Goal: Information Seeking & Learning: Find specific fact

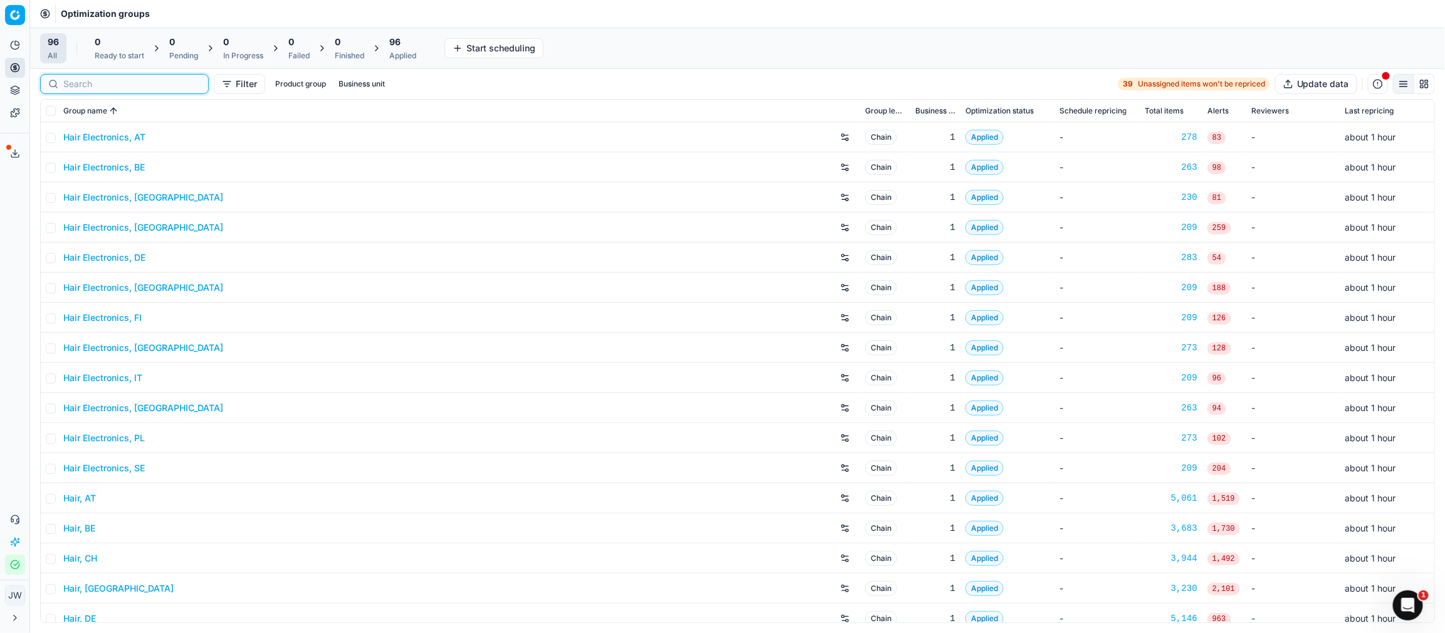
click at [65, 86] on input at bounding box center [131, 84] width 137 height 13
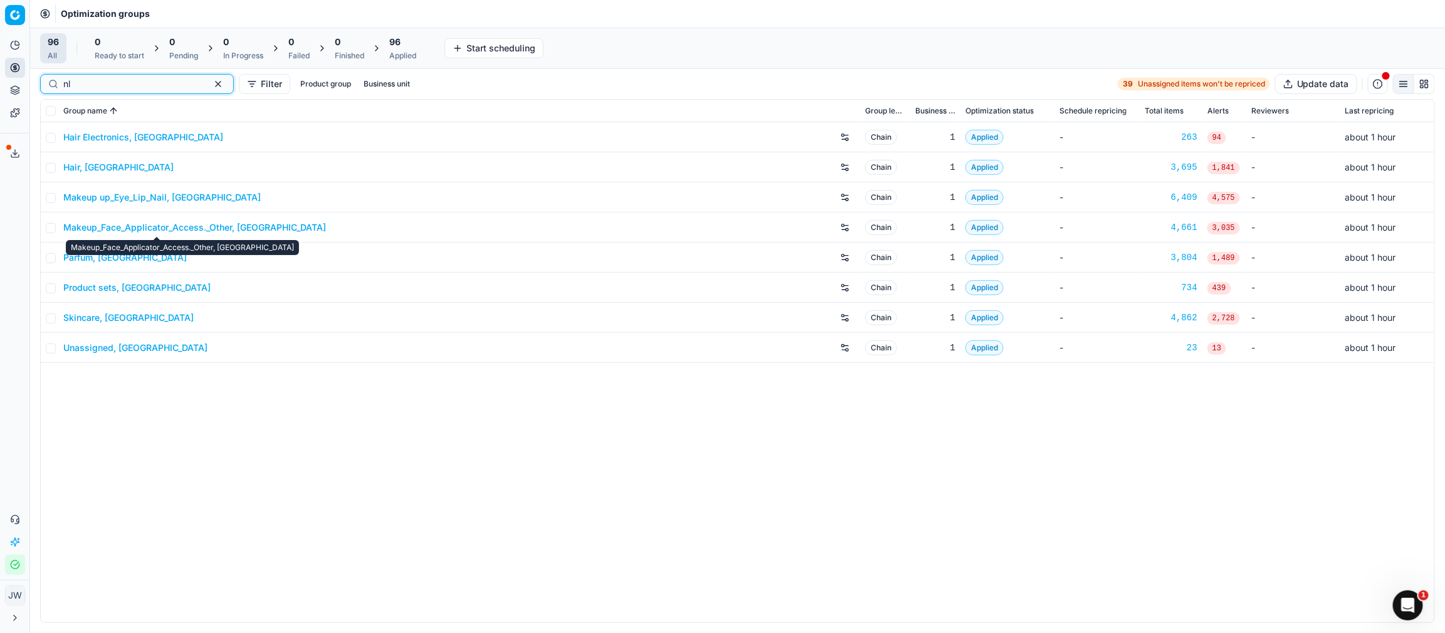
type input "nl"
click at [107, 226] on link "Makeup_Face_Applicator_Access._Other, NL" at bounding box center [194, 227] width 263 height 13
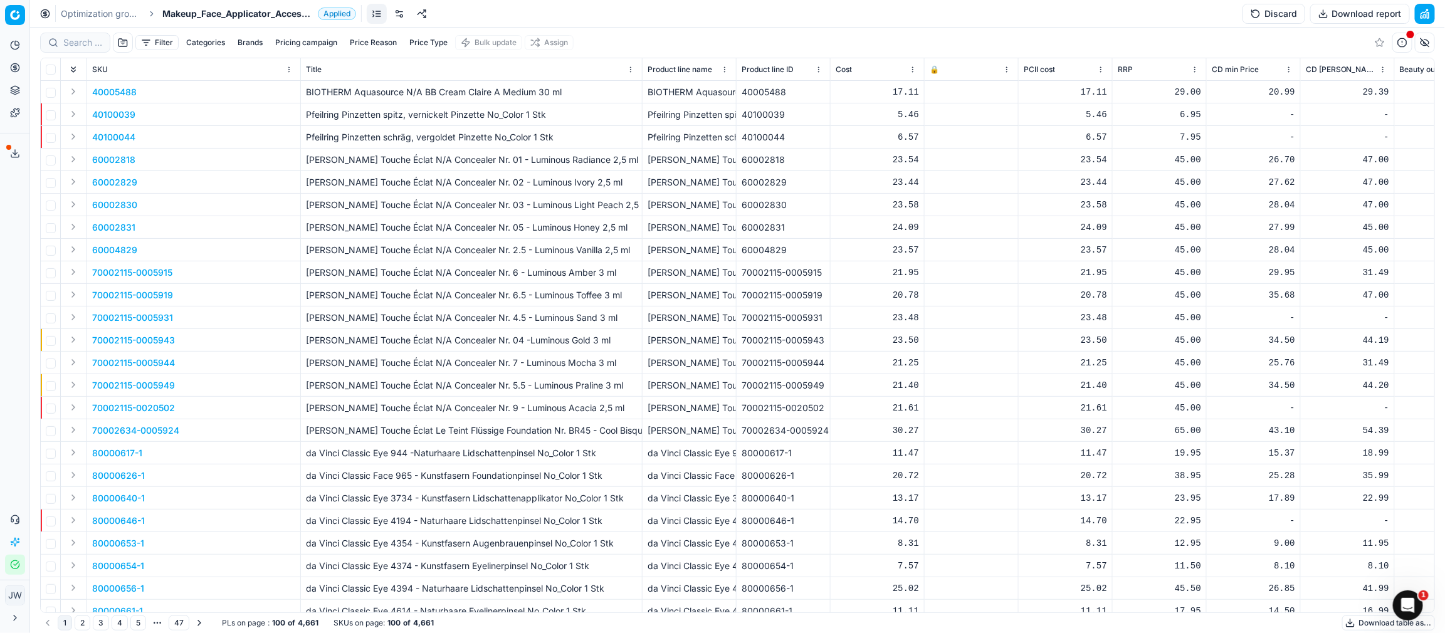
click at [400, 16] on link at bounding box center [399, 14] width 20 height 20
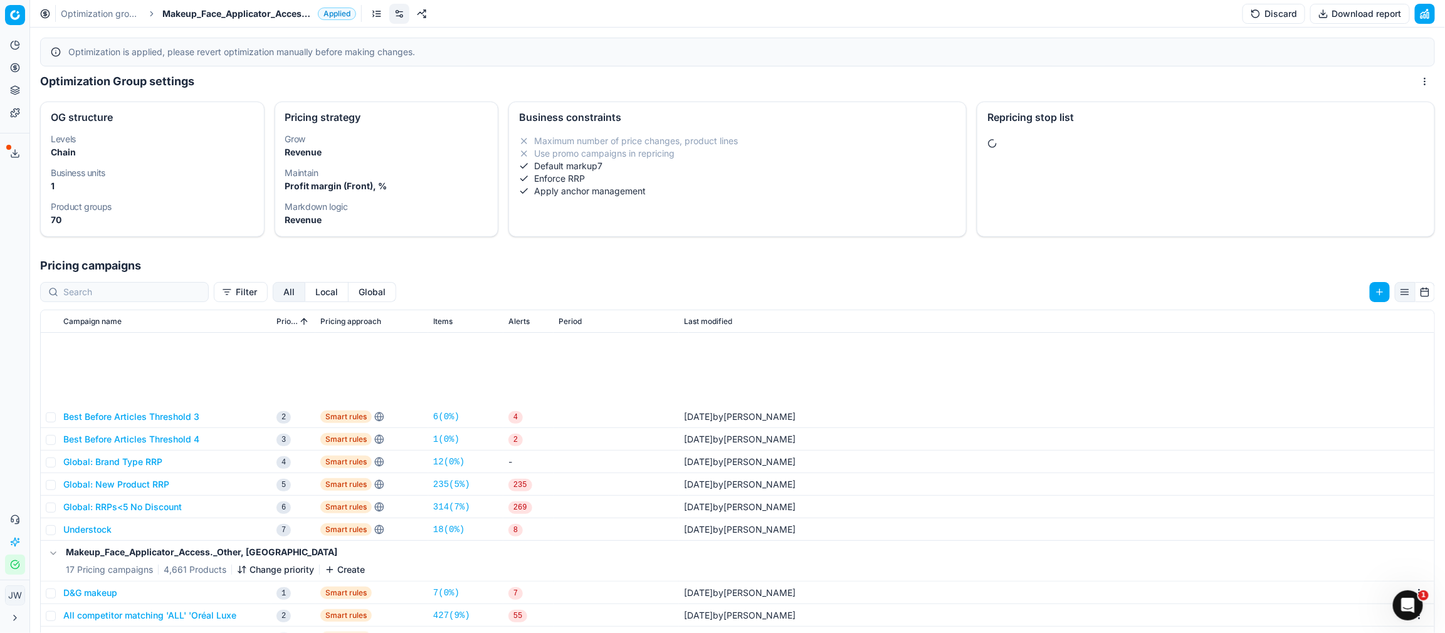
scroll to position [149, 0]
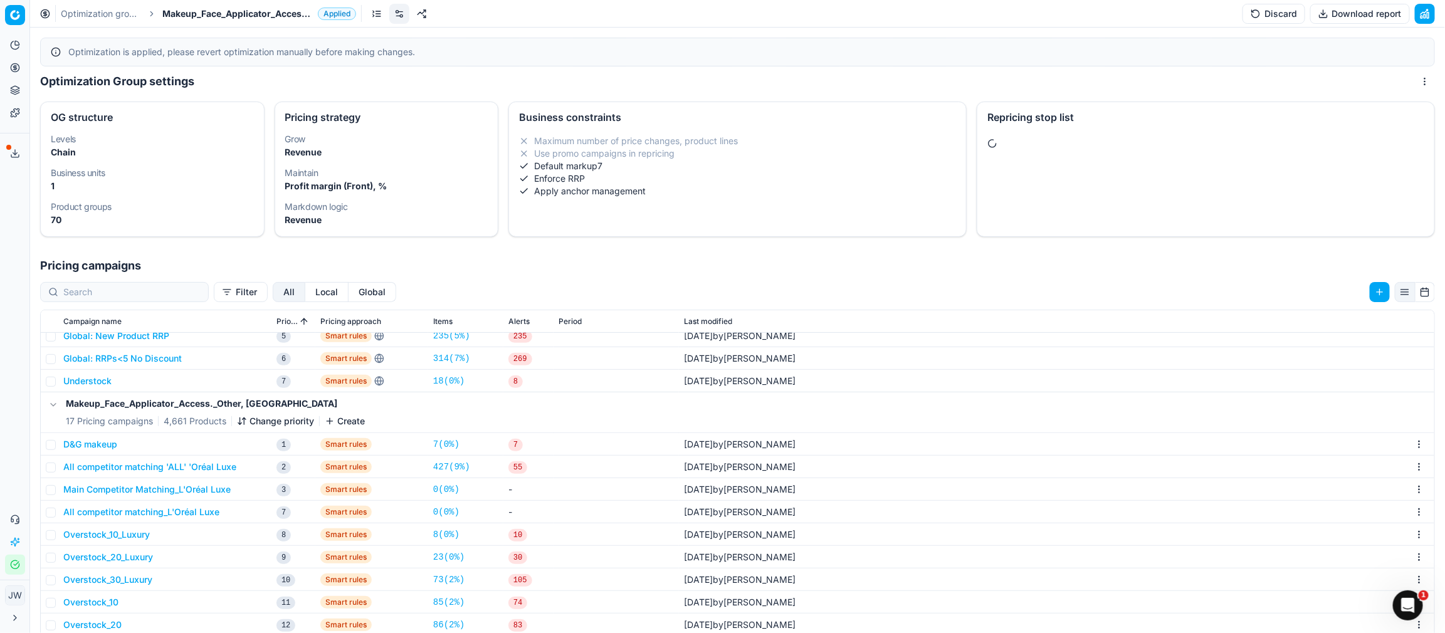
click at [104, 441] on button "D&G makeup" at bounding box center [90, 444] width 54 height 13
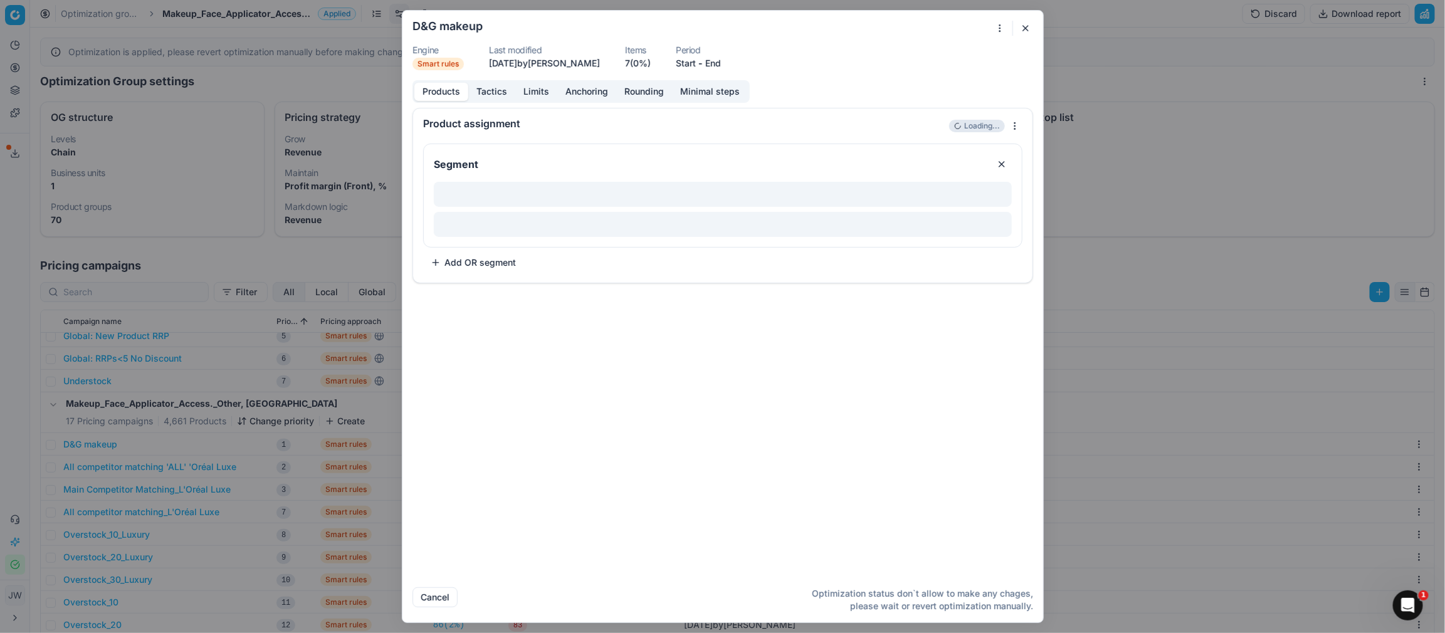
click at [488, 84] on button "Tactics" at bounding box center [491, 92] width 47 height 18
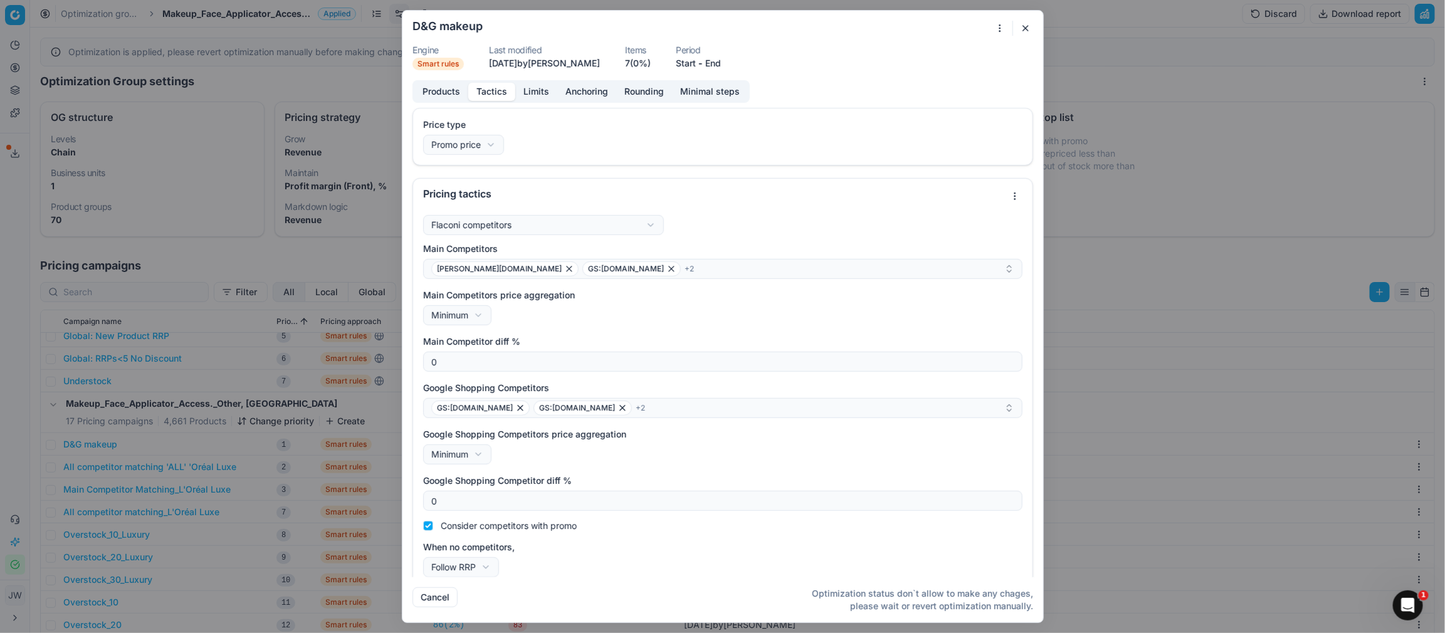
click at [1025, 31] on button "button" at bounding box center [1025, 28] width 15 height 15
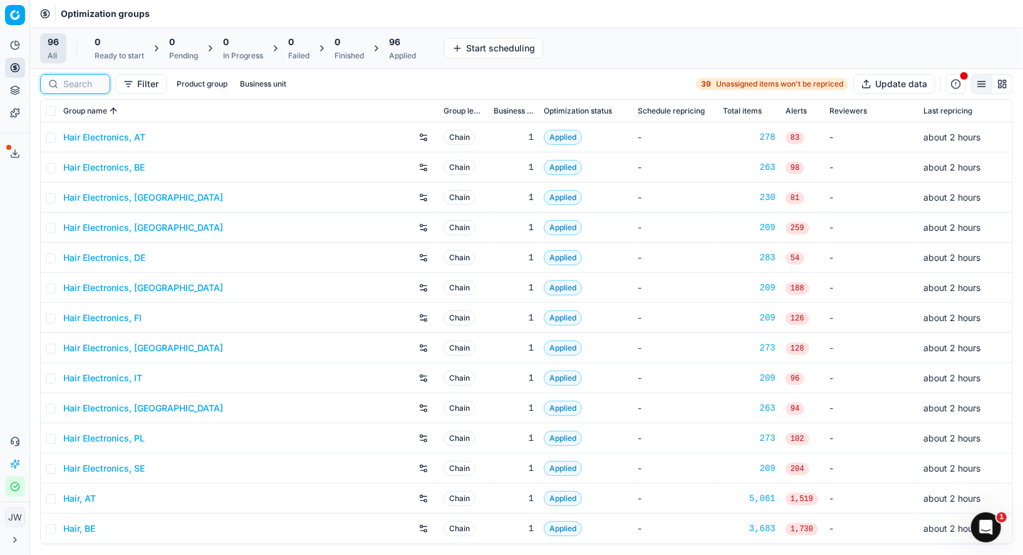
click at [81, 78] on input at bounding box center [82, 84] width 39 height 13
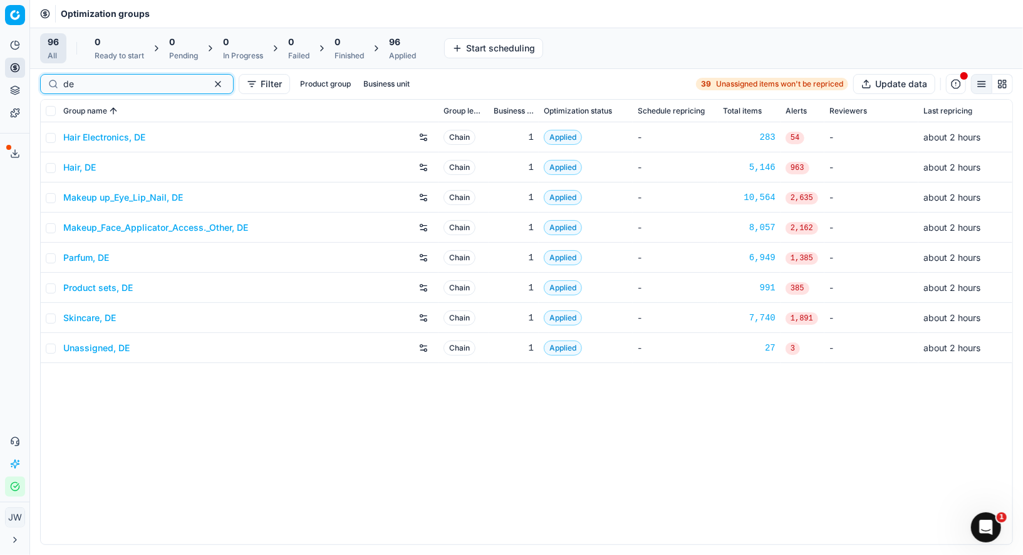
type input "de"
click at [82, 256] on link "Parfum, DE" at bounding box center [86, 257] width 46 height 13
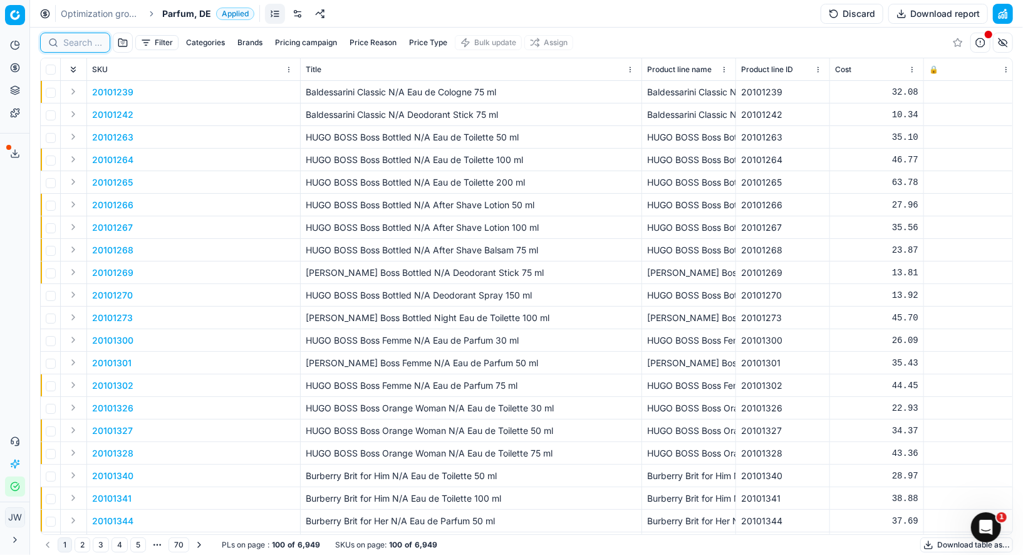
click at [81, 44] on input at bounding box center [82, 42] width 39 height 13
paste input "20102384"
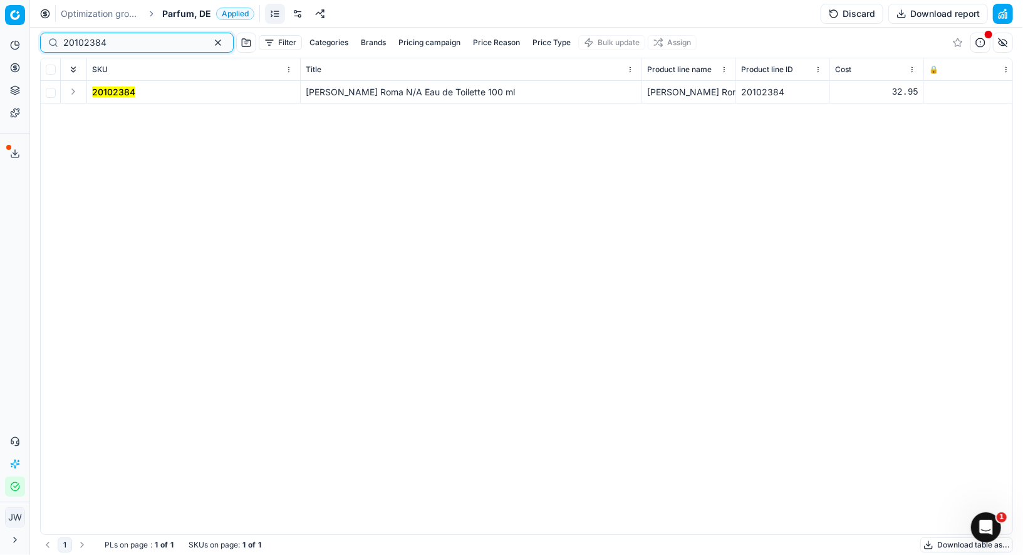
type input "20102384"
click at [71, 90] on button "Expand" at bounding box center [73, 91] width 15 height 15
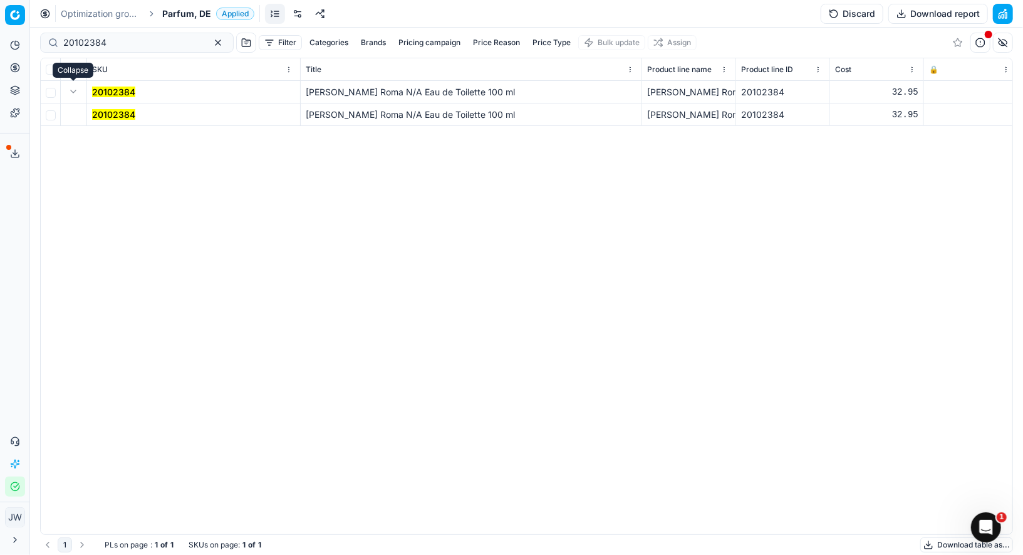
click at [115, 122] on td "20102384" at bounding box center [194, 114] width 214 height 23
click at [115, 110] on mark "20102384" at bounding box center [113, 114] width 43 height 11
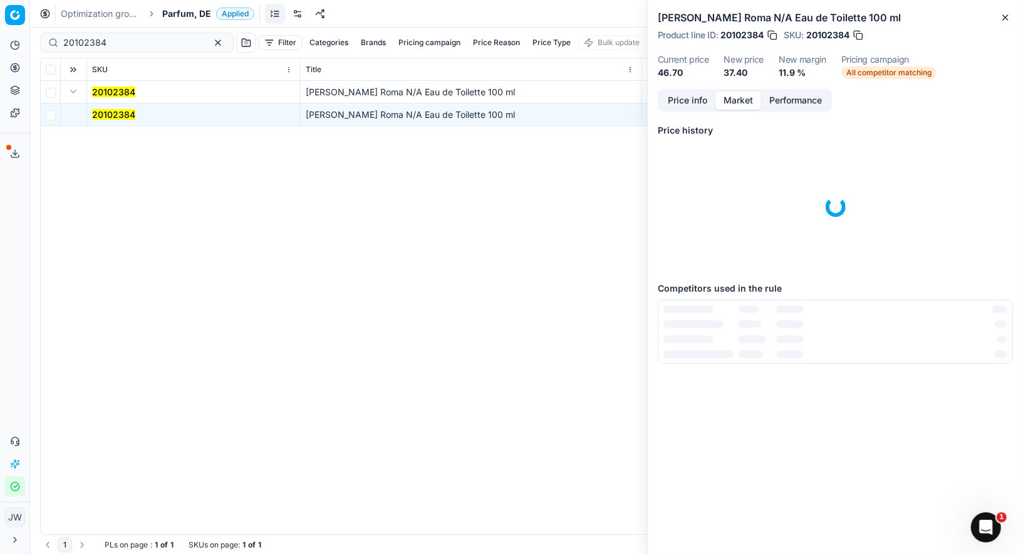
click at [743, 107] on button "Market" at bounding box center [739, 100] width 46 height 18
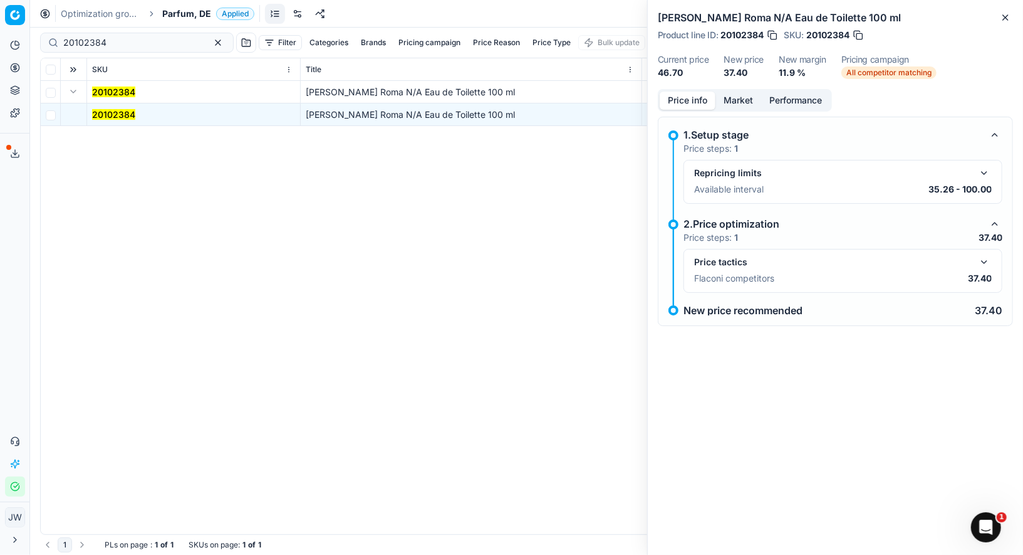
click at [702, 98] on button "Price info" at bounding box center [688, 100] width 56 height 18
click at [988, 263] on button "button" at bounding box center [984, 261] width 15 height 15
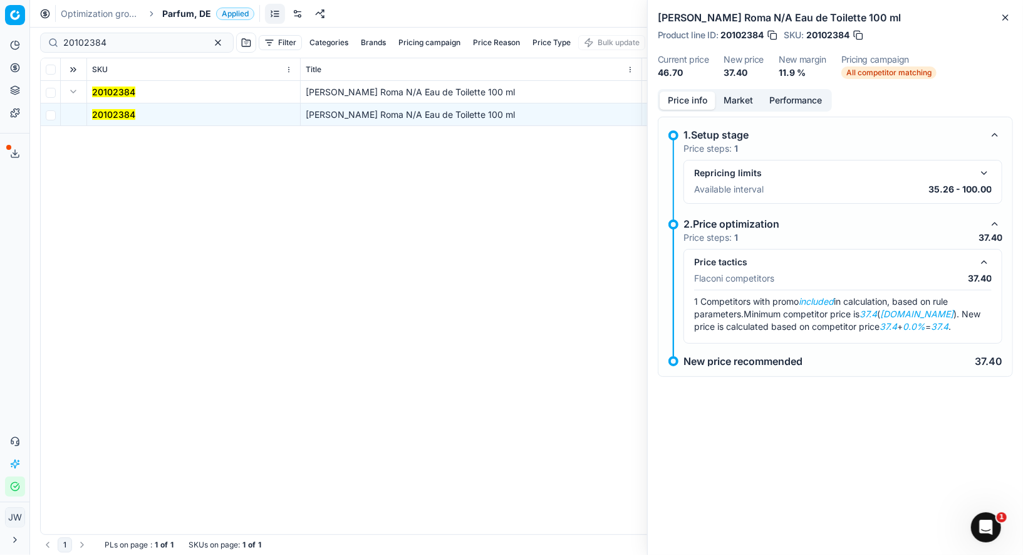
click at [741, 99] on button "Market" at bounding box center [739, 100] width 46 height 18
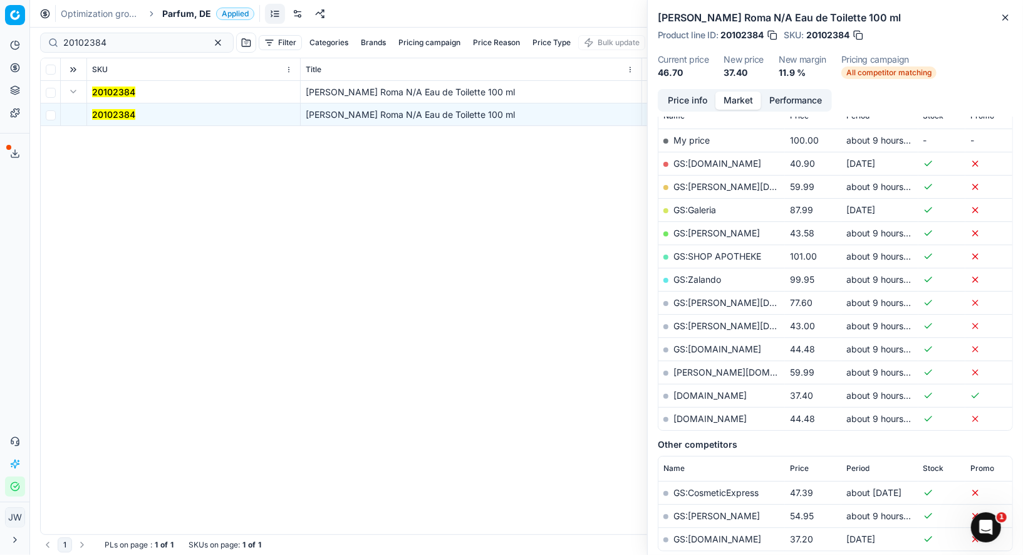
scroll to position [196, 0]
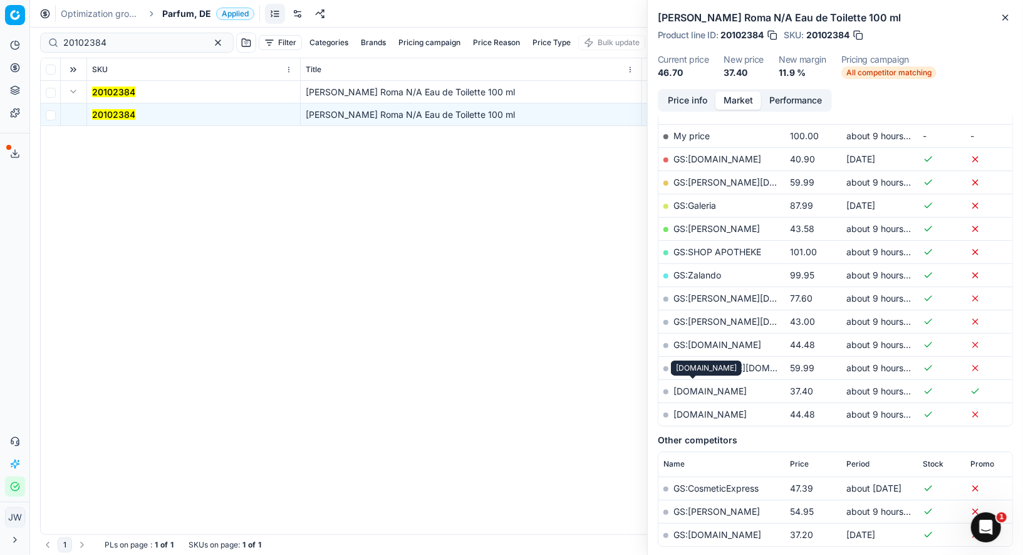
click at [704, 387] on link "notino.de" at bounding box center [710, 390] width 73 height 11
click at [211, 38] on button "button" at bounding box center [218, 42] width 15 height 15
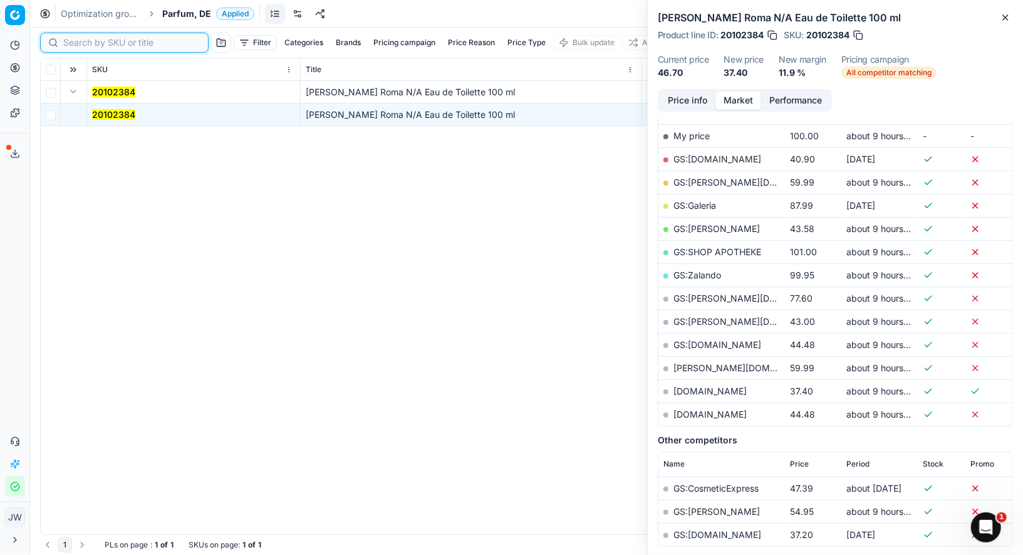
click at [86, 37] on input at bounding box center [131, 42] width 137 height 13
paste input "80009962-50"
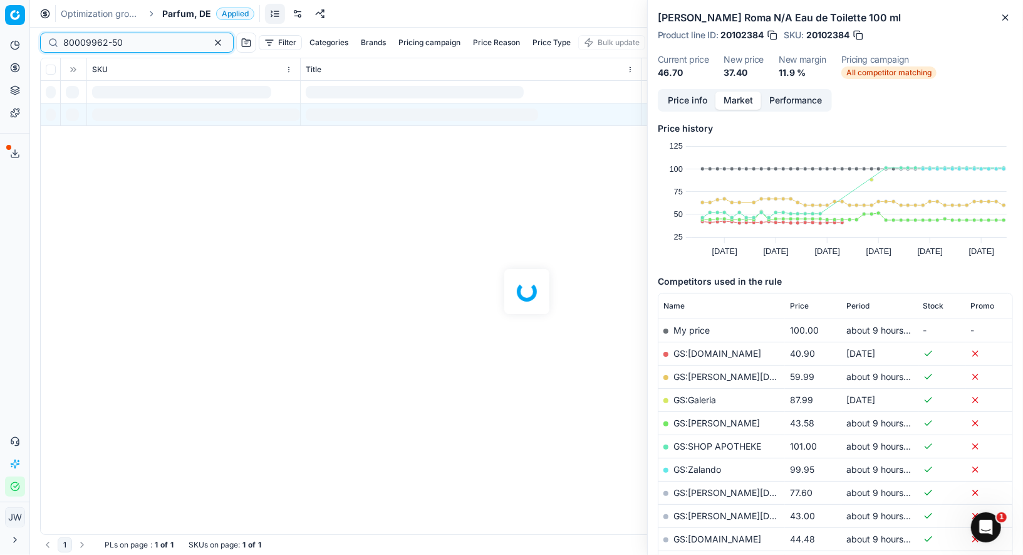
scroll to position [196, 0]
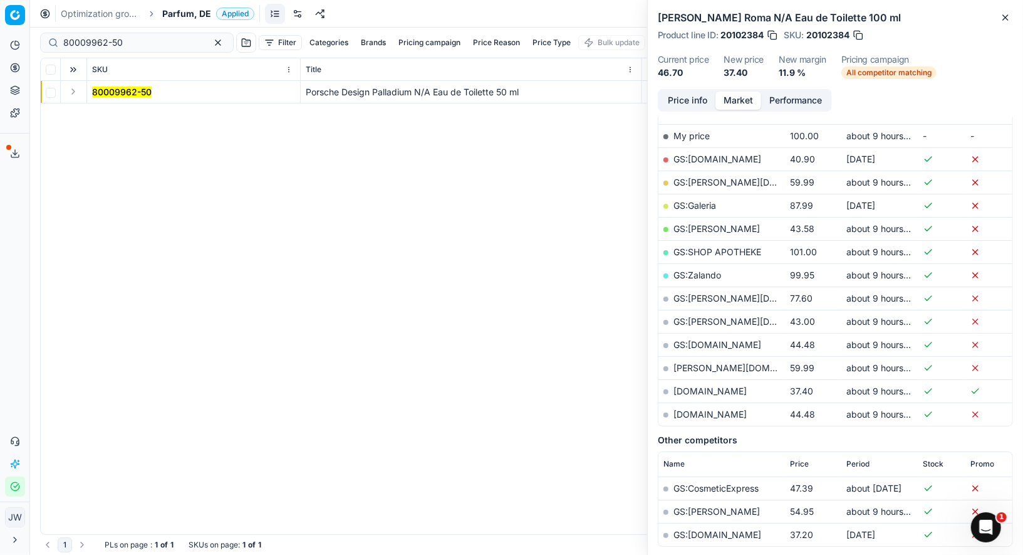
click at [73, 93] on button "Expand" at bounding box center [73, 91] width 15 height 15
click at [104, 113] on mark "80009962-50" at bounding box center [122, 114] width 60 height 11
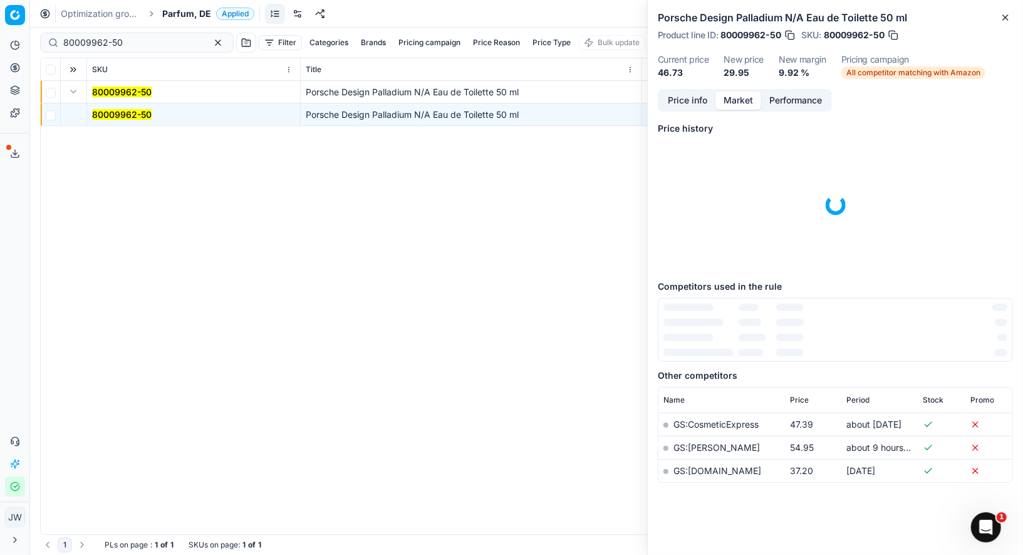
scroll to position [166, 0]
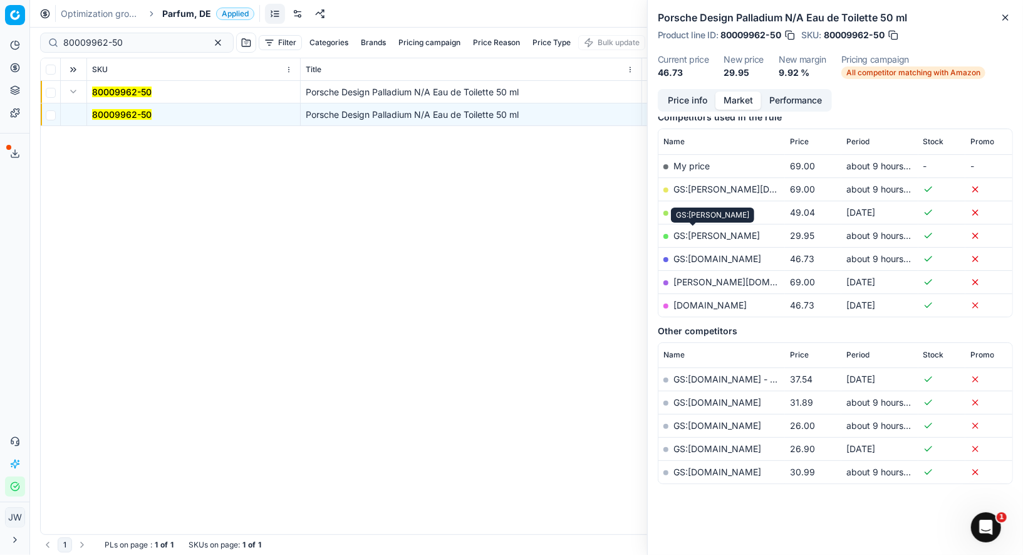
click at [698, 234] on link "GS:OTTO" at bounding box center [717, 235] width 86 height 11
drag, startPoint x: 136, startPoint y: 46, endPoint x: 3, endPoint y: 17, distance: 135.9
click at [3, 17] on div "Pricing platform Analytics Pricing Product portfolio Templates Export service 1…" at bounding box center [511, 277] width 1023 height 555
paste input "2237"
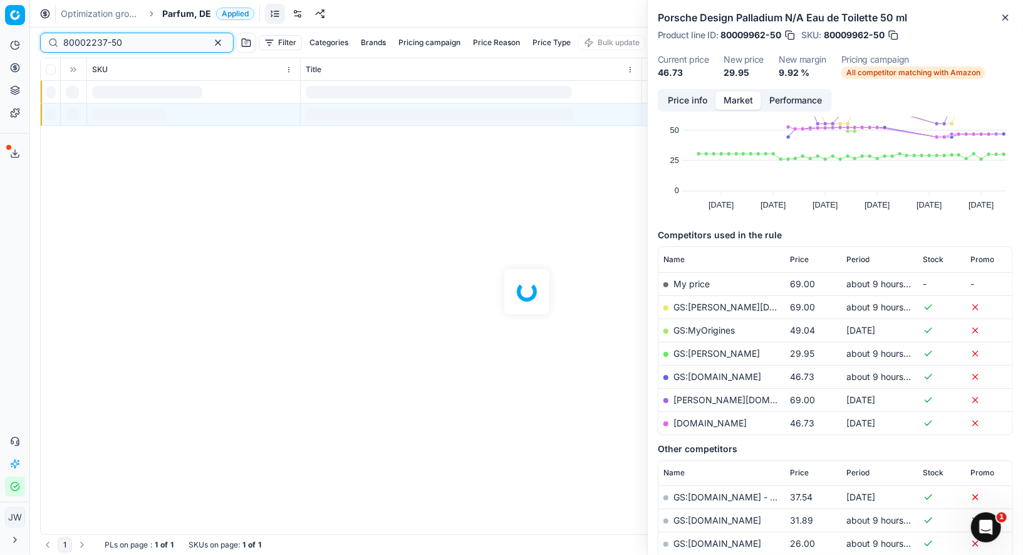
scroll to position [166, 0]
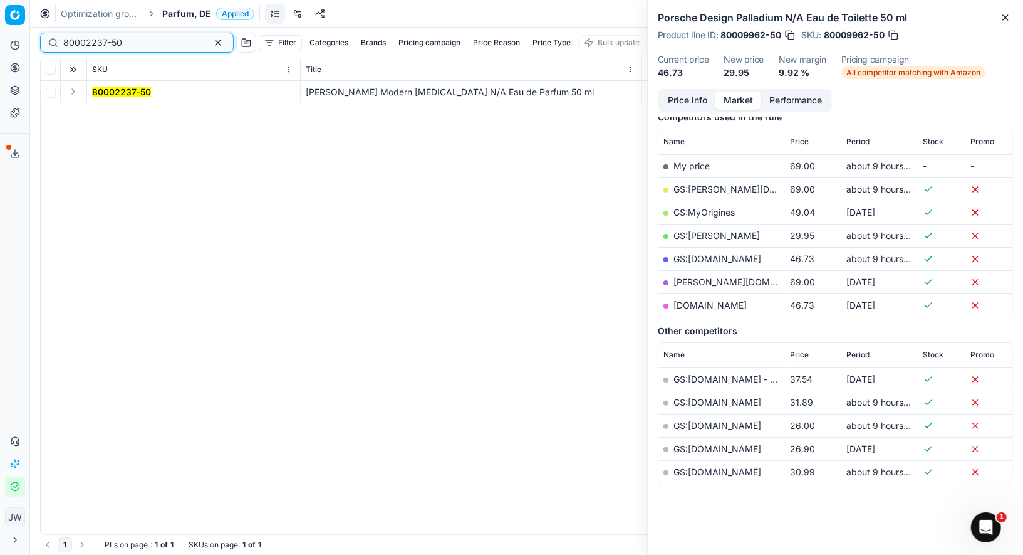
type input "80002237-50"
click at [73, 86] on button "Expand" at bounding box center [73, 91] width 15 height 15
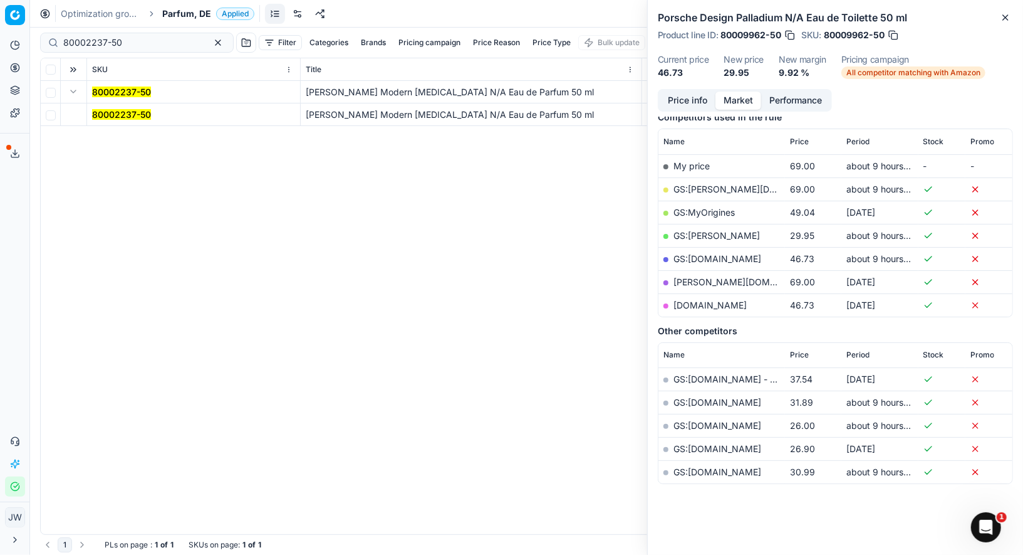
click at [102, 117] on mark "80002237-50" at bounding box center [121, 114] width 59 height 11
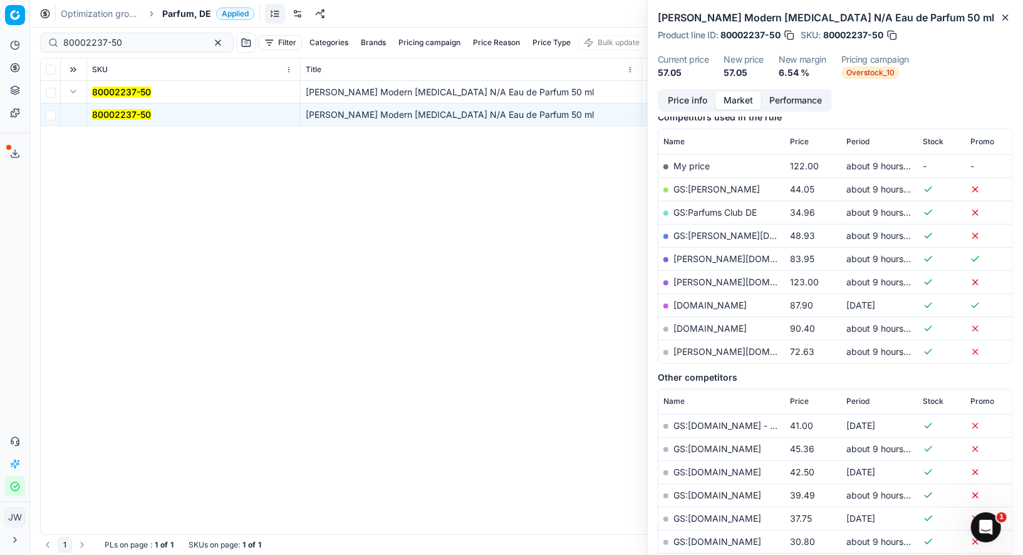
click at [702, 101] on button "Price info" at bounding box center [688, 100] width 56 height 18
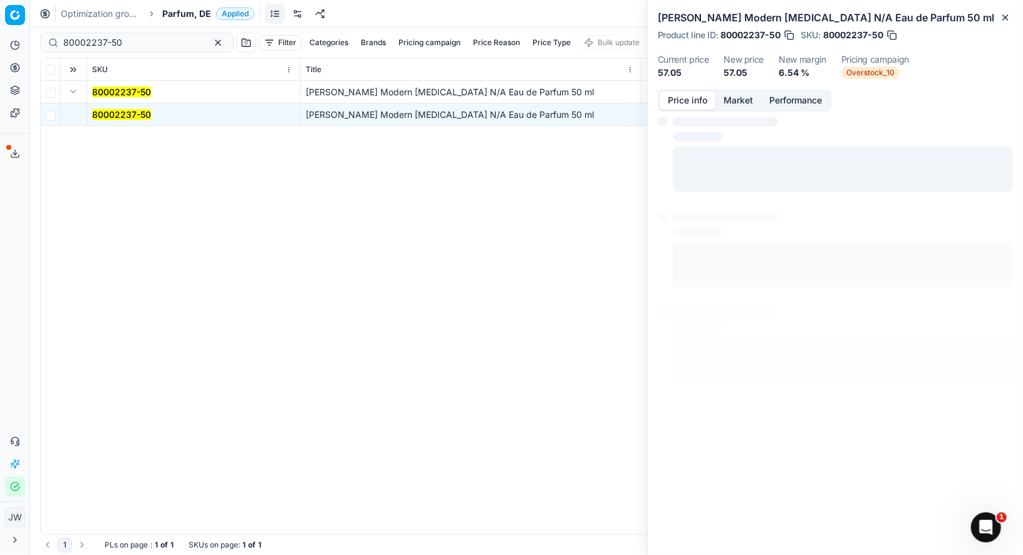
click at [733, 102] on button "Market" at bounding box center [739, 100] width 46 height 18
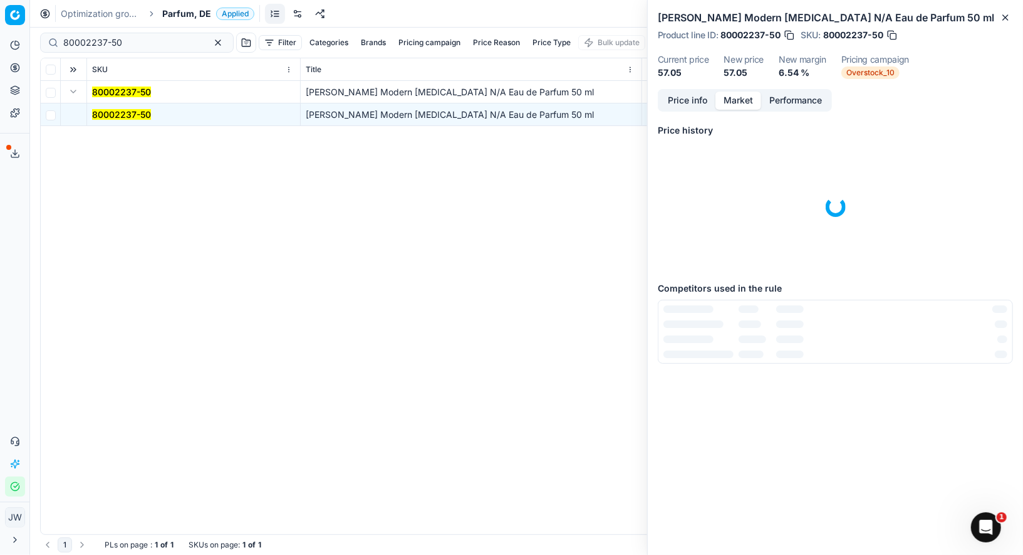
scroll to position [0, 0]
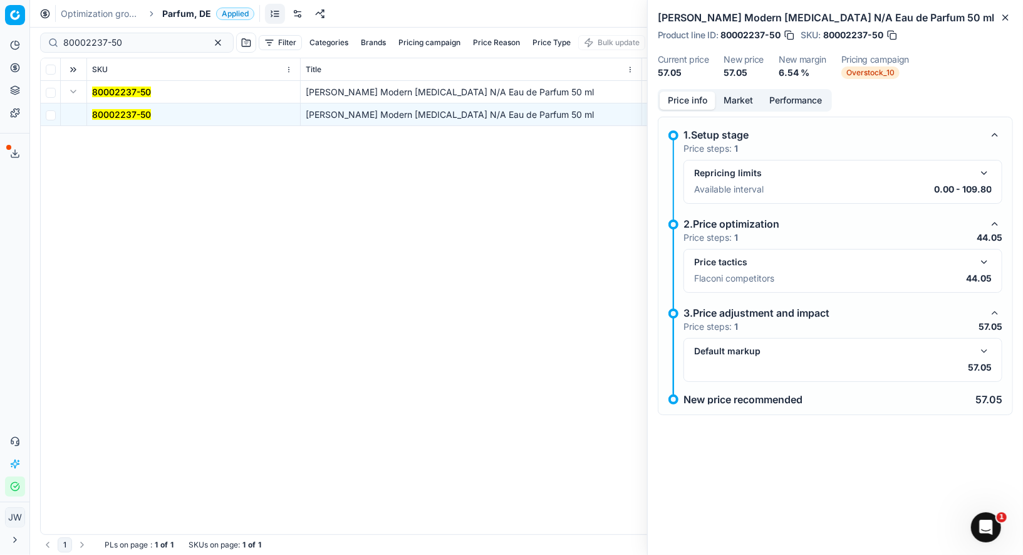
click at [677, 105] on button "Price info" at bounding box center [688, 100] width 56 height 18
click at [993, 310] on button "button" at bounding box center [995, 312] width 15 height 15
click at [983, 261] on button "button" at bounding box center [984, 261] width 15 height 15
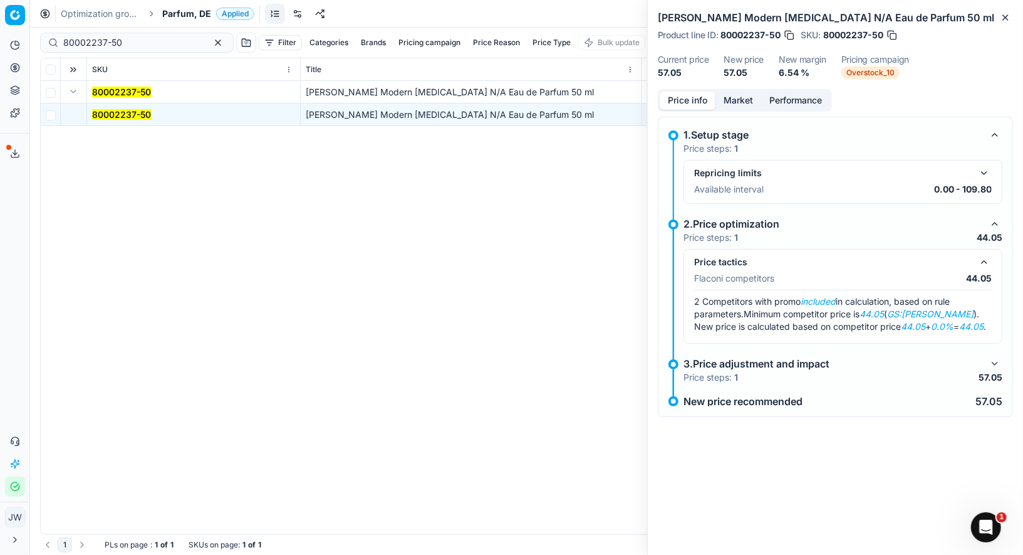
click at [994, 362] on button "button" at bounding box center [995, 363] width 15 height 15
click at [731, 104] on button "Market" at bounding box center [739, 100] width 46 height 18
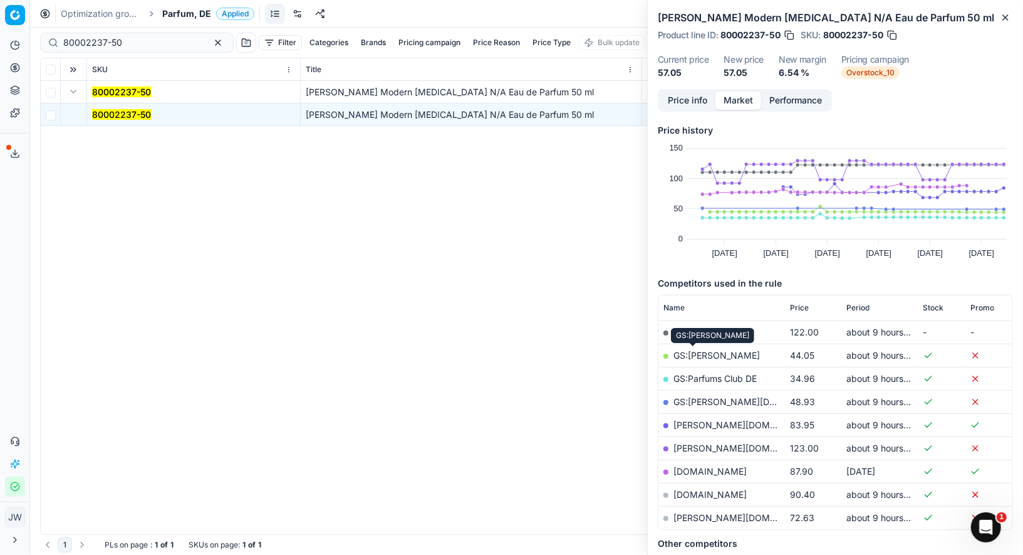
click at [687, 354] on link "GS:OTTO" at bounding box center [717, 355] width 86 height 11
click at [10, 71] on icon at bounding box center [15, 68] width 10 height 10
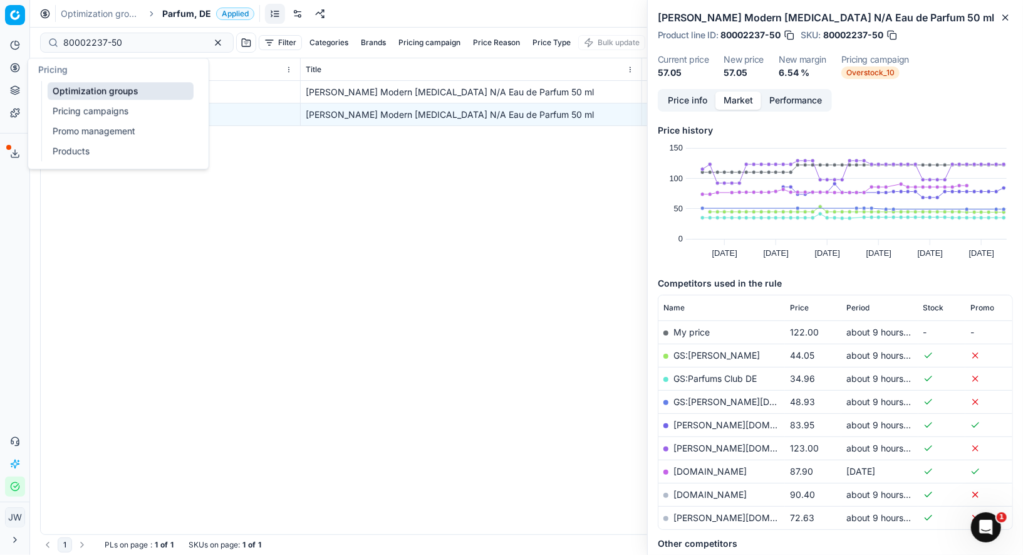
click at [55, 90] on link "Optimization groups" at bounding box center [121, 91] width 146 height 18
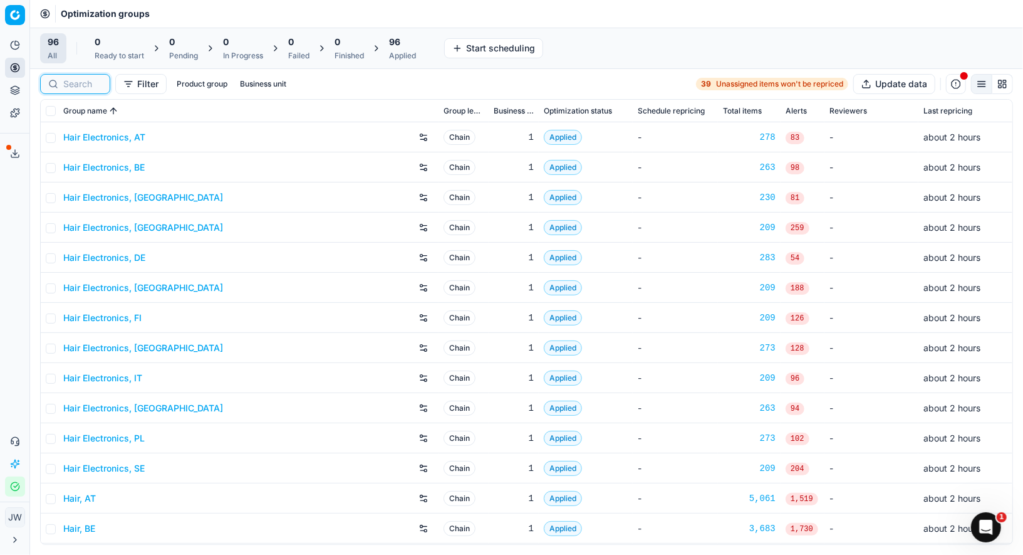
click at [87, 81] on input at bounding box center [82, 84] width 39 height 13
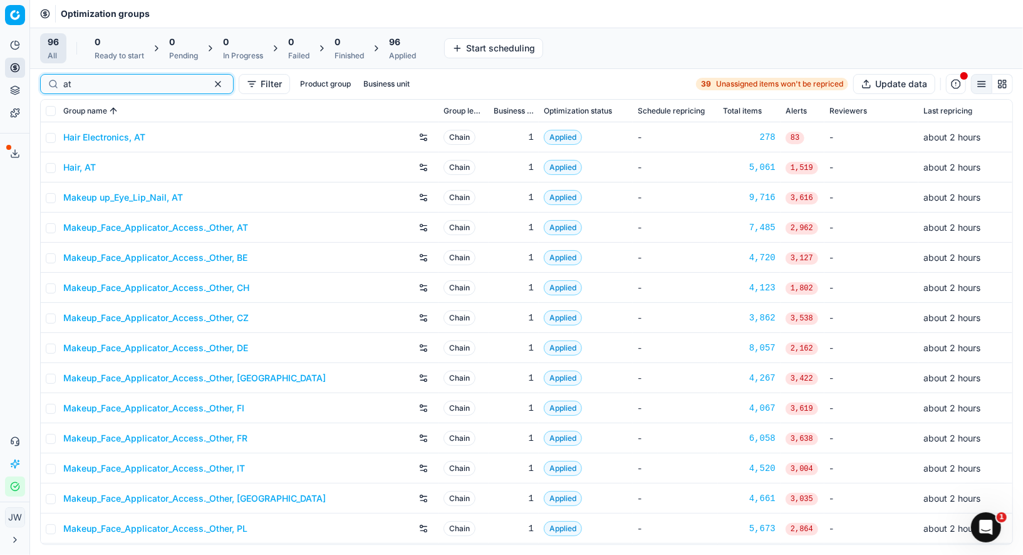
scroll to position [148, 0]
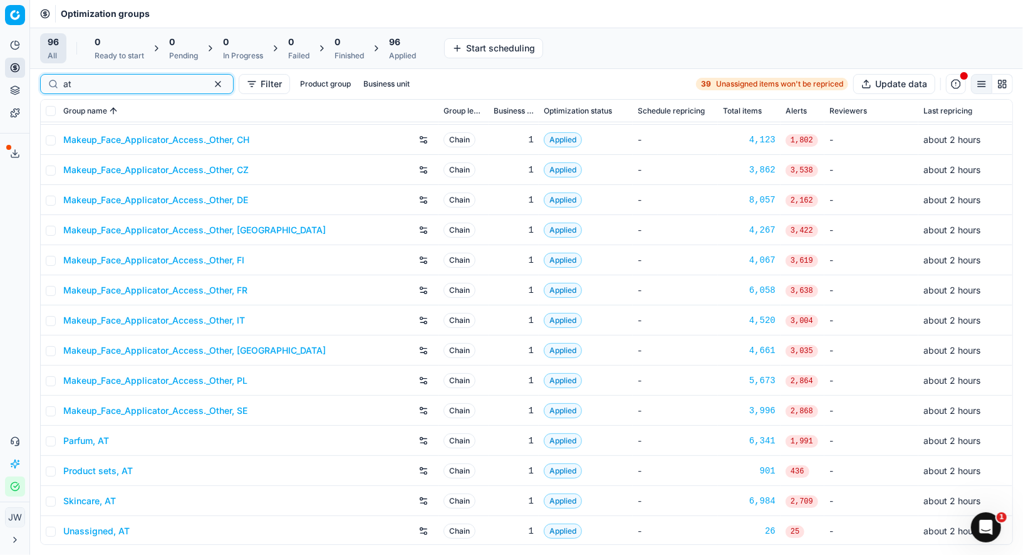
type input "at"
click at [95, 439] on link "Parfum, AT" at bounding box center [86, 440] width 46 height 13
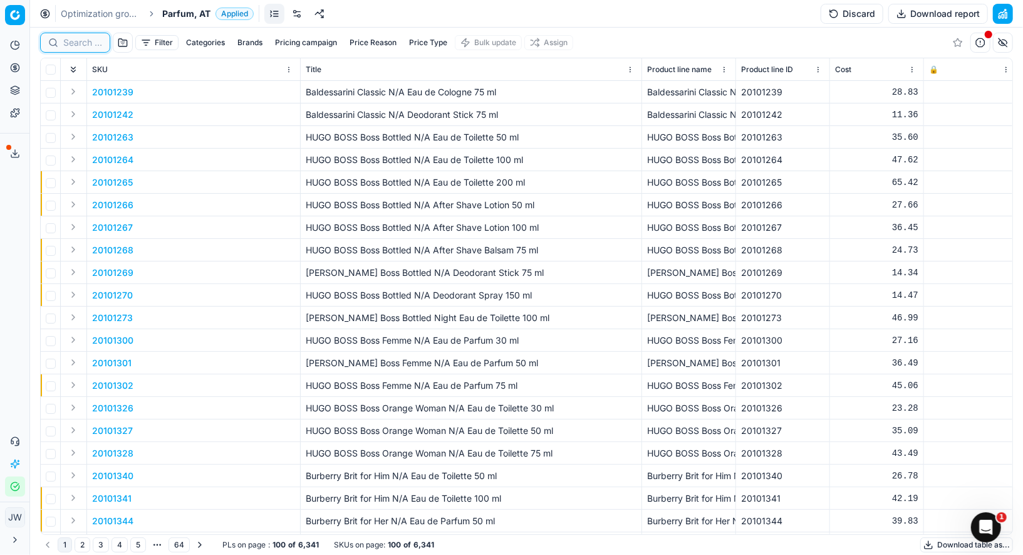
click at [70, 41] on input at bounding box center [82, 42] width 39 height 13
paste input "90000194-0000260"
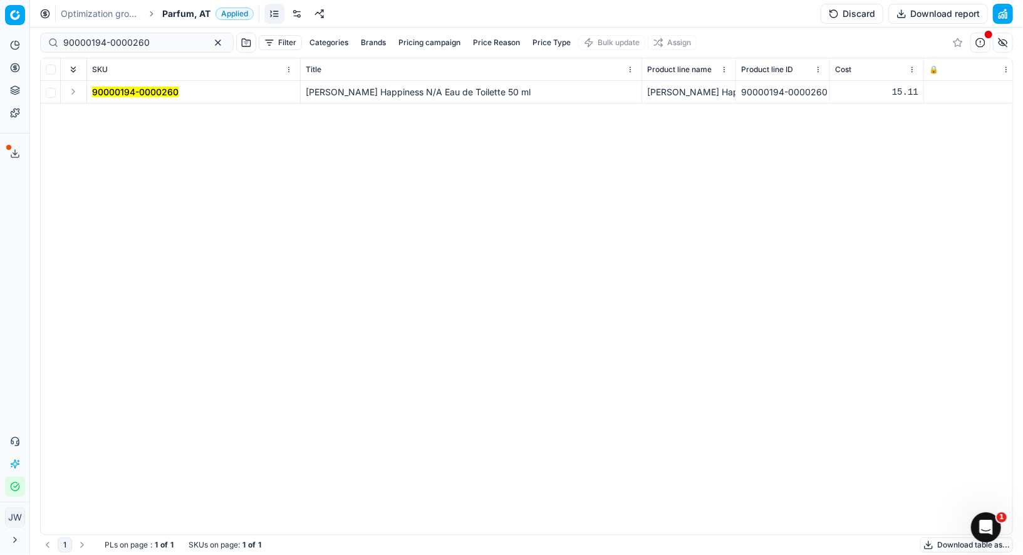
click at [71, 90] on button "Expand" at bounding box center [73, 91] width 15 height 15
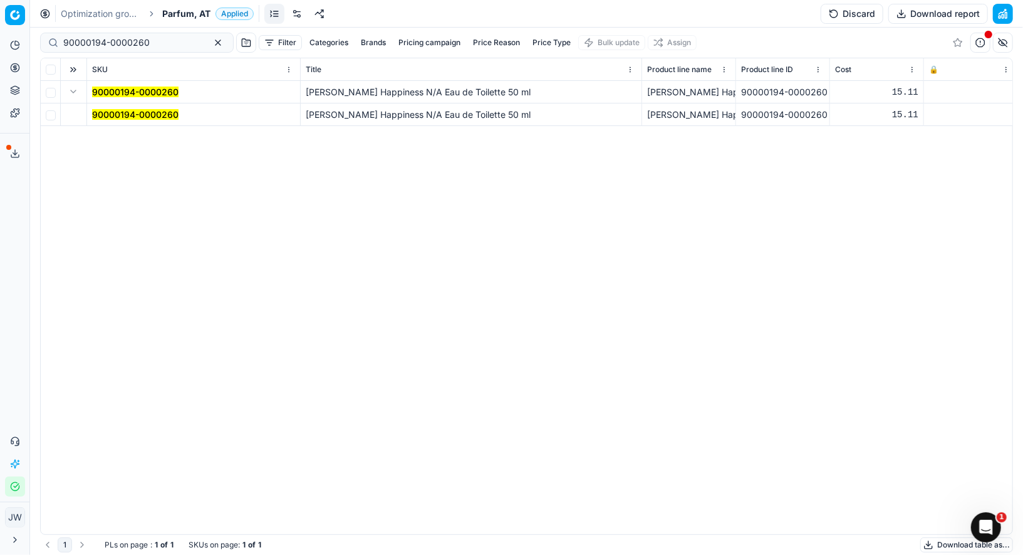
click at [127, 105] on td "90000194-0000260" at bounding box center [194, 114] width 214 height 23
click at [127, 115] on mark "90000194-0000260" at bounding box center [135, 114] width 86 height 11
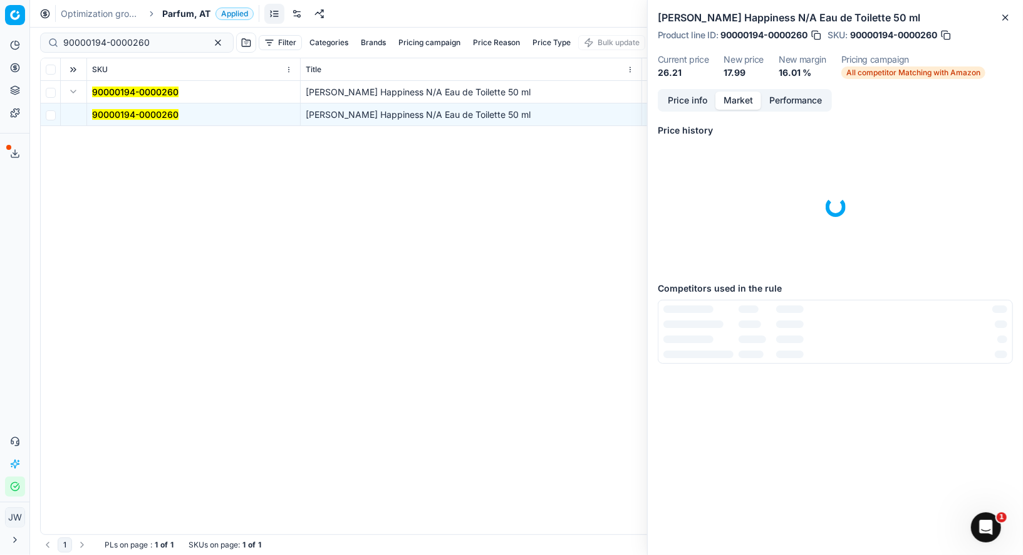
click at [739, 104] on button "Market" at bounding box center [739, 100] width 46 height 18
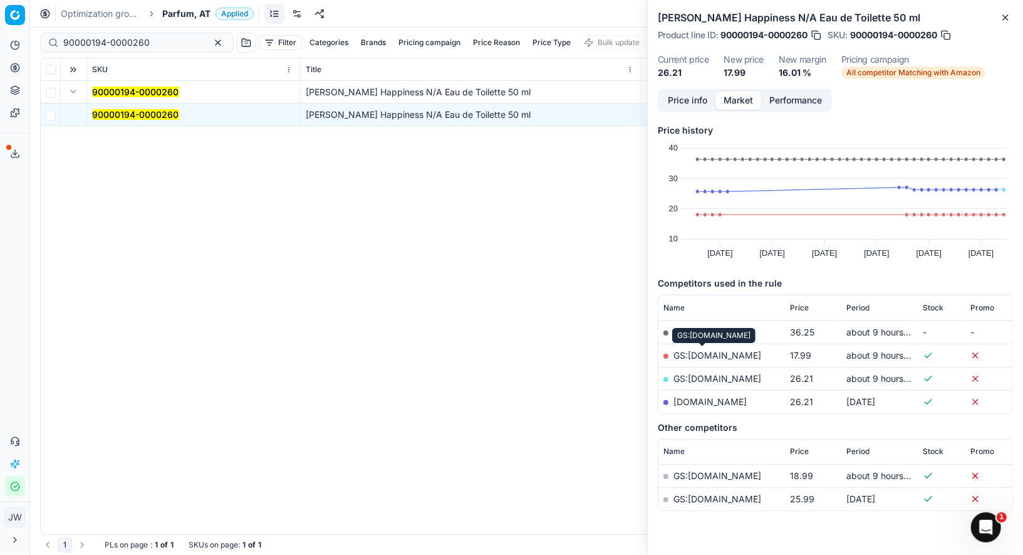
click at [698, 353] on link "GS:Douglas.at" at bounding box center [718, 355] width 88 height 11
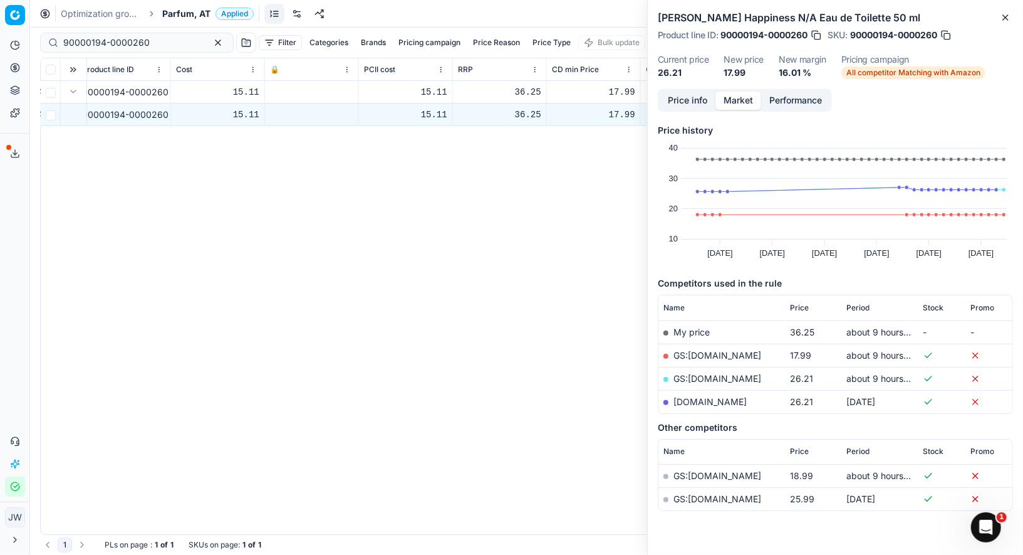
scroll to position [0, 841]
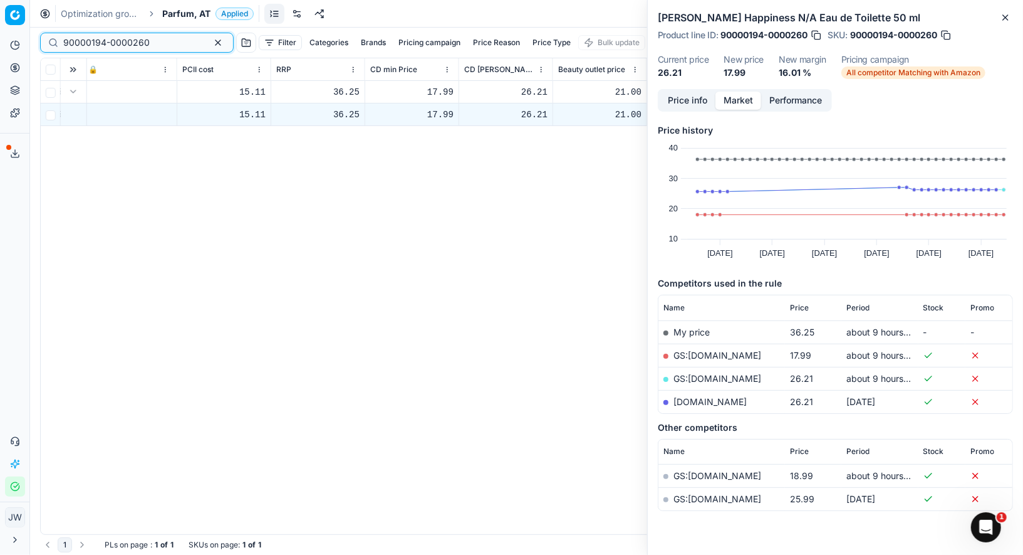
drag, startPoint x: 155, startPoint y: 41, endPoint x: 0, endPoint y: 21, distance: 156.7
click at [0, 21] on div "Pricing platform Analytics Pricing Product portfolio Templates Export service 1…" at bounding box center [511, 277] width 1023 height 555
paste input "7873-0012251"
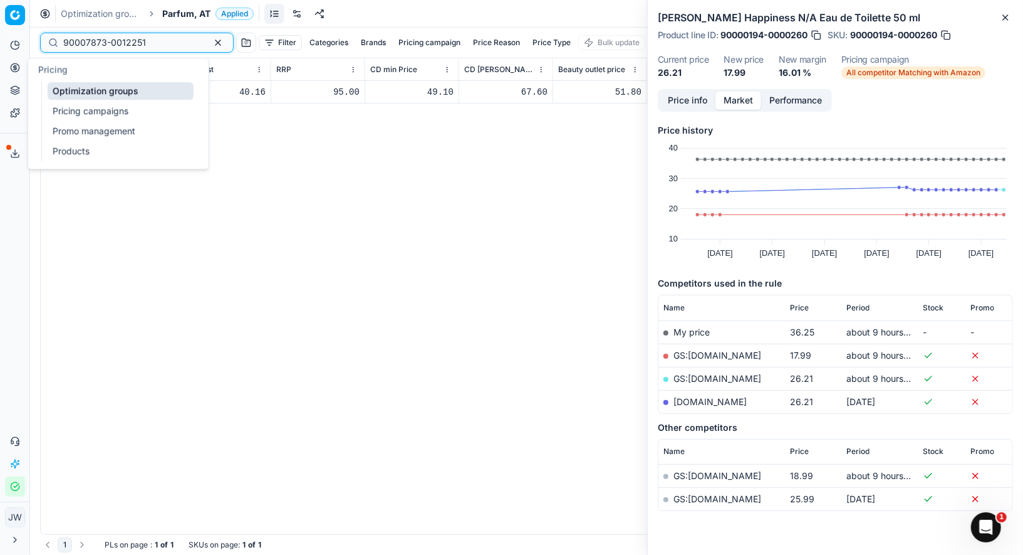
type input "90007873-0012251"
click at [13, 72] on icon at bounding box center [15, 68] width 10 height 10
click at [58, 90] on link "Optimization groups" at bounding box center [121, 91] width 146 height 18
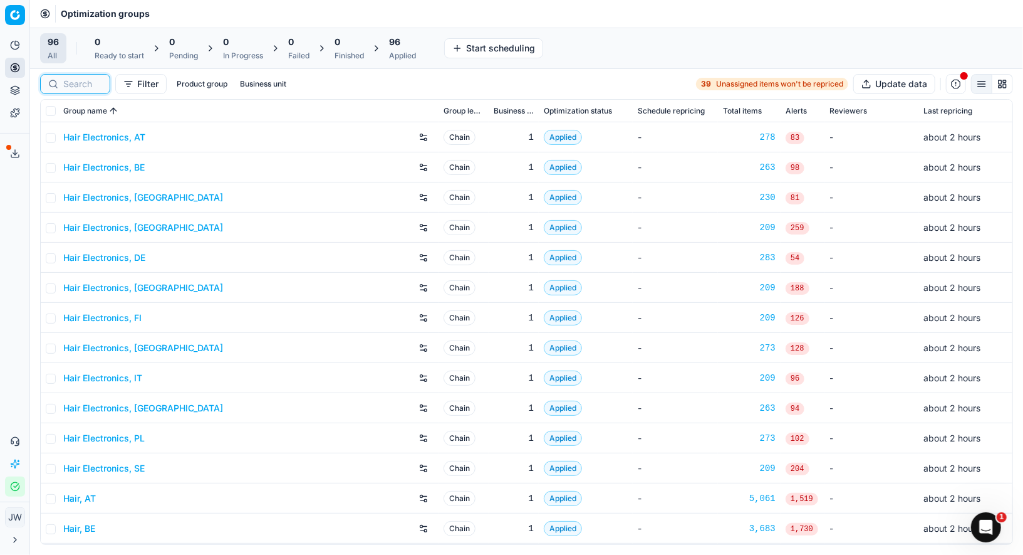
click at [80, 83] on input at bounding box center [82, 84] width 39 height 13
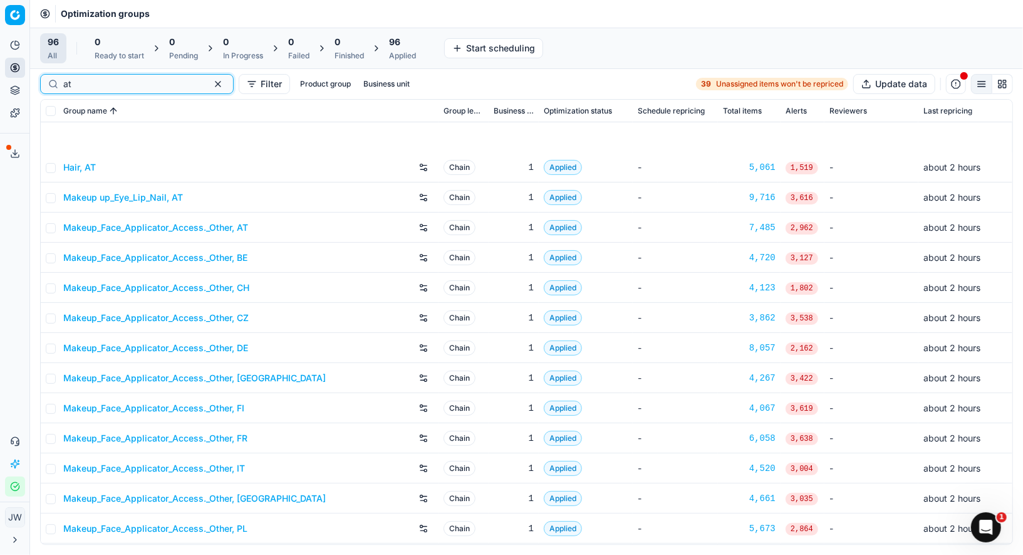
scroll to position [148, 0]
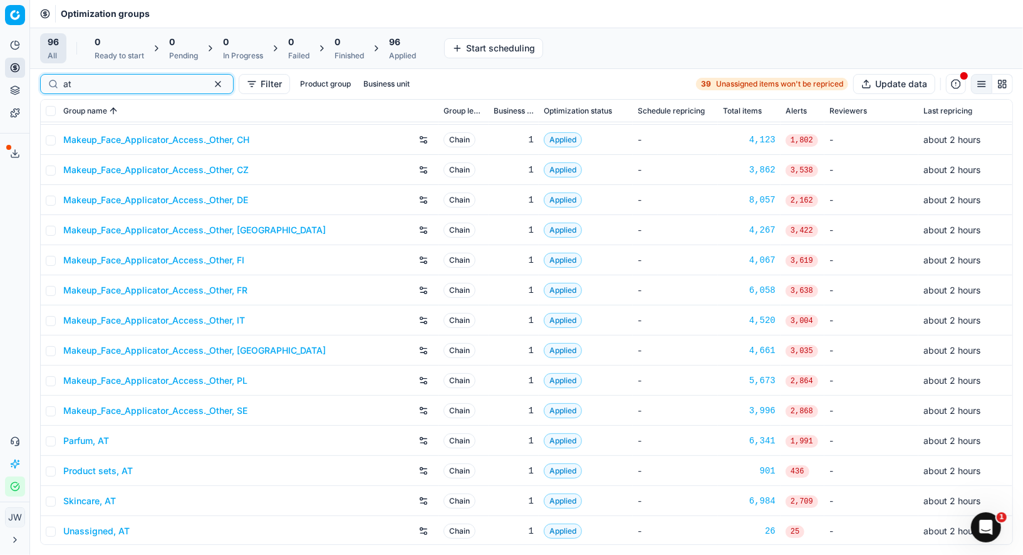
type input "at"
click at [85, 474] on link "Product sets, AT" at bounding box center [98, 470] width 70 height 13
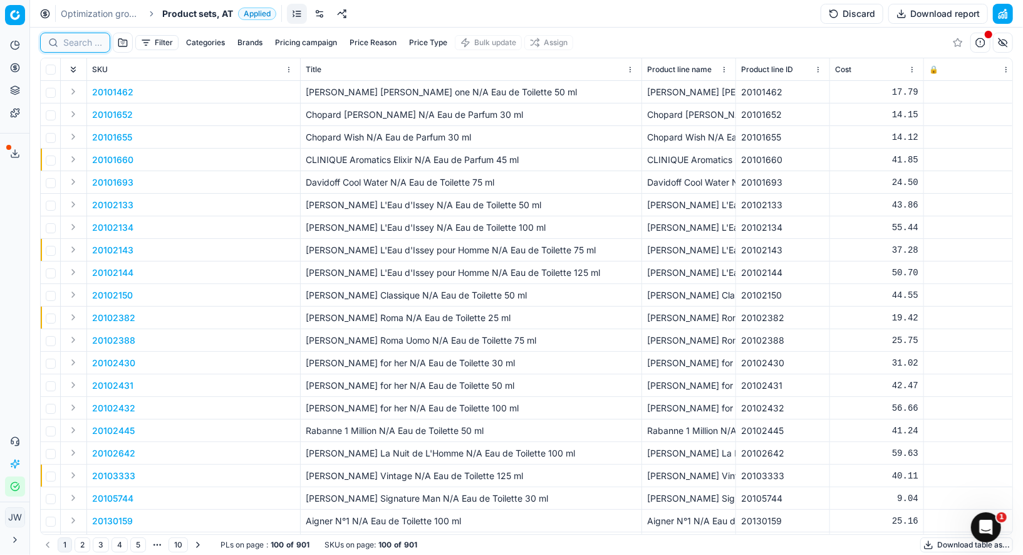
click at [73, 43] on input at bounding box center [82, 42] width 39 height 13
paste input "90007873-0012251"
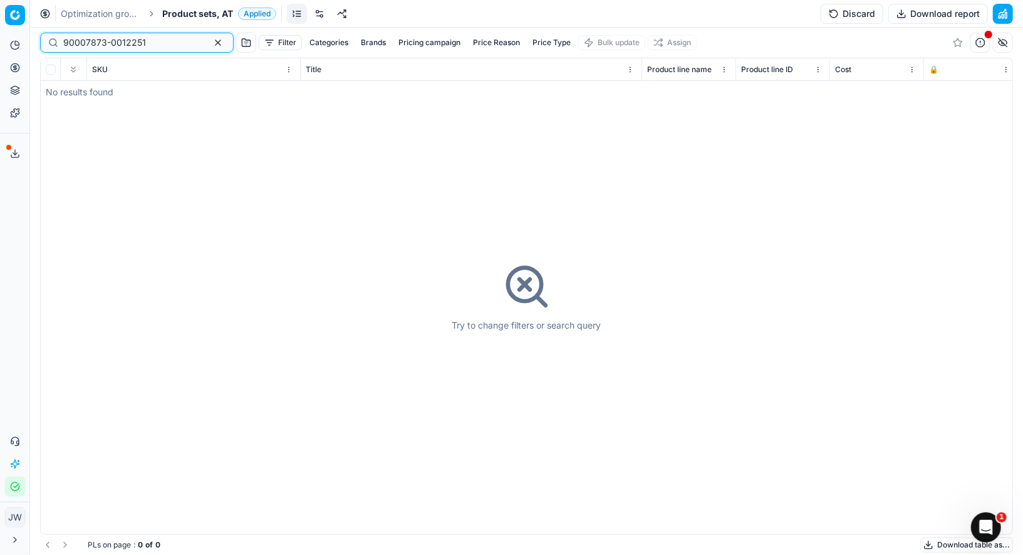
type input "90007873-0012251"
click at [26, 72] on button "Toggle Sidebar" at bounding box center [29, 277] width 10 height 555
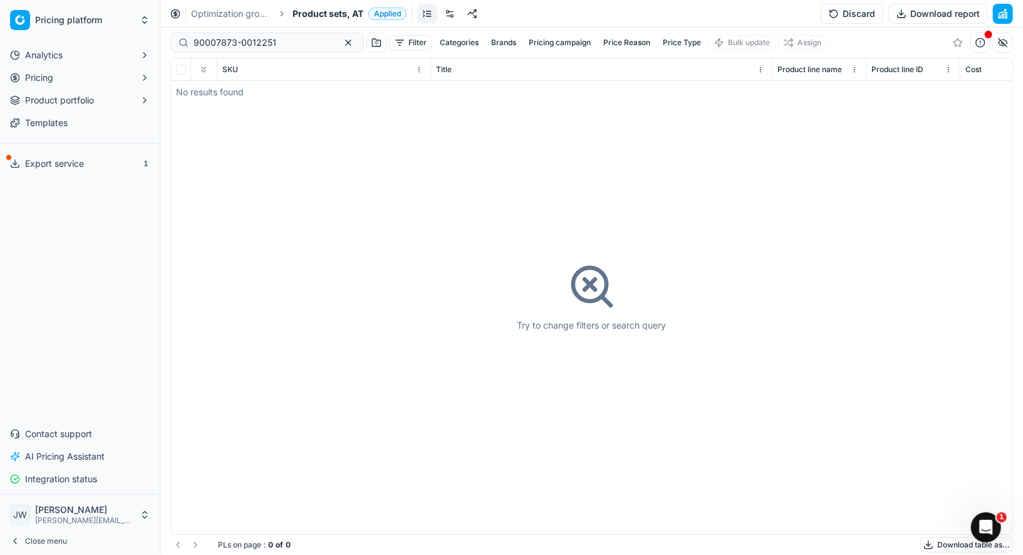
click at [18, 72] on button "Pricing" at bounding box center [80, 78] width 150 height 20
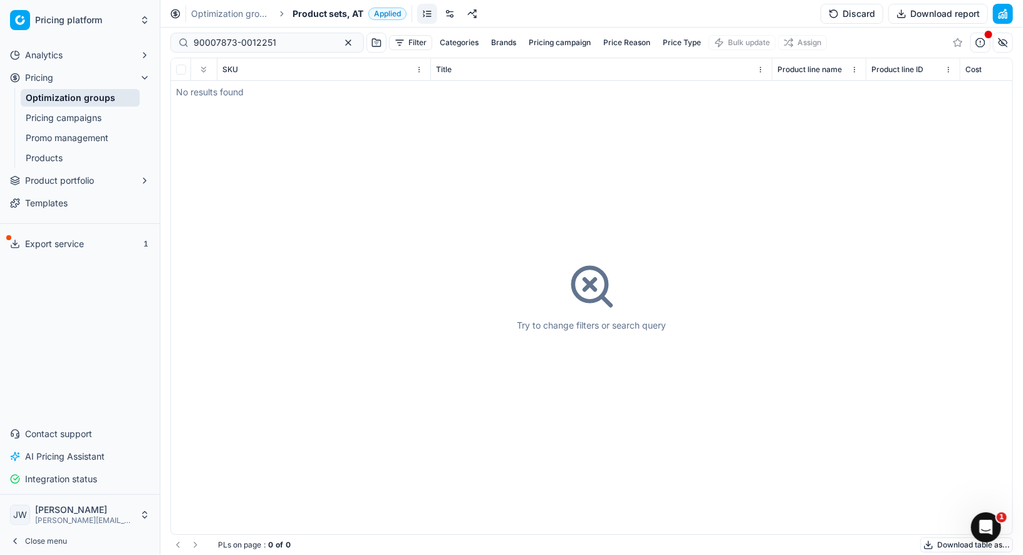
click at [143, 80] on icon "button" at bounding box center [145, 78] width 10 height 10
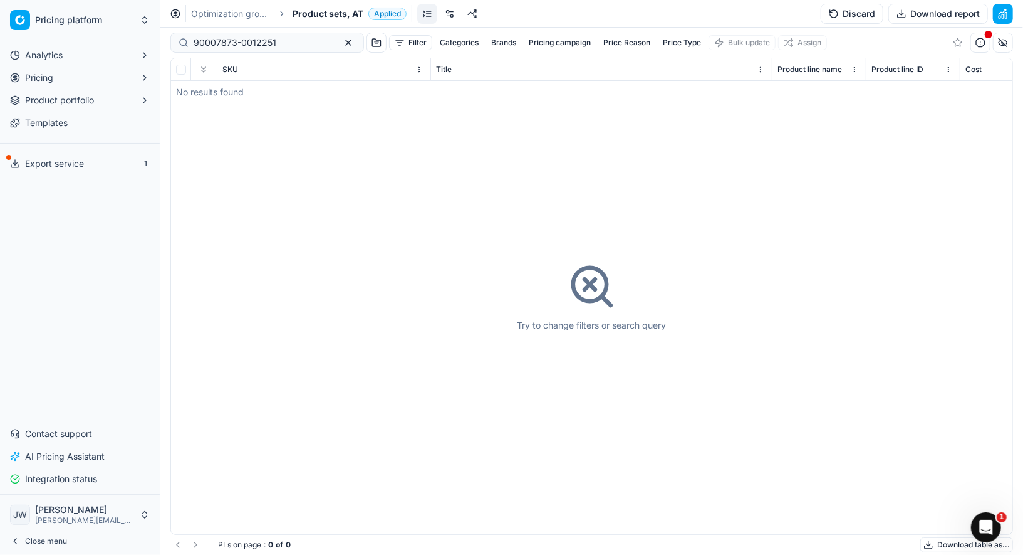
click at [78, 78] on button "Pricing" at bounding box center [80, 78] width 150 height 20
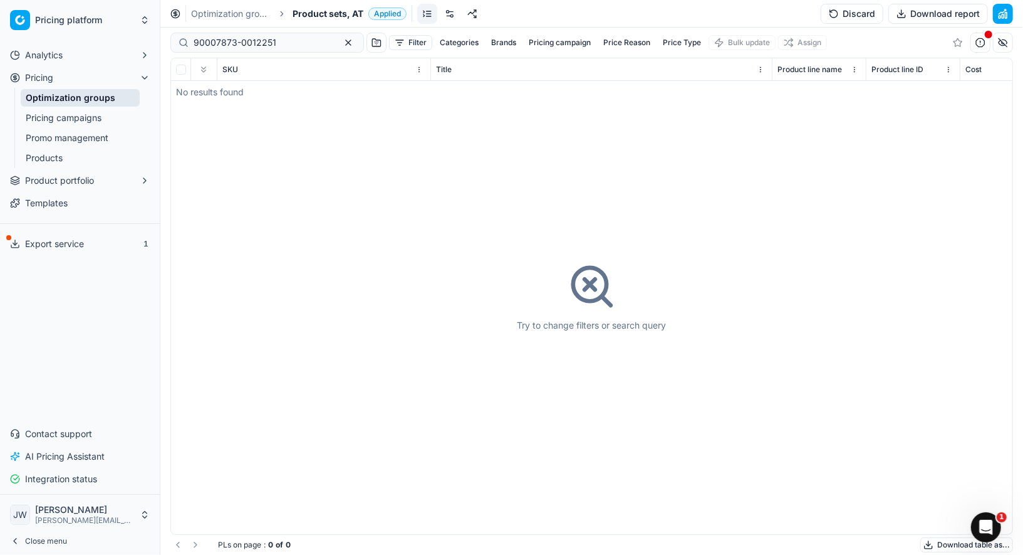
click at [83, 57] on button "Analytics" at bounding box center [80, 55] width 150 height 20
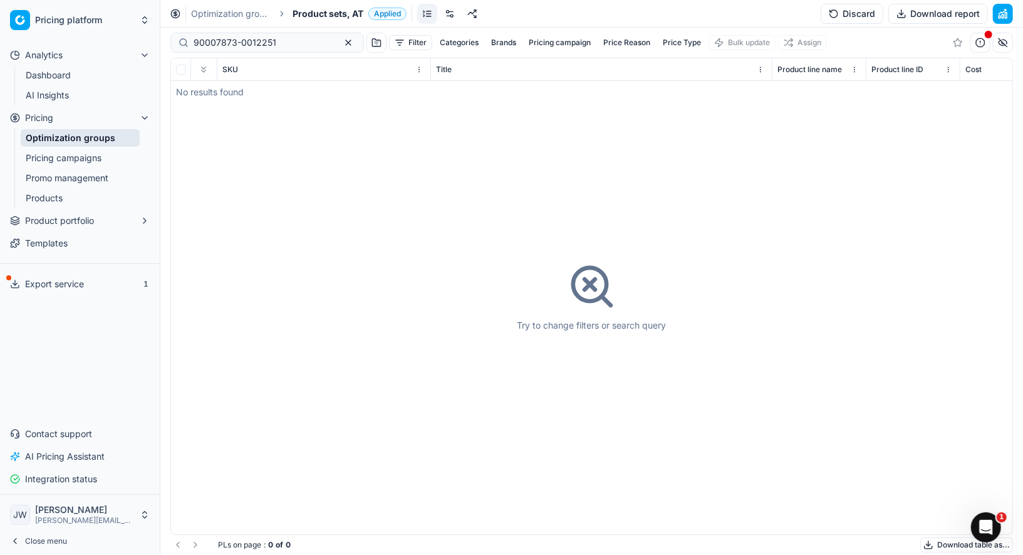
click at [88, 135] on link "Optimization groups" at bounding box center [80, 138] width 119 height 18
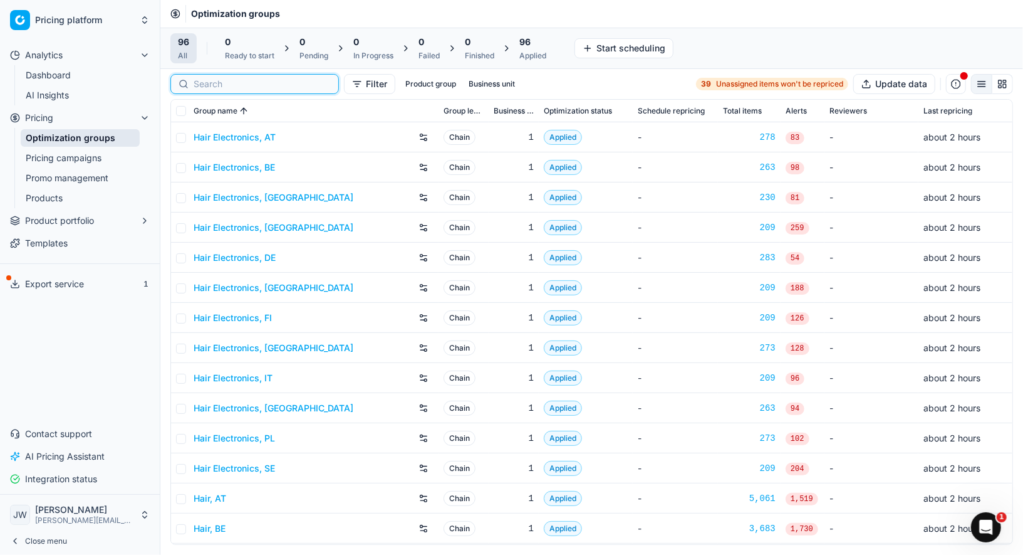
click at [211, 80] on input at bounding box center [262, 84] width 137 height 13
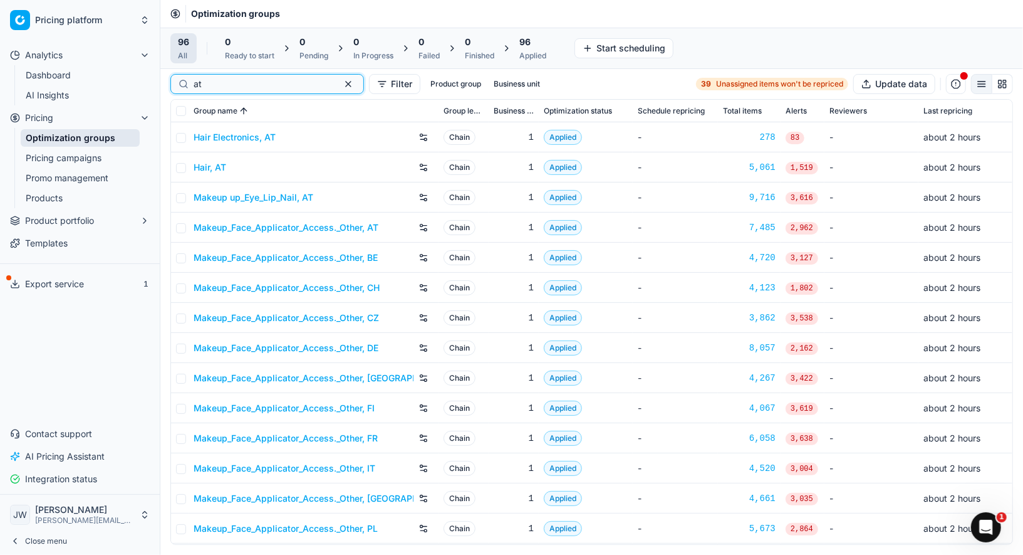
scroll to position [148, 0]
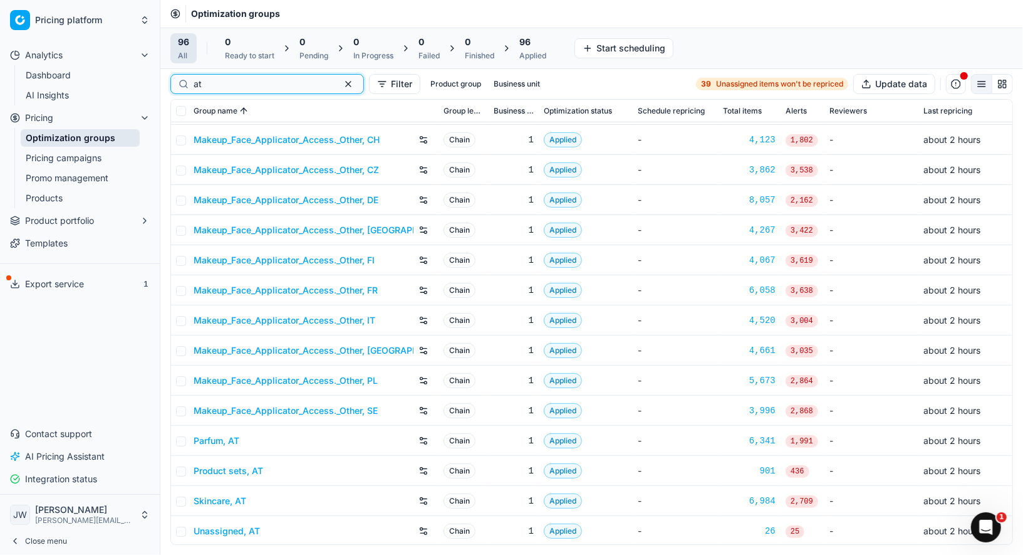
type input "at"
click at [214, 442] on link "Parfum, AT" at bounding box center [217, 440] width 46 height 13
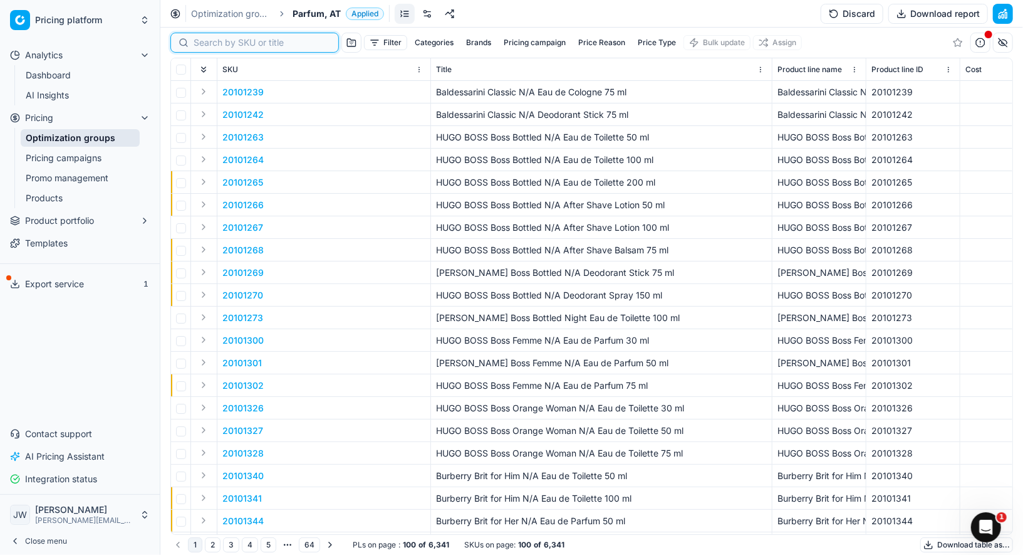
click at [213, 39] on input at bounding box center [262, 42] width 137 height 13
paste input "90007873-0012251"
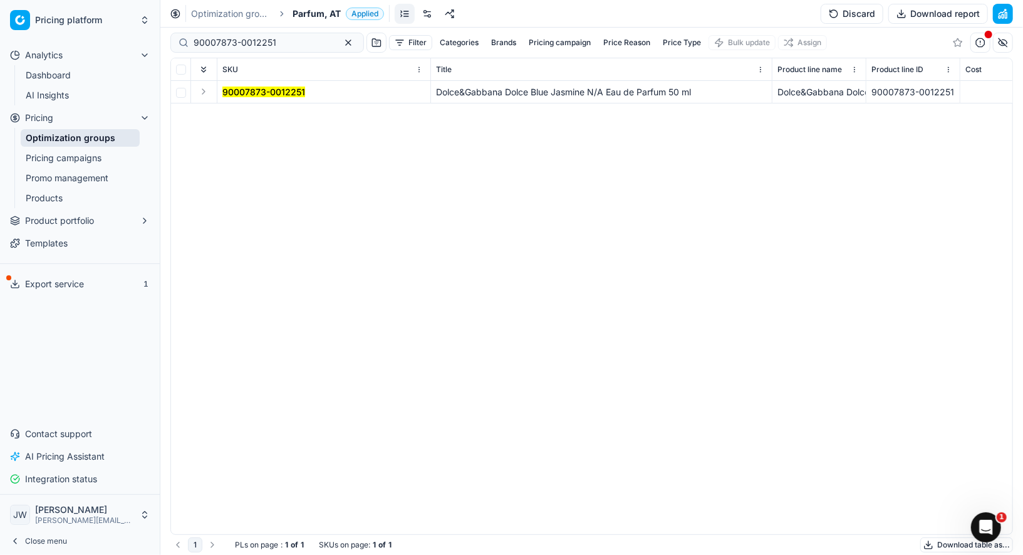
click at [206, 94] on button "Expand" at bounding box center [203, 91] width 15 height 15
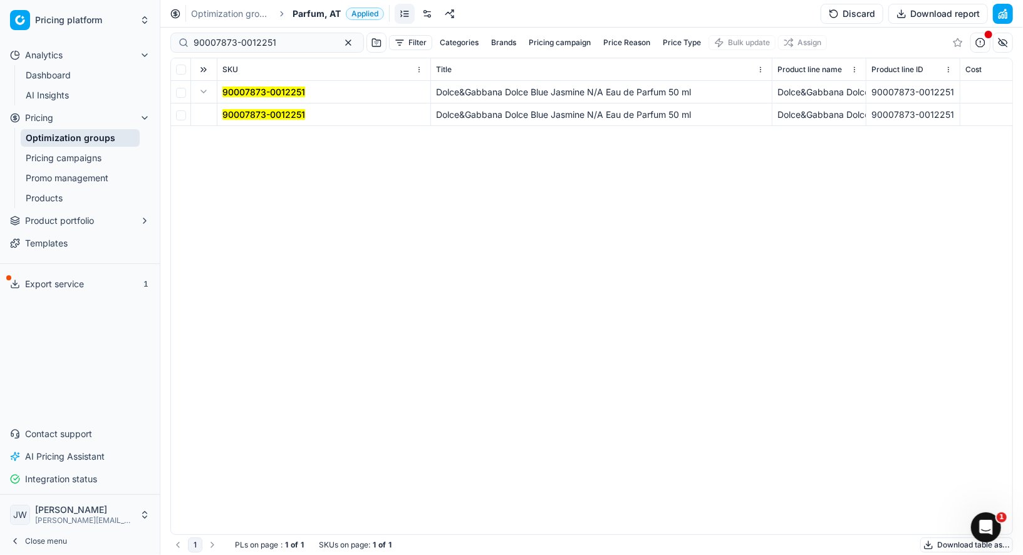
click at [238, 112] on mark "90007873-0012251" at bounding box center [263, 114] width 83 height 11
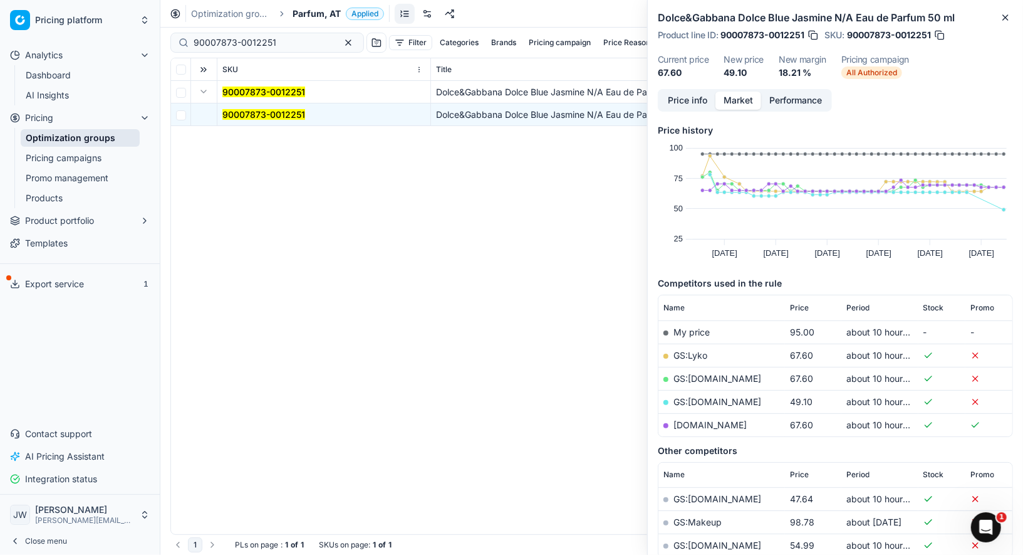
click at [729, 99] on button "Market" at bounding box center [739, 100] width 46 height 18
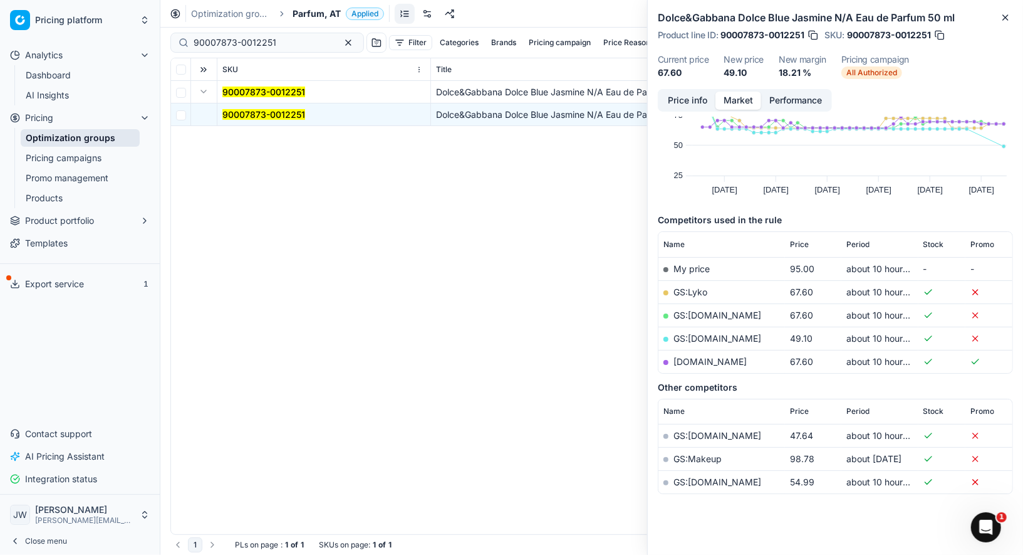
scroll to position [64, 0]
click at [711, 335] on link "GS:Sephora.de" at bounding box center [718, 337] width 88 height 11
drag, startPoint x: 290, startPoint y: 42, endPoint x: 159, endPoint y: 36, distance: 131.1
click at [159, 36] on div "Pricing platform Analytics Dashboard AI Insights Pricing Optimization groups Pr…" at bounding box center [511, 277] width 1023 height 555
paste input "10605-0016692"
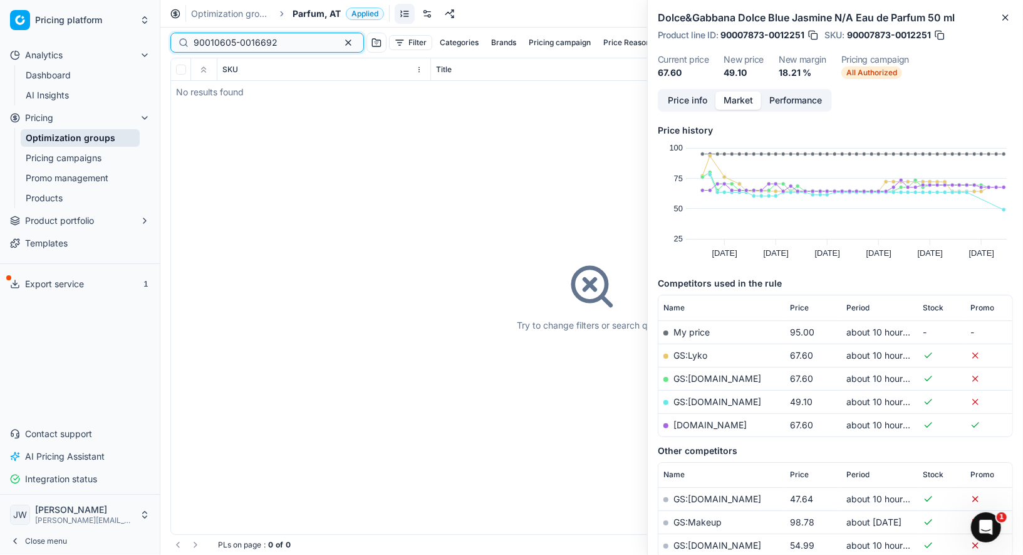
drag, startPoint x: 278, startPoint y: 38, endPoint x: 164, endPoint y: 26, distance: 114.1
click at [164, 26] on div "Pricing platform Analytics Dashboard AI Insights Pricing Optimization groups Pr…" at bounding box center [511, 277] width 1023 height 555
paste input "4155-0022447"
drag, startPoint x: 286, startPoint y: 43, endPoint x: 189, endPoint y: 24, distance: 99.6
click at [189, 24] on div "Optimization groups Parfum, AT Applied Discard Download report 90014155-0022447…" at bounding box center [591, 277] width 863 height 555
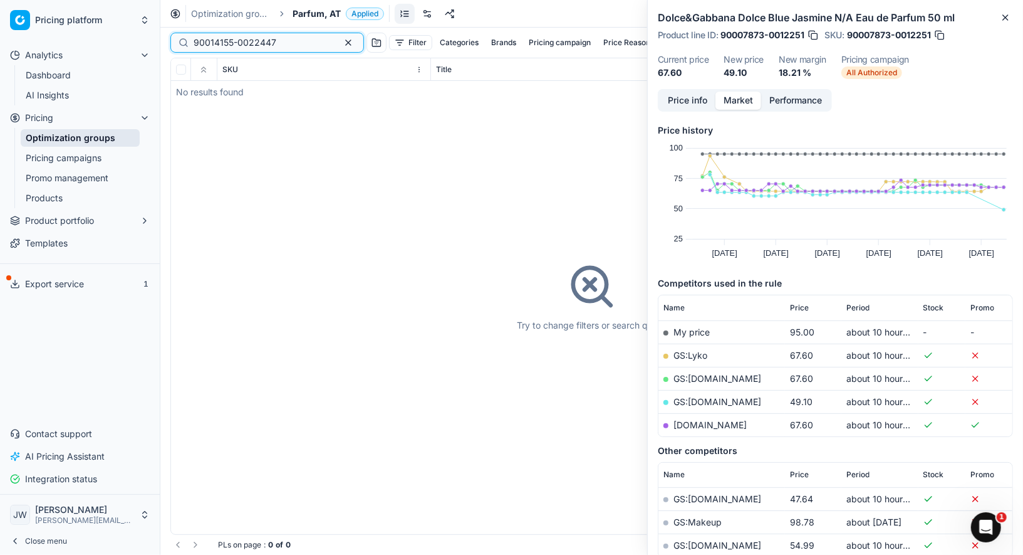
paste input "1195-0017716"
drag, startPoint x: 283, startPoint y: 51, endPoint x: 187, endPoint y: 35, distance: 97.8
click at [187, 35] on div "90011195-0017716" at bounding box center [267, 43] width 194 height 20
paste input "80075896-100"
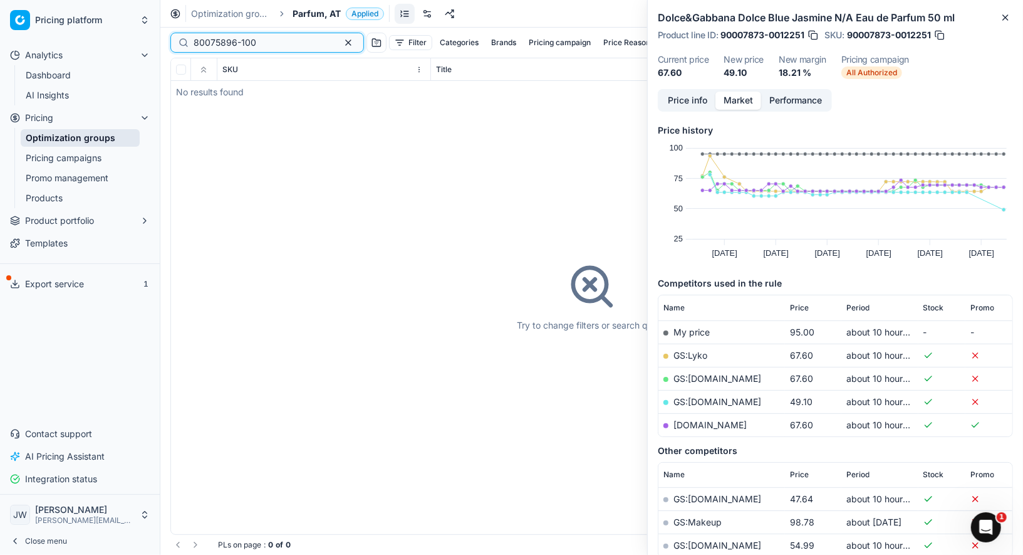
drag, startPoint x: 272, startPoint y: 44, endPoint x: 162, endPoint y: 26, distance: 111.2
click at [162, 26] on div "Pricing platform Analytics Dashboard AI Insights Pricing Optimization groups Pr…" at bounding box center [511, 277] width 1023 height 555
paste input "431-5"
type input "80075431-50"
click at [65, 217] on span "Product portfolio" at bounding box center [59, 220] width 69 height 13
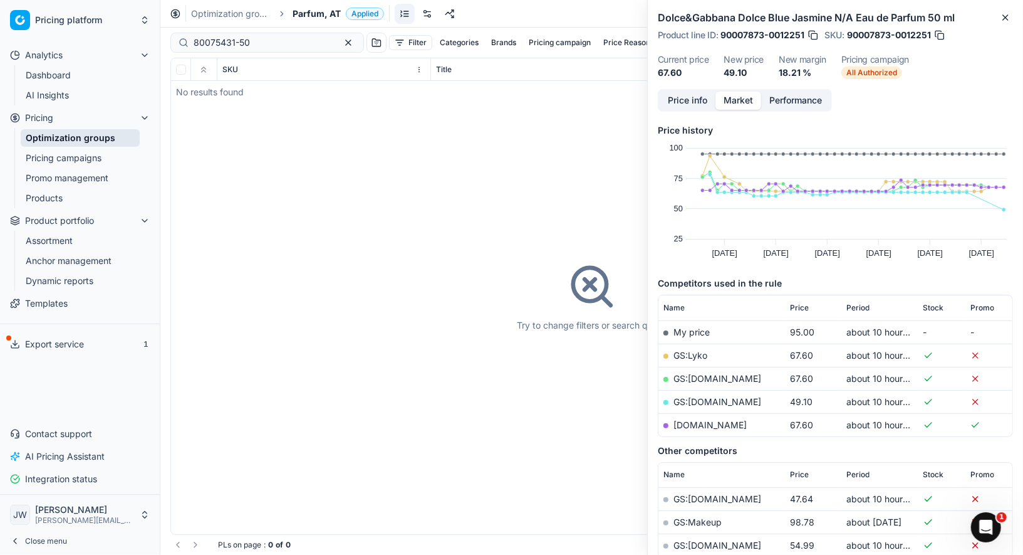
click at [89, 237] on link "Assortment" at bounding box center [80, 241] width 119 height 18
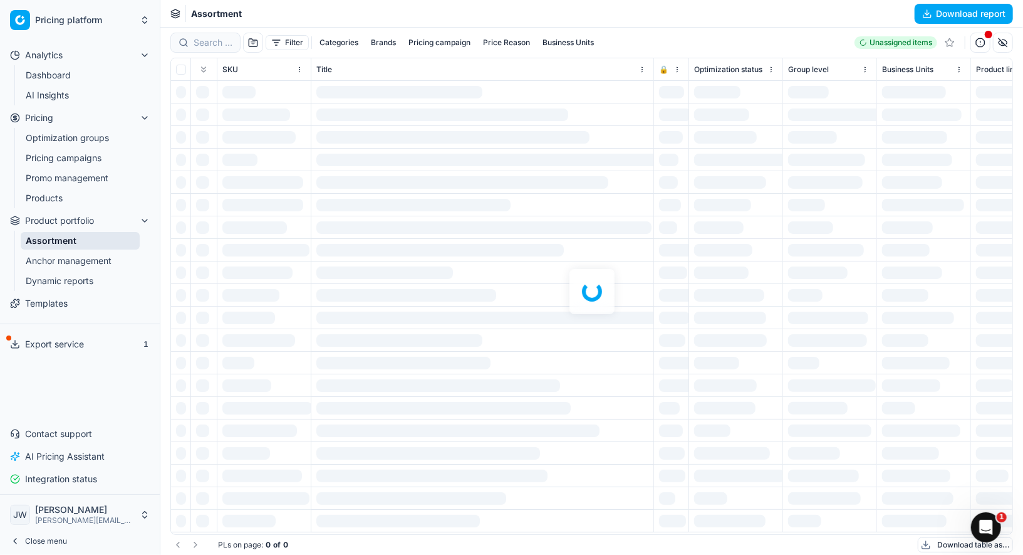
click at [205, 44] on div at bounding box center [591, 291] width 863 height 527
click at [208, 44] on div at bounding box center [591, 291] width 863 height 527
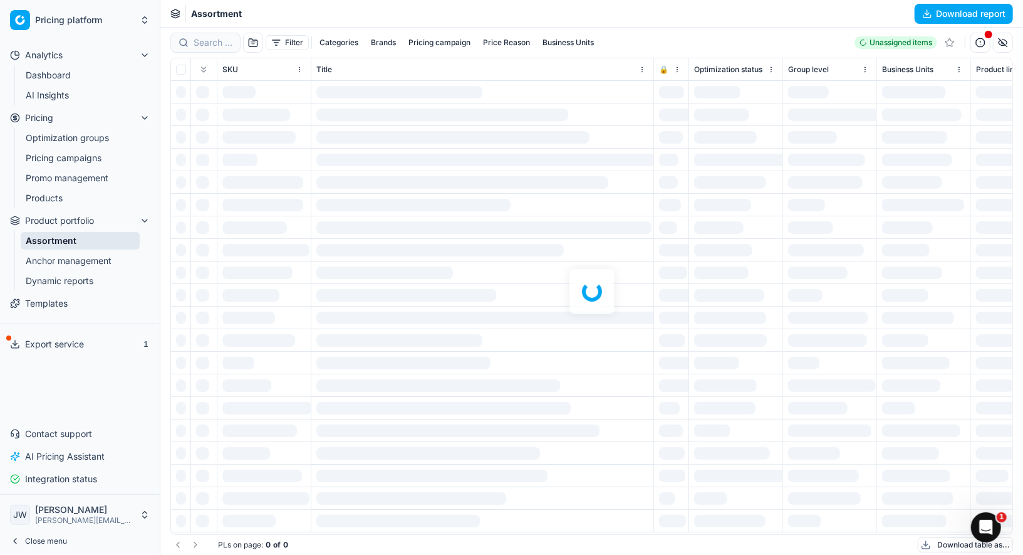
click at [208, 44] on div at bounding box center [591, 291] width 863 height 527
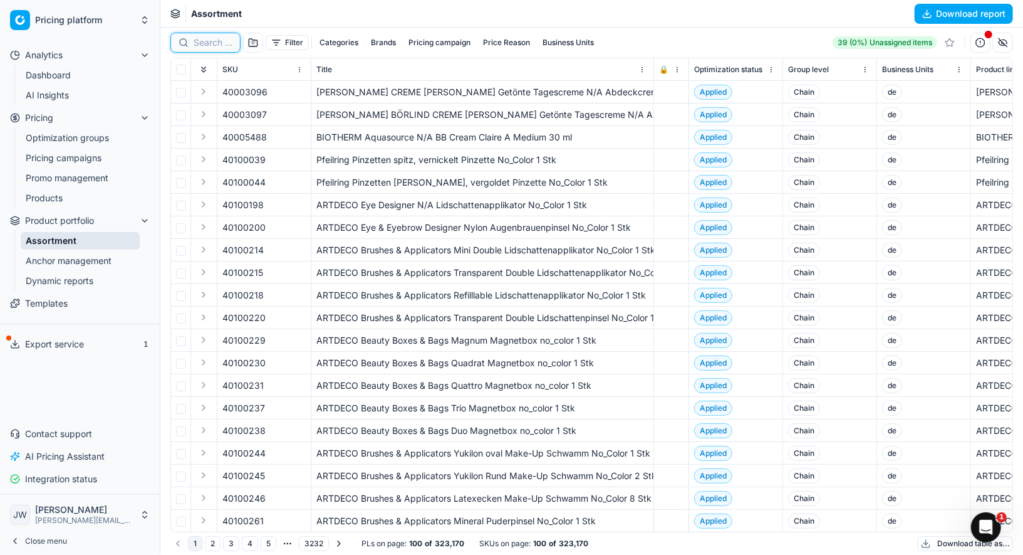
click at [208, 44] on input at bounding box center [213, 42] width 39 height 13
paste input "80075431-50"
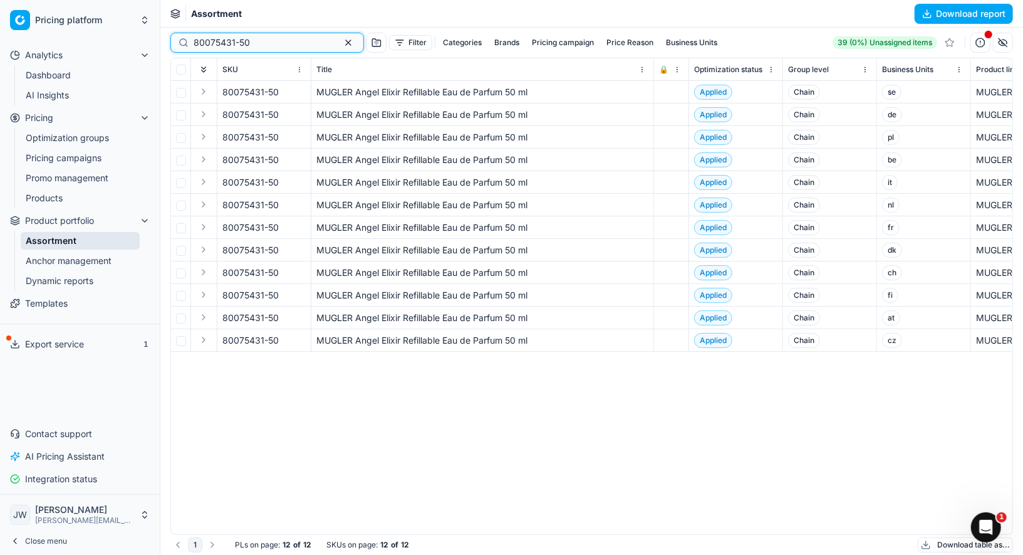
type input "80075431-50"
click at [204, 91] on button "Expand" at bounding box center [203, 91] width 15 height 15
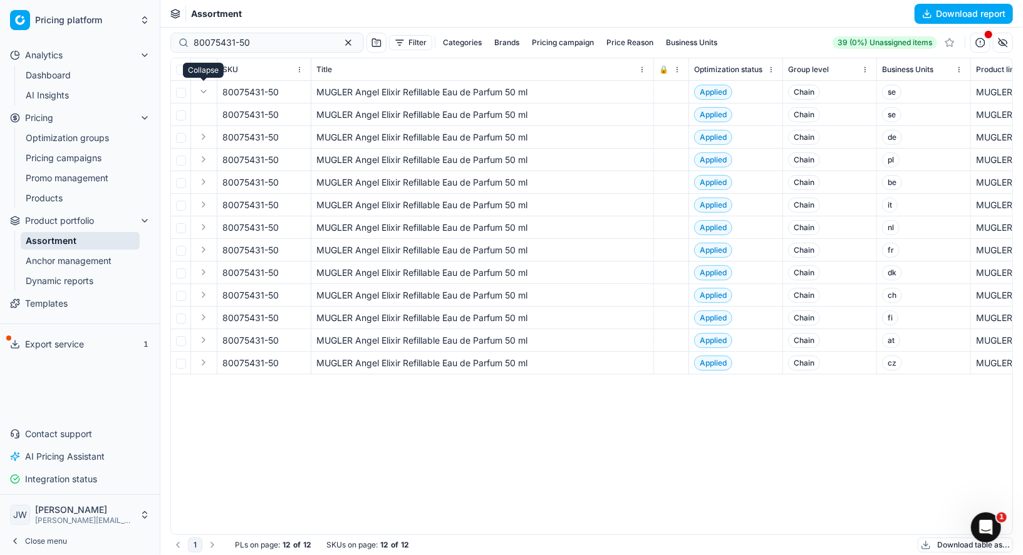
click at [204, 91] on button "Expand" at bounding box center [203, 91] width 15 height 15
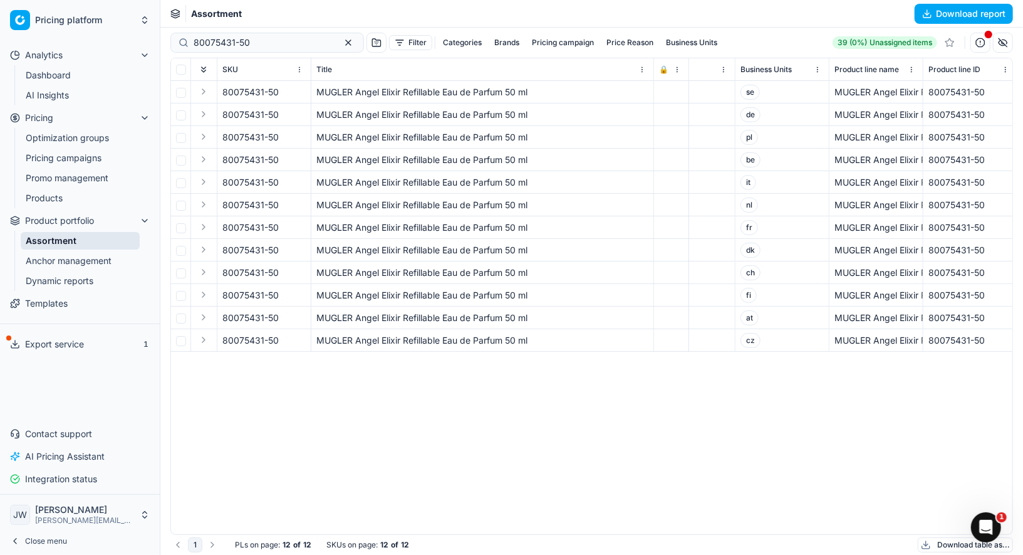
scroll to position [0, 160]
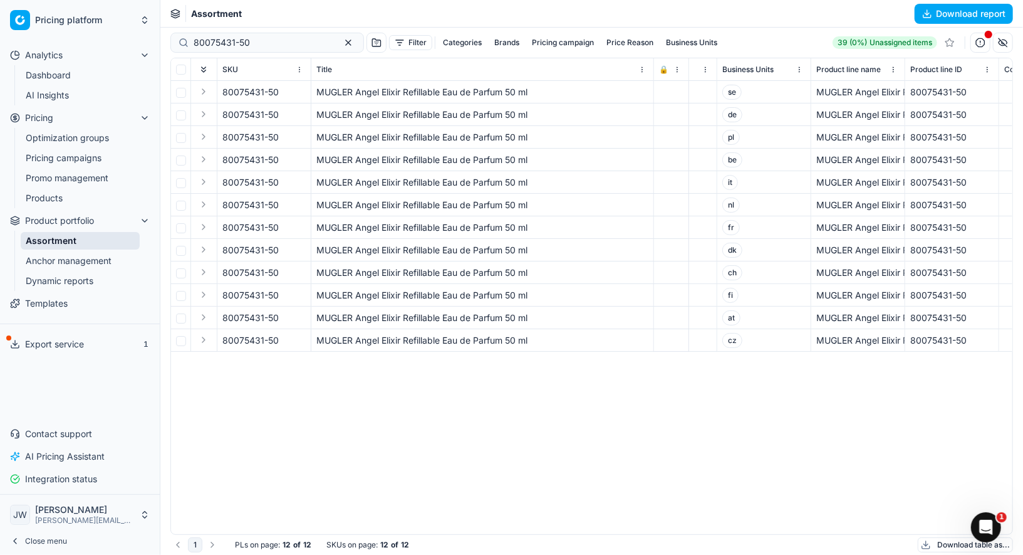
click at [77, 77] on link "Dashboard" at bounding box center [80, 75] width 119 height 18
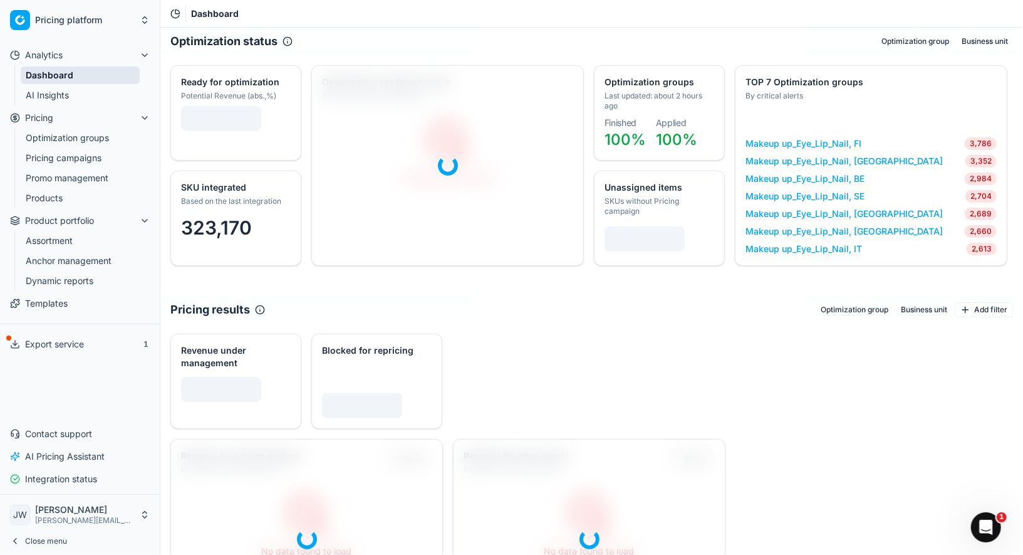
click at [60, 124] on button "Pricing" at bounding box center [80, 118] width 150 height 20
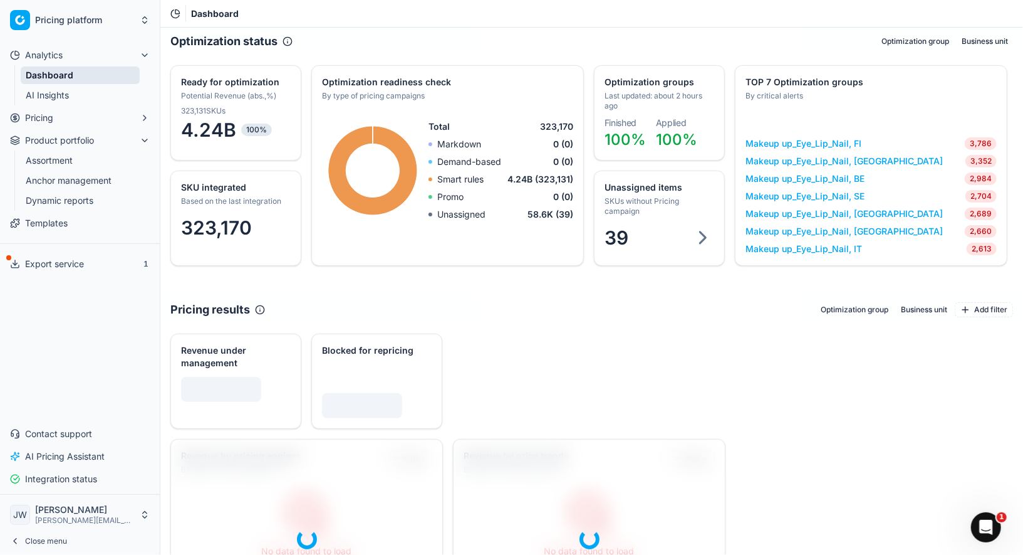
click at [75, 115] on button "Pricing" at bounding box center [80, 118] width 150 height 20
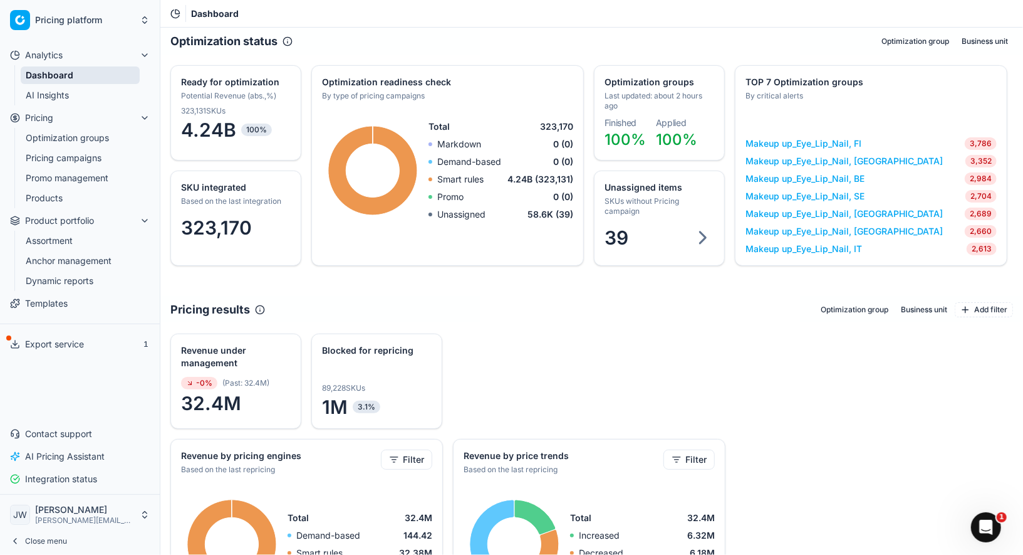
click at [73, 138] on link "Optimization groups" at bounding box center [80, 138] width 119 height 18
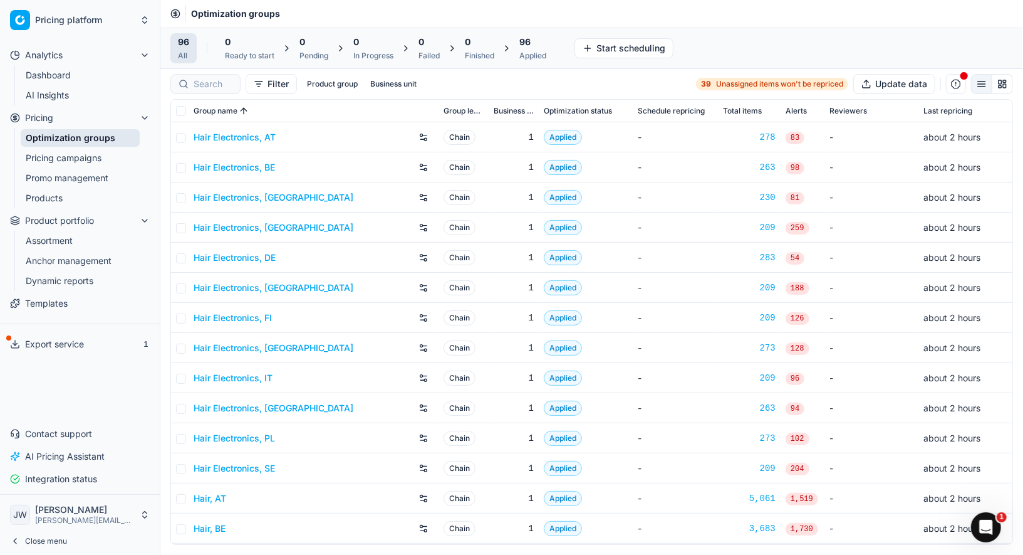
click at [187, 72] on div "Filter Product group Business unit 39 Unassigned items won't be repriced Update…" at bounding box center [591, 84] width 863 height 30
click at [201, 76] on div at bounding box center [205, 84] width 70 height 20
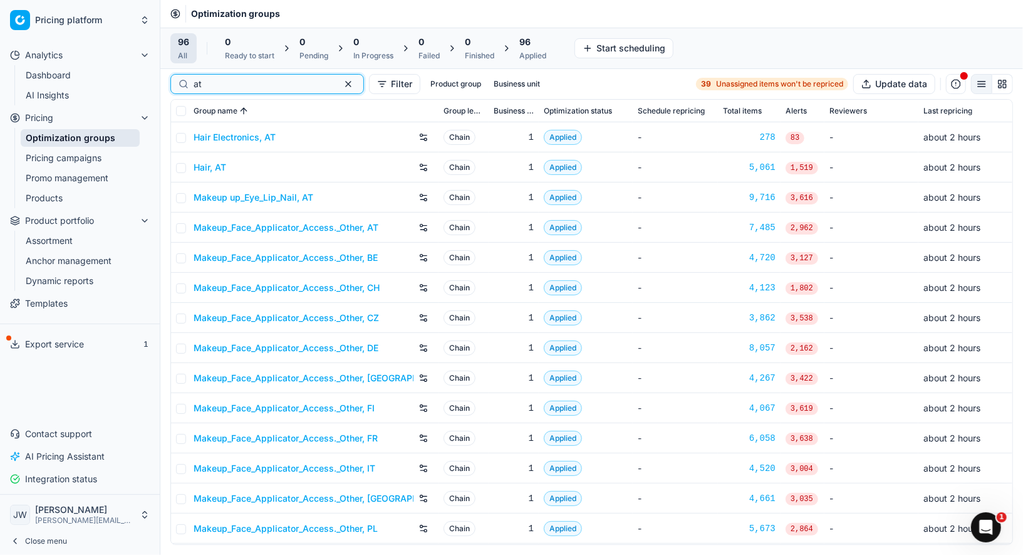
scroll to position [148, 0]
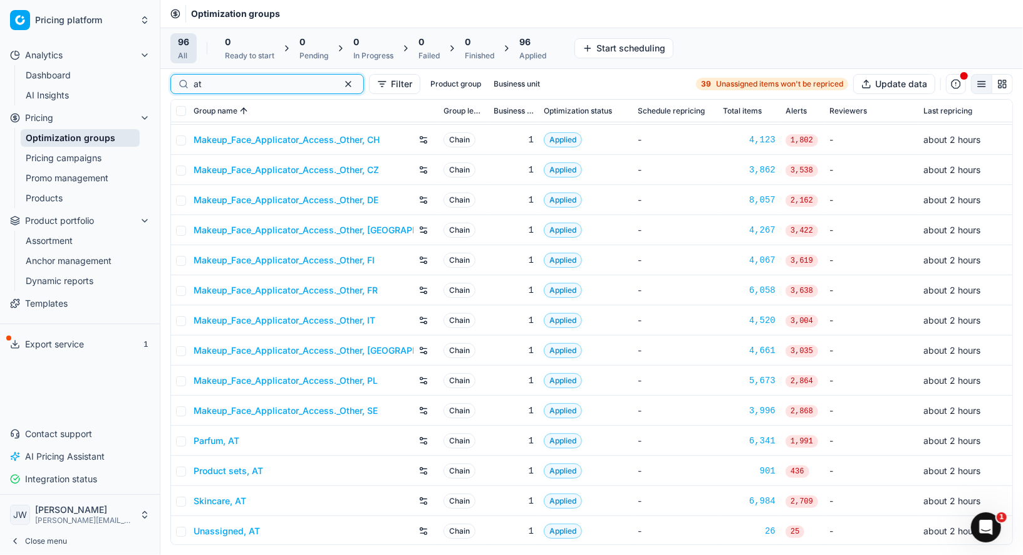
type input "at"
click at [231, 437] on link "Parfum, AT" at bounding box center [217, 440] width 46 height 13
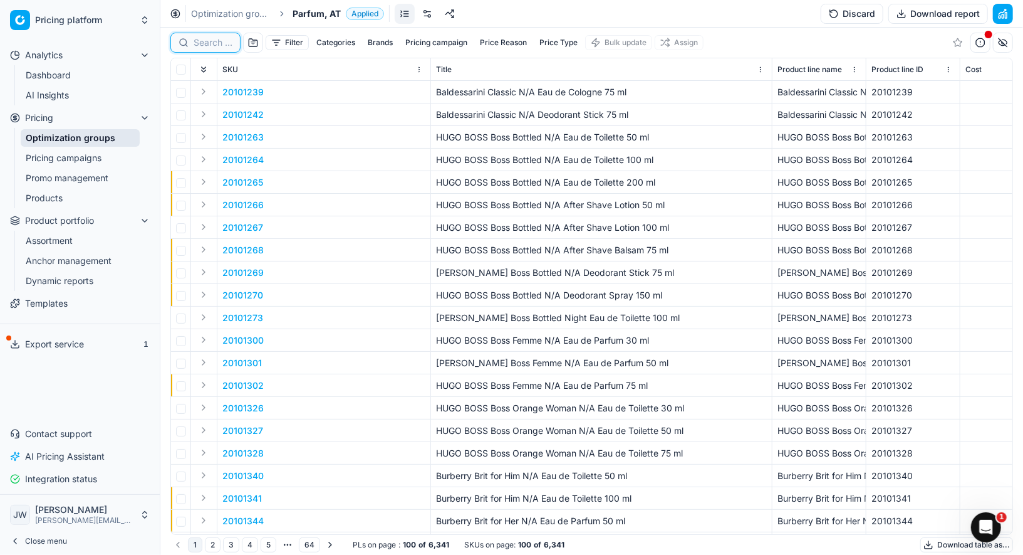
click at [211, 46] on input at bounding box center [213, 42] width 39 height 13
paste input "80075431-50"
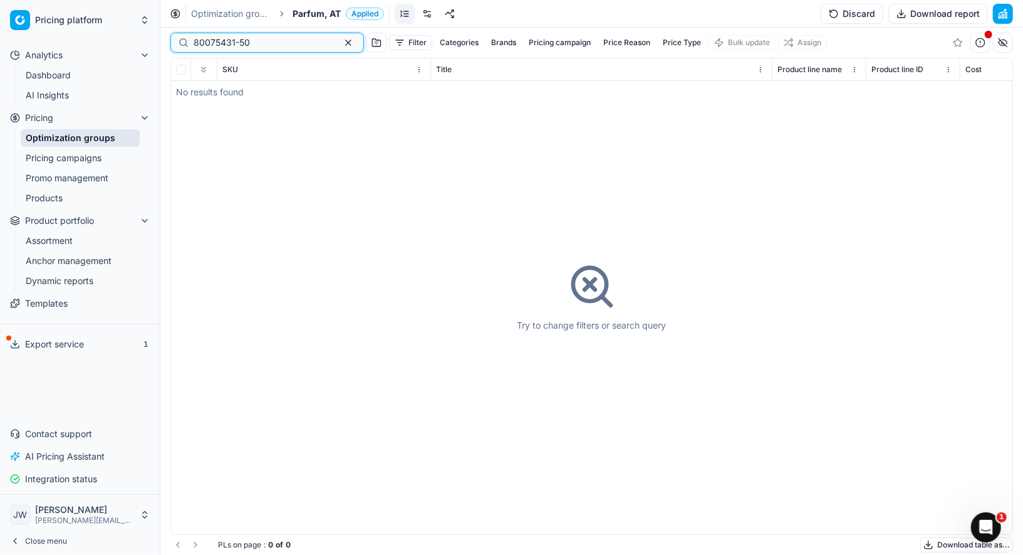
type input "80075431-50"
click at [503, 224] on div "Try to change filters or search query" at bounding box center [592, 296] width 842 height 476
click at [93, 138] on link "Optimization groups" at bounding box center [80, 138] width 119 height 18
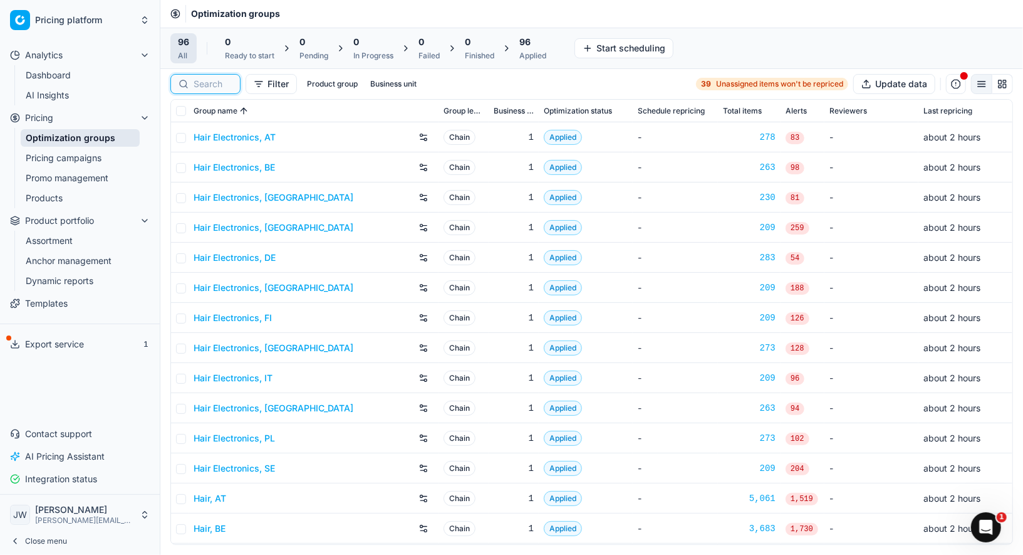
click at [221, 78] on input at bounding box center [213, 84] width 39 height 13
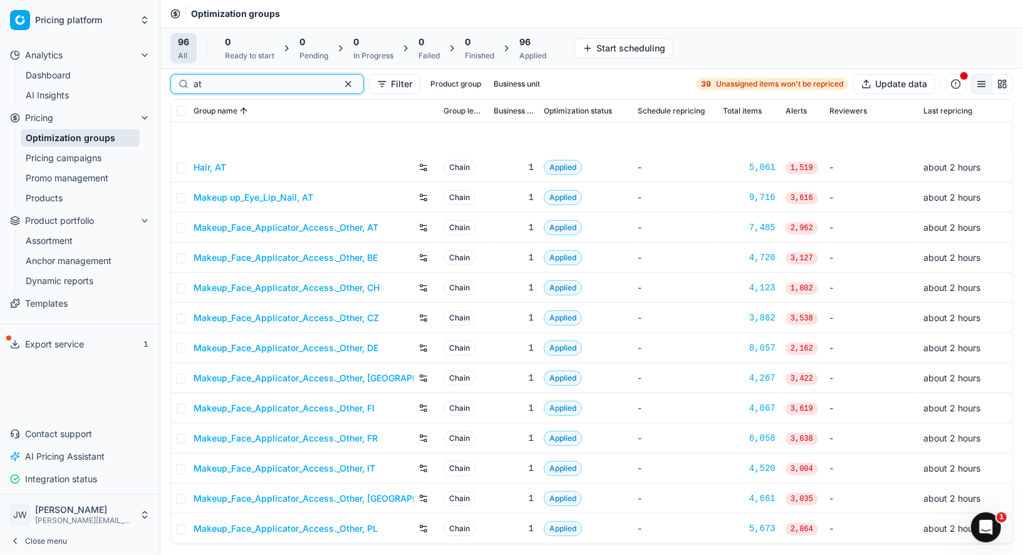
scroll to position [148, 0]
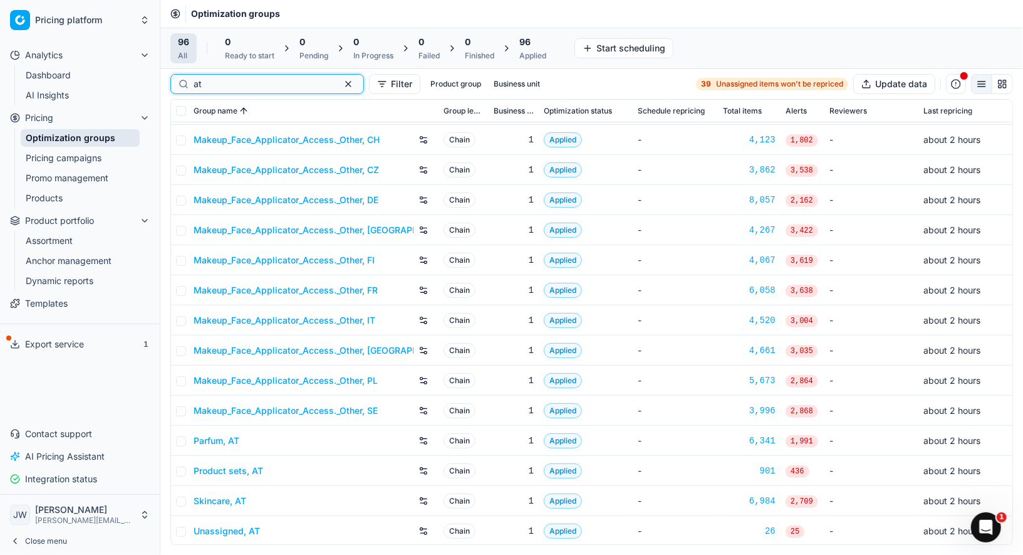
type input "at"
click at [226, 466] on link "Product sets, AT" at bounding box center [229, 470] width 70 height 13
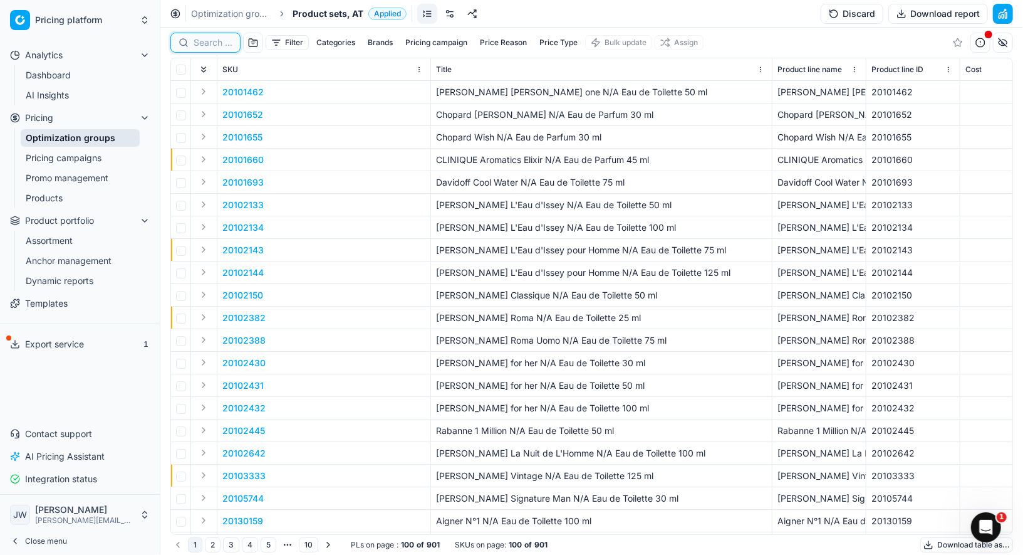
click at [207, 46] on input at bounding box center [213, 42] width 39 height 13
paste input "80075431-50"
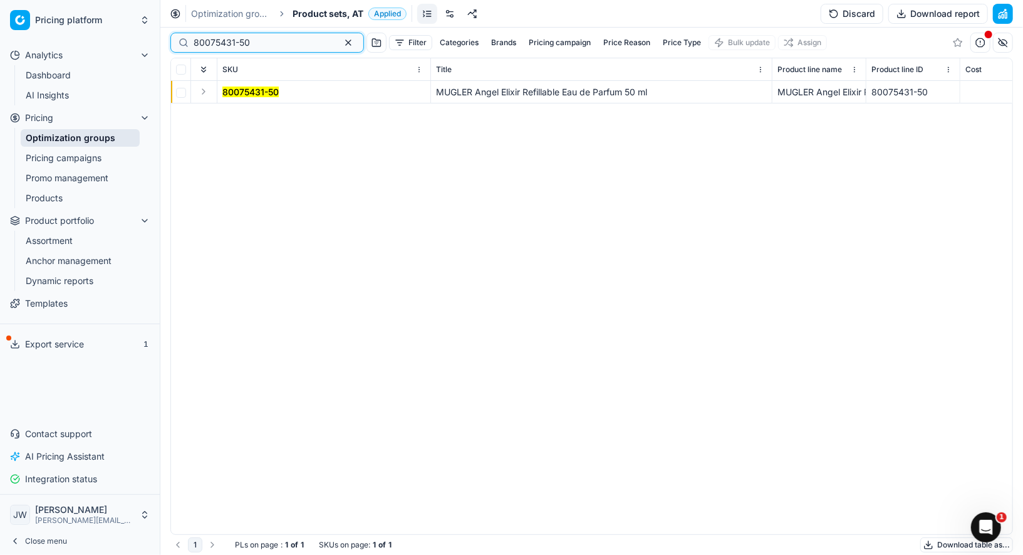
type input "80075431-50"
click at [204, 93] on button "Expand" at bounding box center [203, 91] width 15 height 15
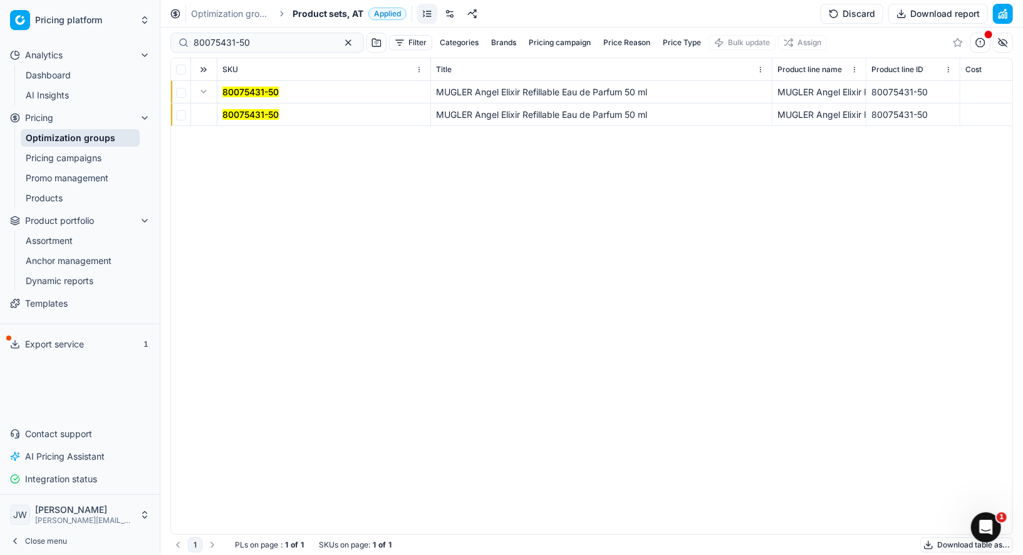
click at [245, 114] on mark "80075431-50" at bounding box center [250, 114] width 56 height 11
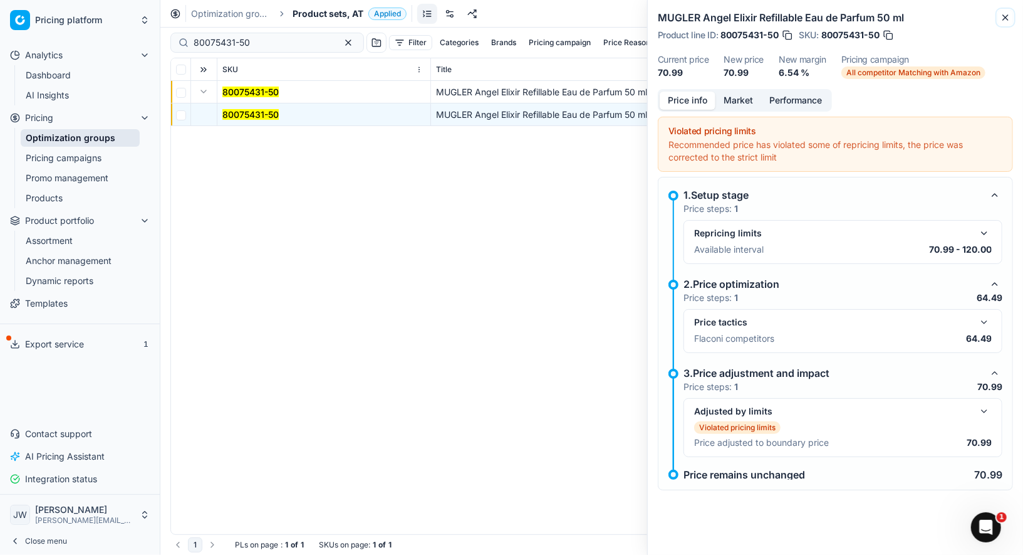
click at [1004, 19] on icon "button" at bounding box center [1005, 17] width 5 height 5
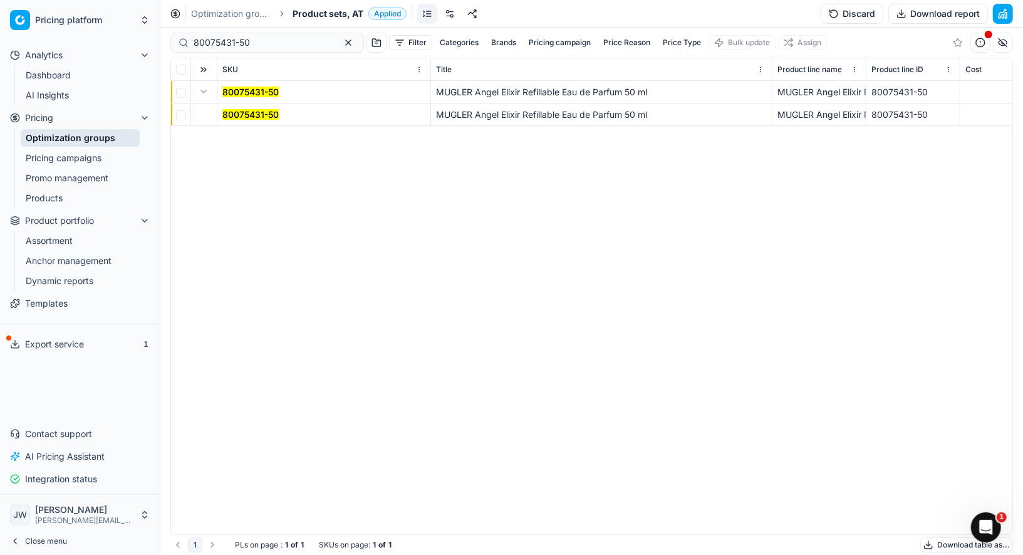
click at [56, 137] on link "Optimization groups" at bounding box center [80, 138] width 119 height 18
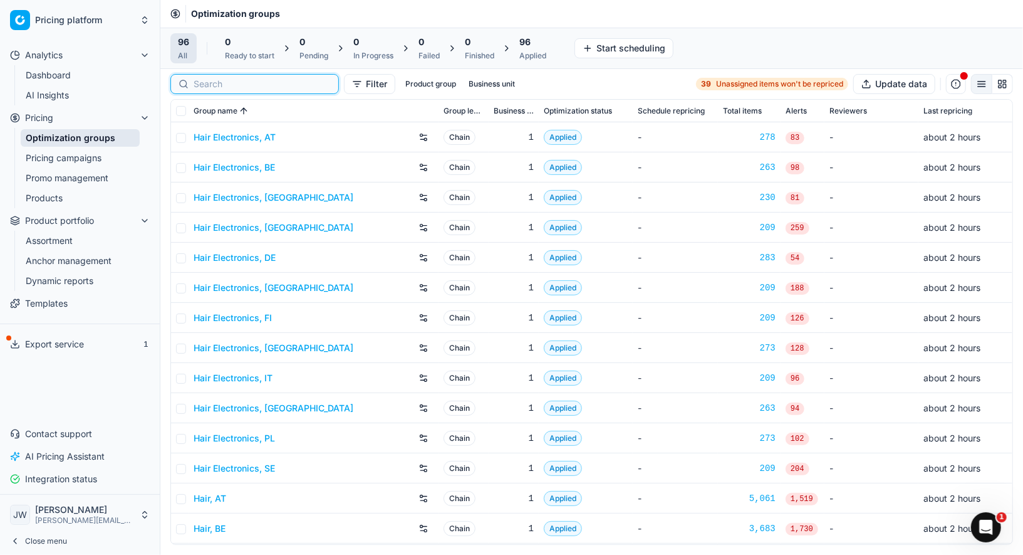
click at [194, 87] on input at bounding box center [262, 84] width 137 height 13
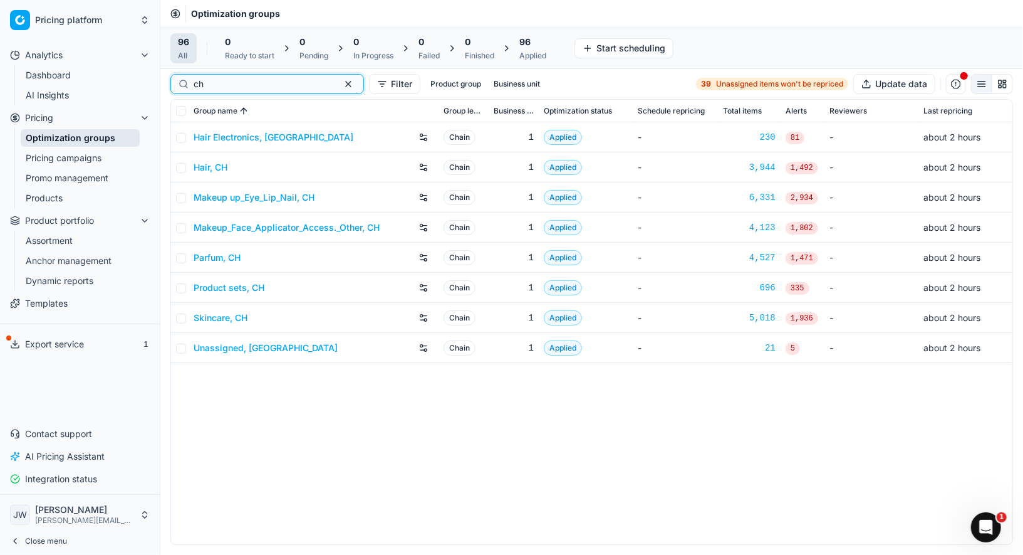
type input "ch"
click at [225, 252] on link "Parfum, CH" at bounding box center [217, 257] width 47 height 13
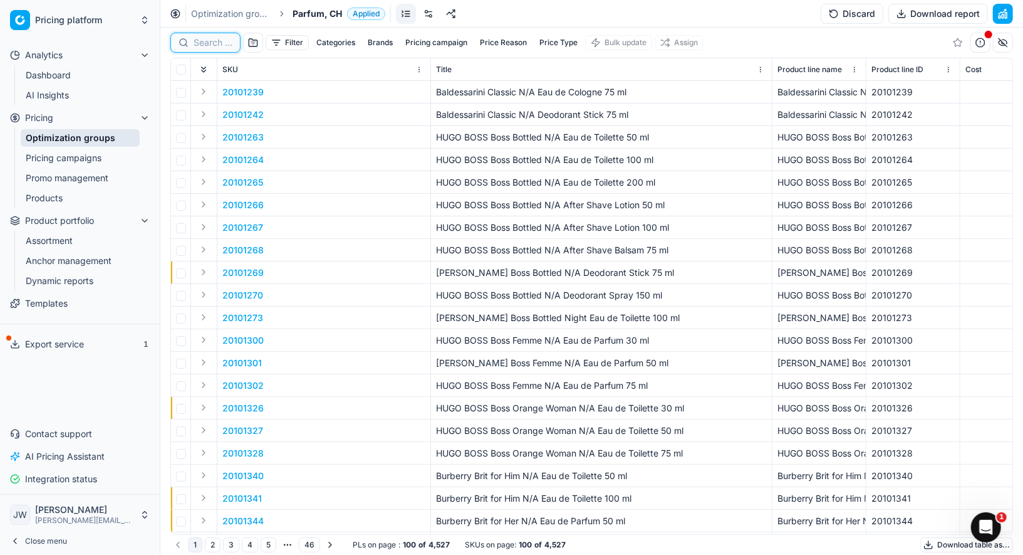
click at [209, 41] on input at bounding box center [213, 42] width 39 height 13
paste input "80077295-150"
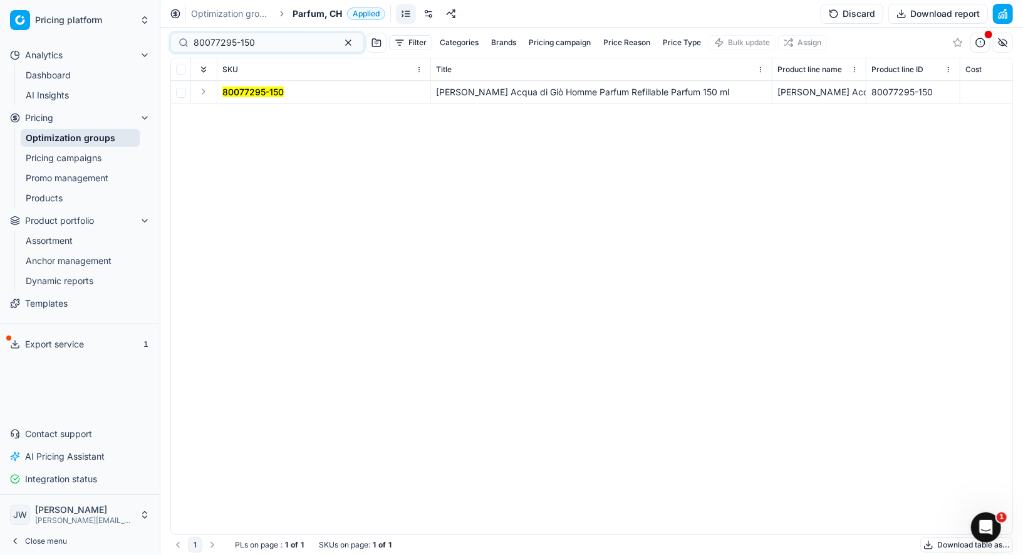
click at [203, 93] on button "Expand" at bounding box center [203, 91] width 15 height 15
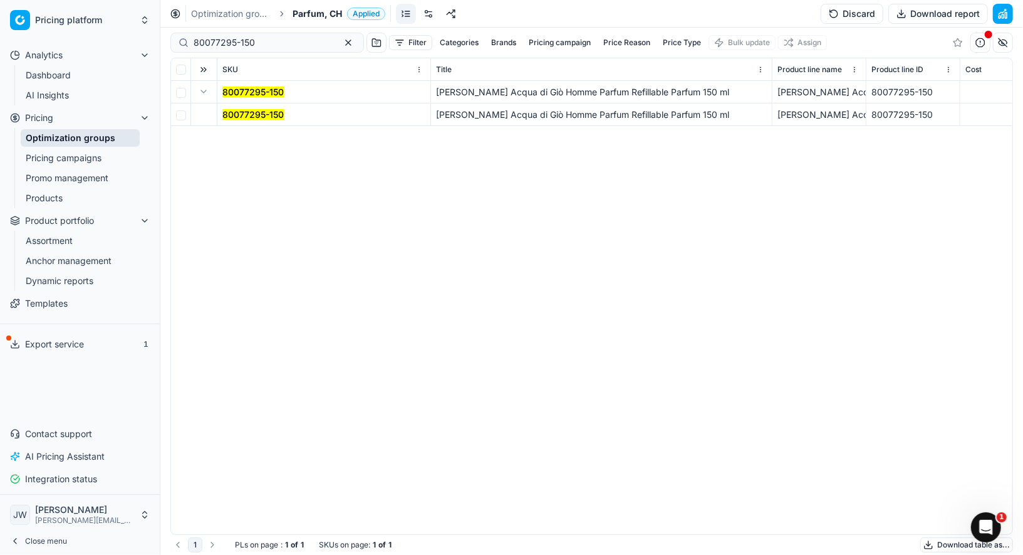
click at [242, 119] on span "80077295-150" at bounding box center [252, 114] width 61 height 13
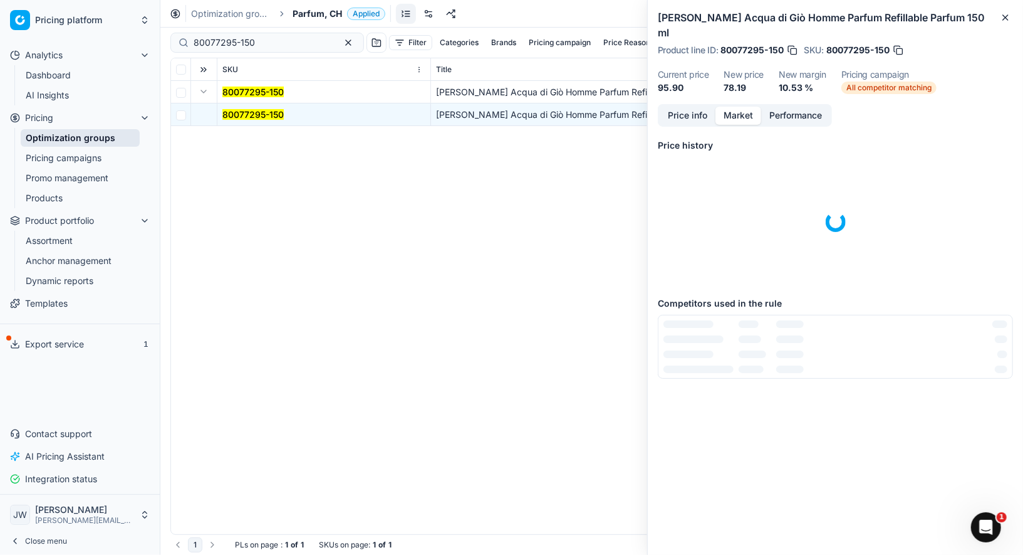
click at [750, 107] on button "Market" at bounding box center [739, 116] width 46 height 18
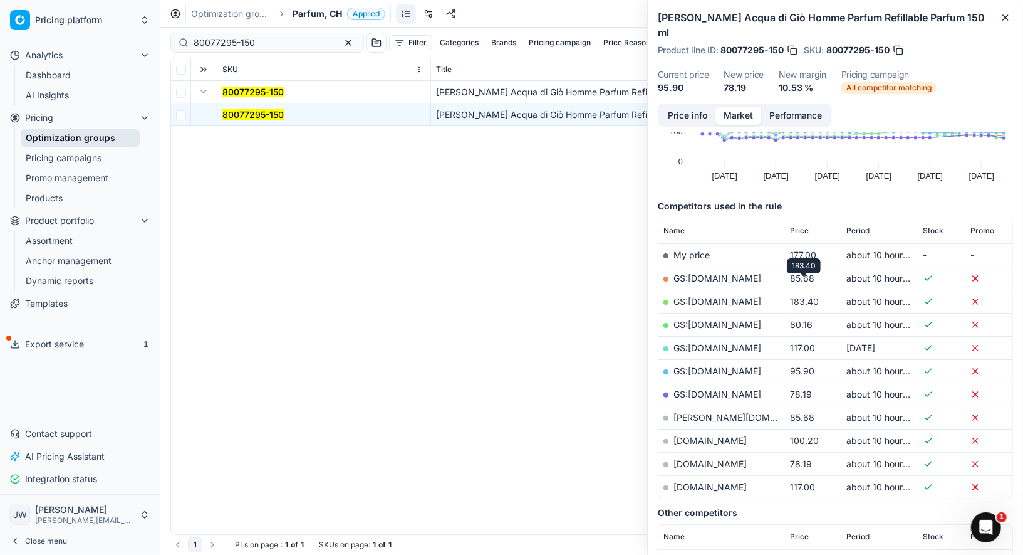
scroll to position [112, 0]
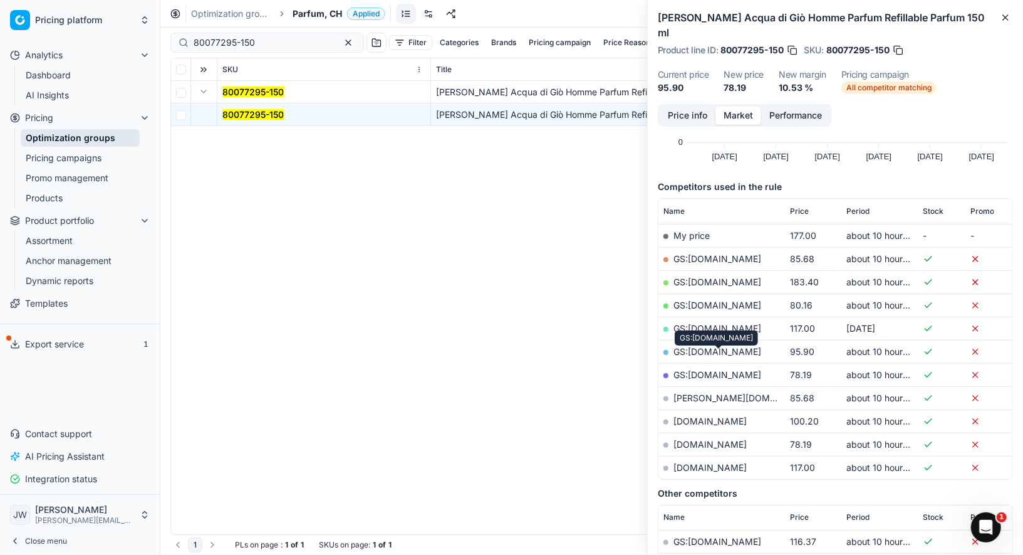
click at [736, 369] on link "GS:parfumdreams.CH" at bounding box center [718, 374] width 88 height 11
drag, startPoint x: 264, startPoint y: 48, endPoint x: 142, endPoint y: 18, distance: 125.9
click at [142, 18] on div "Pricing platform Analytics Dashboard AI Insights Pricing Optimization groups Pr…" at bounding box center [511, 277] width 1023 height 555
paste input "04369-3"
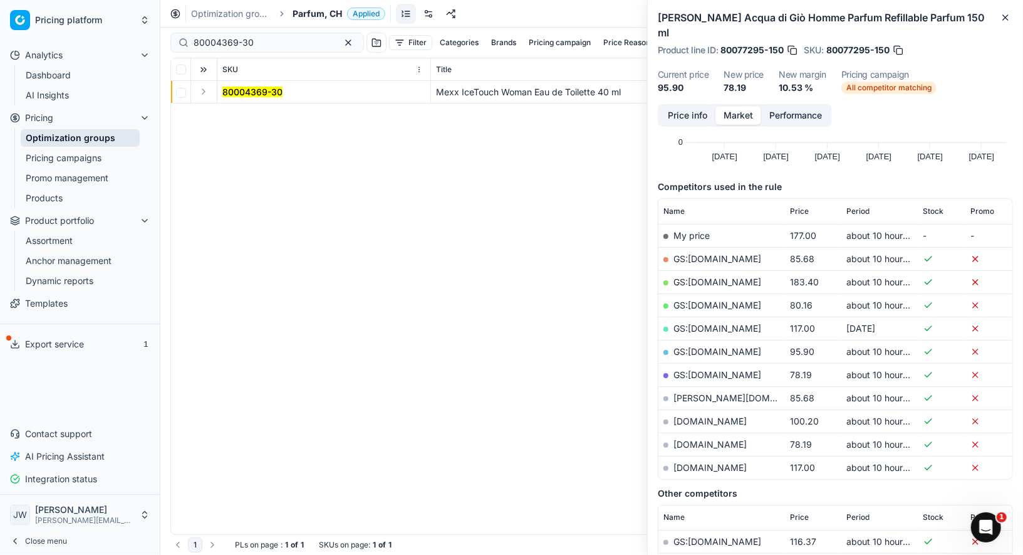
click at [204, 94] on button "Expand" at bounding box center [203, 91] width 15 height 15
click at [224, 106] on td "80004369-30" at bounding box center [324, 114] width 214 height 23
click at [242, 111] on mark "80004369-30" at bounding box center [252, 114] width 60 height 11
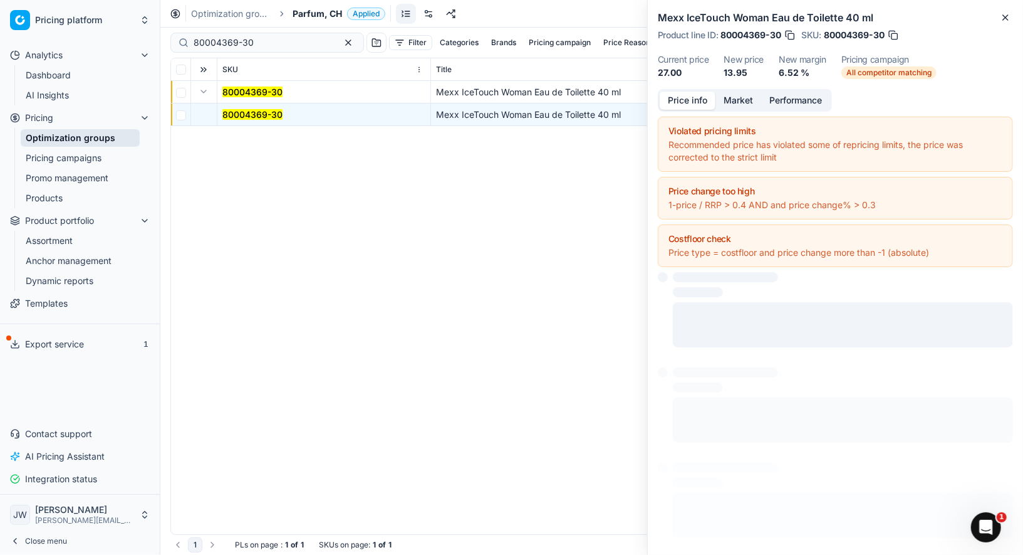
click at [678, 101] on button "Price info" at bounding box center [688, 100] width 56 height 18
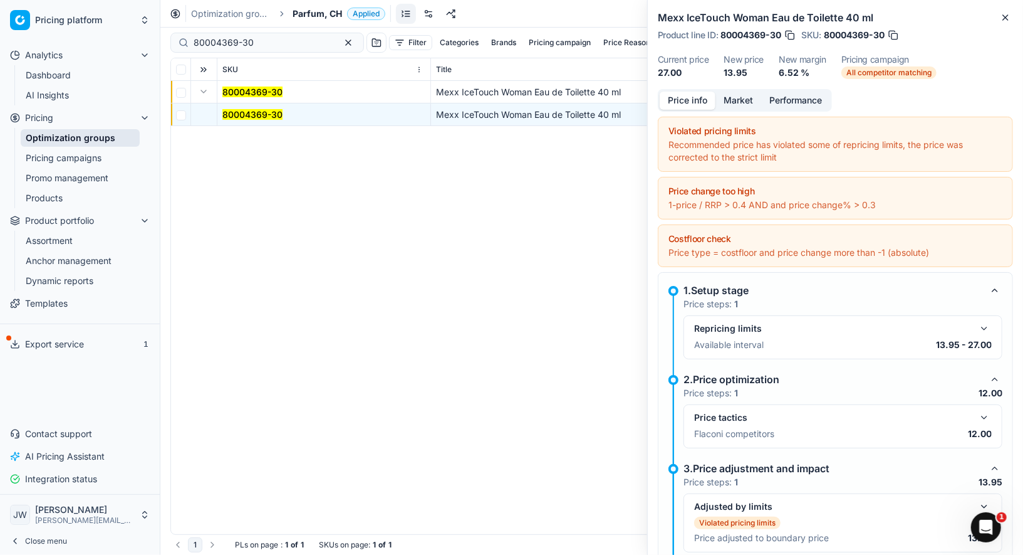
scroll to position [56, 0]
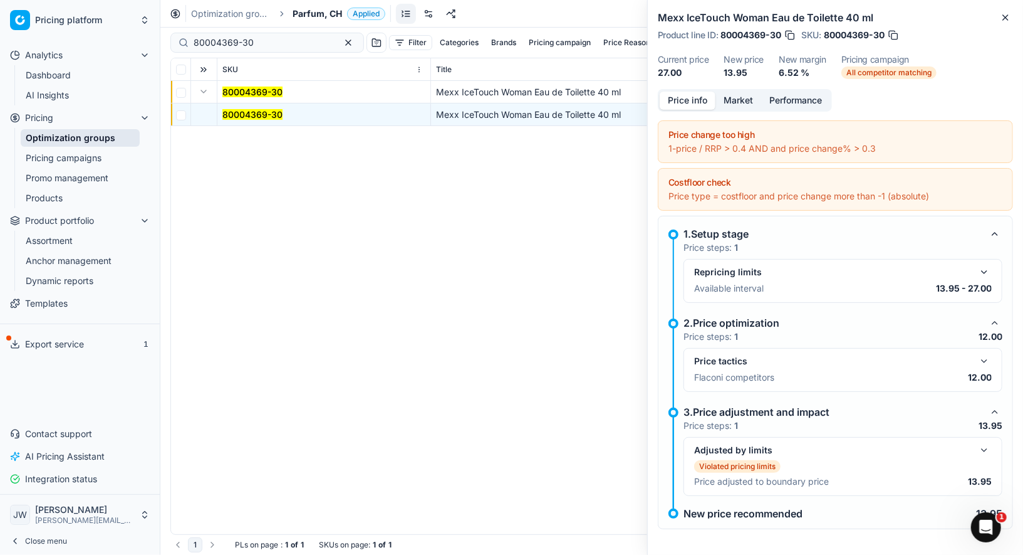
click at [986, 452] on button "button" at bounding box center [984, 449] width 15 height 15
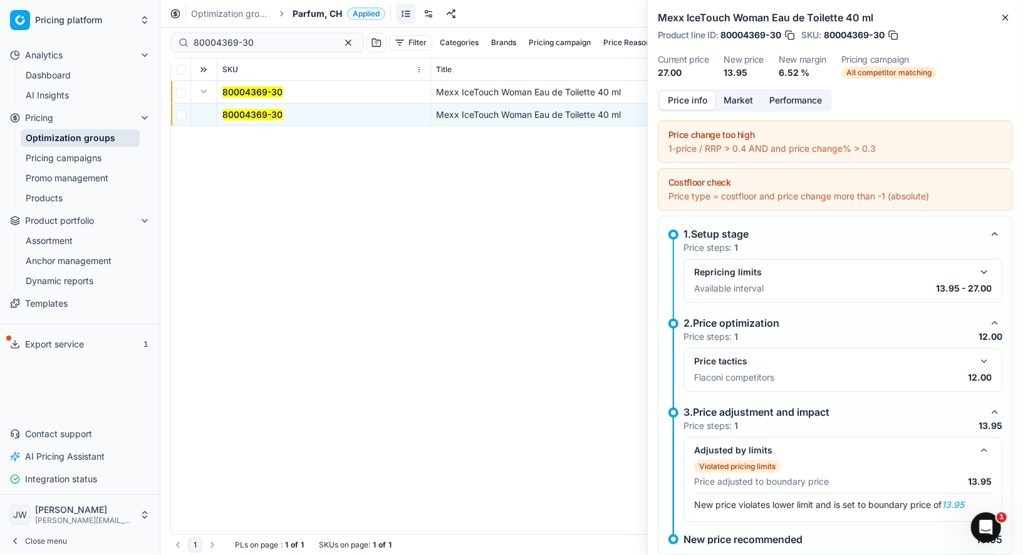
click at [740, 110] on div "Price info Market Performance" at bounding box center [745, 100] width 174 height 23
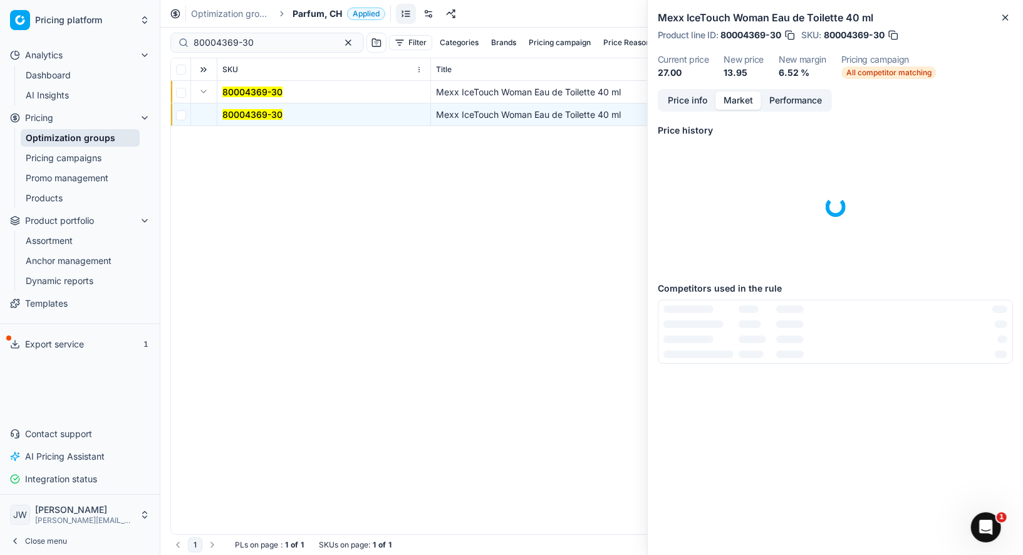
click at [740, 103] on button "Market" at bounding box center [739, 100] width 46 height 18
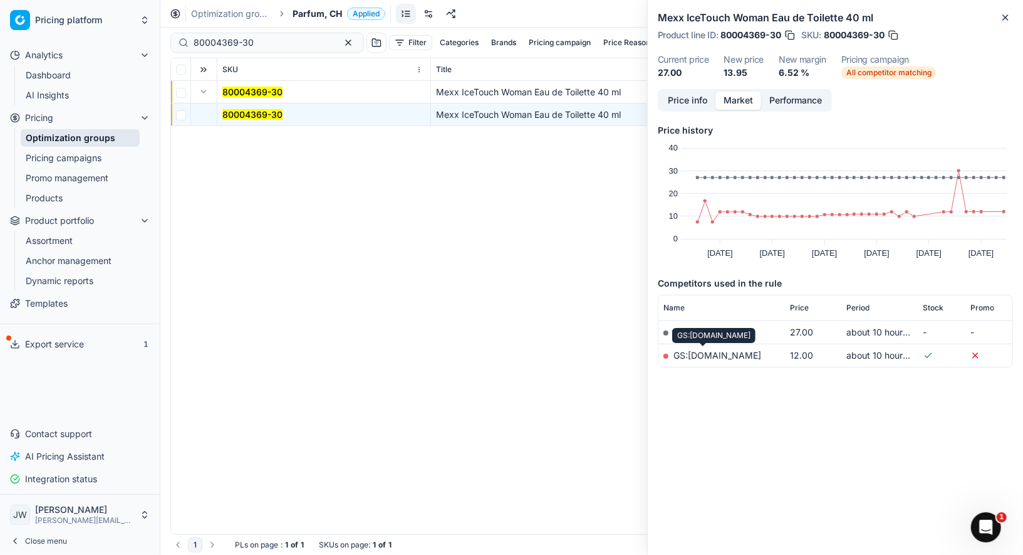
click at [699, 354] on link "GS:galaxus.ch" at bounding box center [718, 355] width 88 height 11
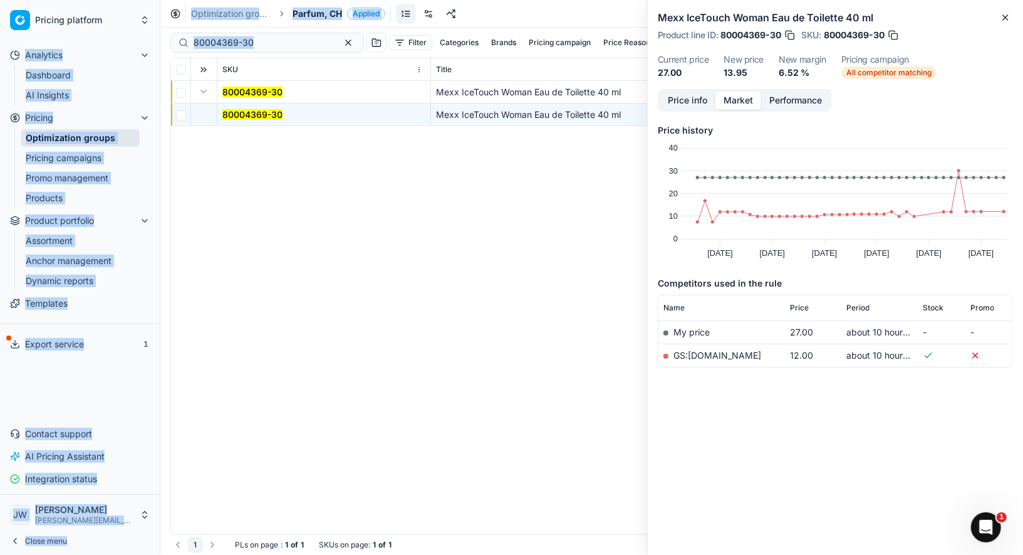
drag, startPoint x: 268, startPoint y: 50, endPoint x: 153, endPoint y: 18, distance: 119.7
click at [153, 18] on div "Pricing platform Analytics Dashboard AI Insights Pricing Optimization groups Pr…" at bounding box center [511, 277] width 1023 height 555
click at [272, 40] on input "80004369-30" at bounding box center [262, 42] width 137 height 13
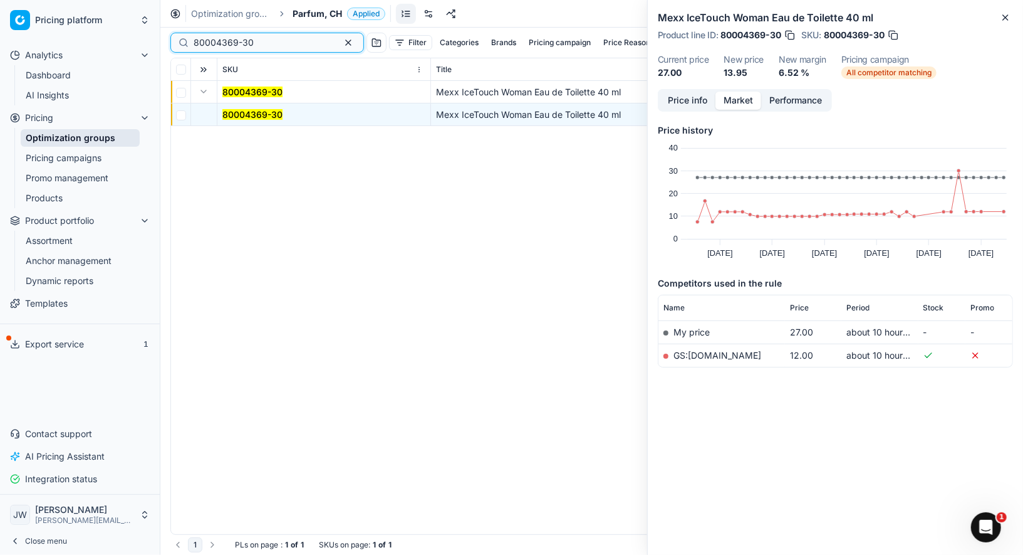
drag, startPoint x: 275, startPoint y: 48, endPoint x: 157, endPoint y: 19, distance: 121.3
click at [157, 19] on div "Pricing platform Analytics Dashboard AI Insights Pricing Optimization groups Pr…" at bounding box center [511, 277] width 1023 height 555
paste input "70458-10"
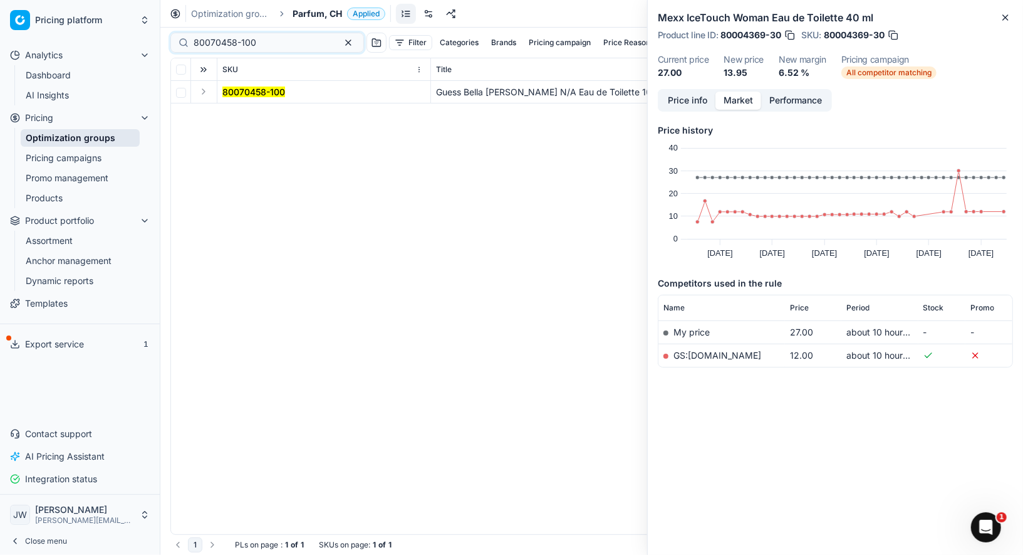
click at [206, 96] on button "Expand" at bounding box center [203, 91] width 15 height 15
click at [231, 108] on span "80070458-100" at bounding box center [253, 114] width 63 height 13
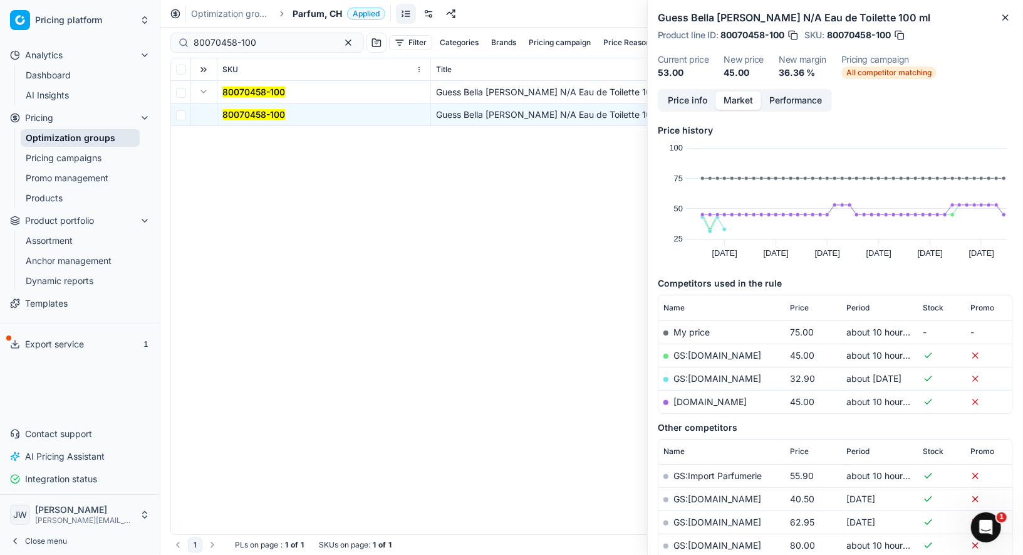
click at [698, 396] on link "zalando.ch" at bounding box center [710, 401] width 73 height 11
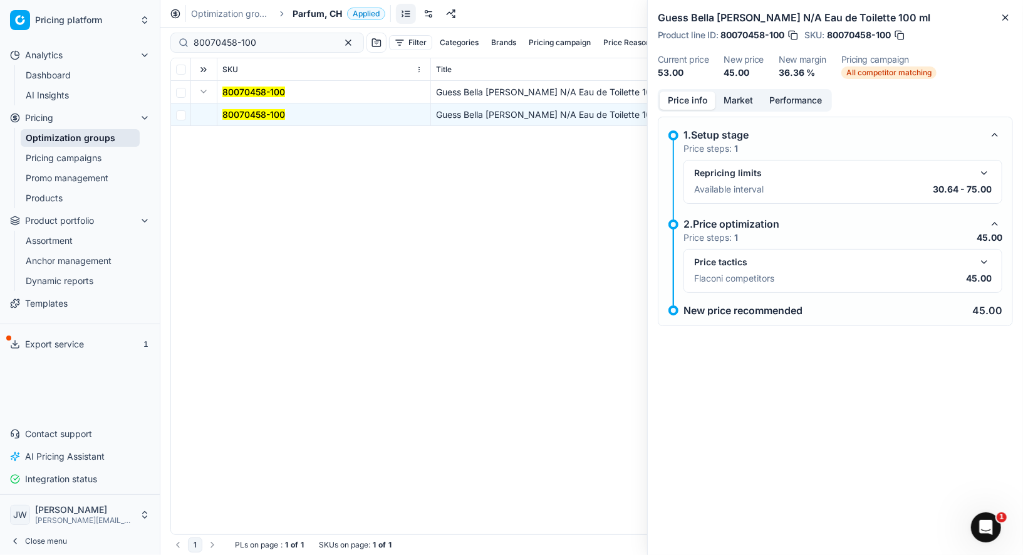
click at [680, 97] on button "Price info" at bounding box center [688, 100] width 56 height 18
click at [976, 261] on div "Price tactics" at bounding box center [843, 261] width 298 height 15
click at [992, 257] on button "button" at bounding box center [984, 261] width 15 height 15
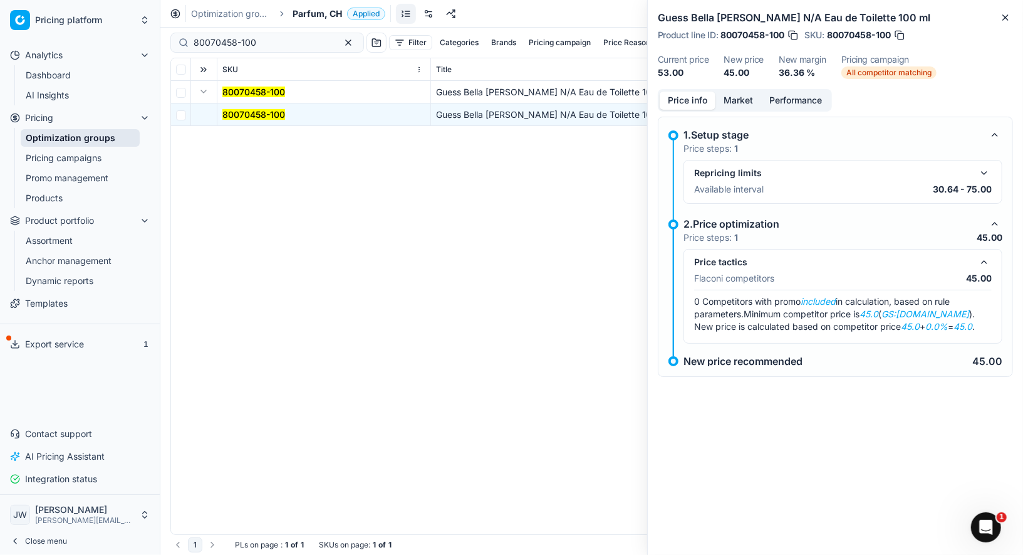
click at [689, 98] on button "Price info" at bounding box center [688, 100] width 56 height 18
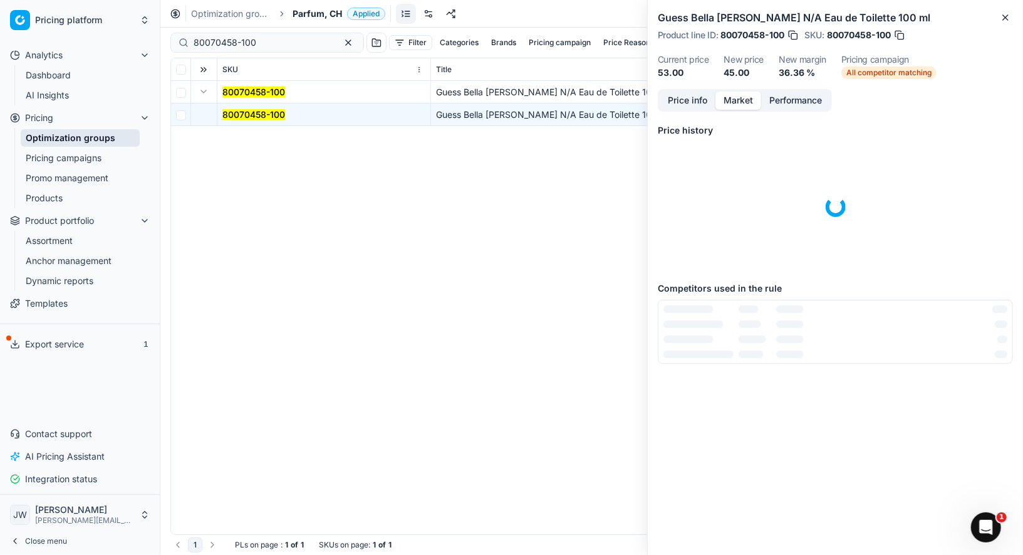
click at [739, 102] on button "Market" at bounding box center [739, 100] width 46 height 18
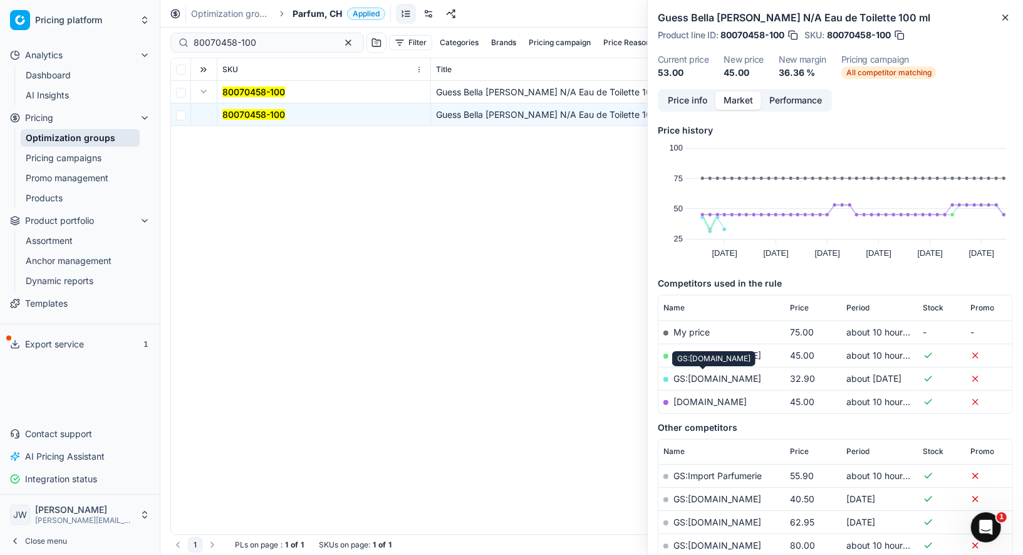
click at [706, 374] on link "GS:galaxus.ch" at bounding box center [718, 378] width 88 height 11
drag, startPoint x: 271, startPoint y: 41, endPoint x: 134, endPoint y: 23, distance: 138.4
click at [134, 23] on div "Pricing platform Analytics Dashboard AI Insights Pricing Optimization groups Pr…" at bounding box center [511, 277] width 1023 height 555
paste input "5391"
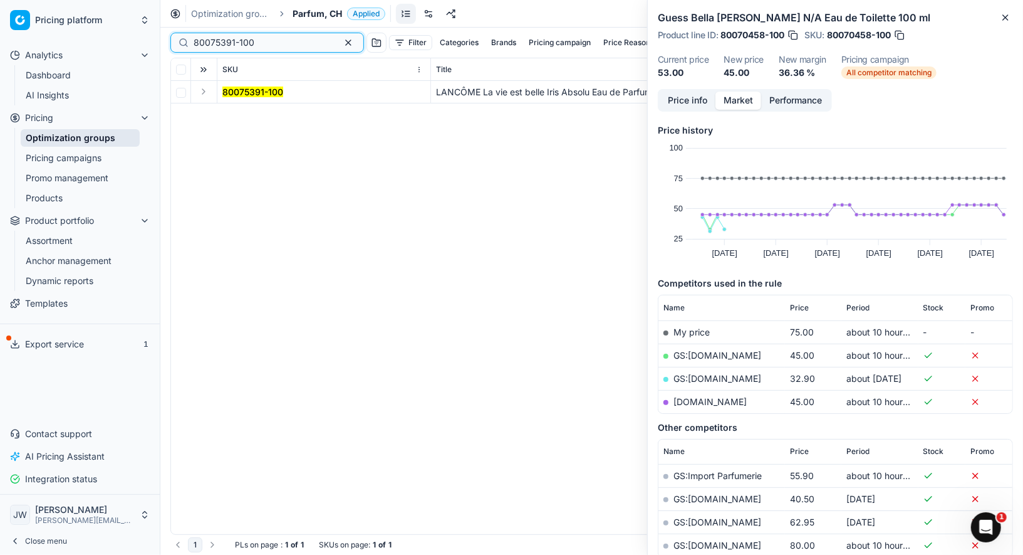
type input "80075391-100"
click at [207, 95] on button "Expand" at bounding box center [203, 91] width 15 height 15
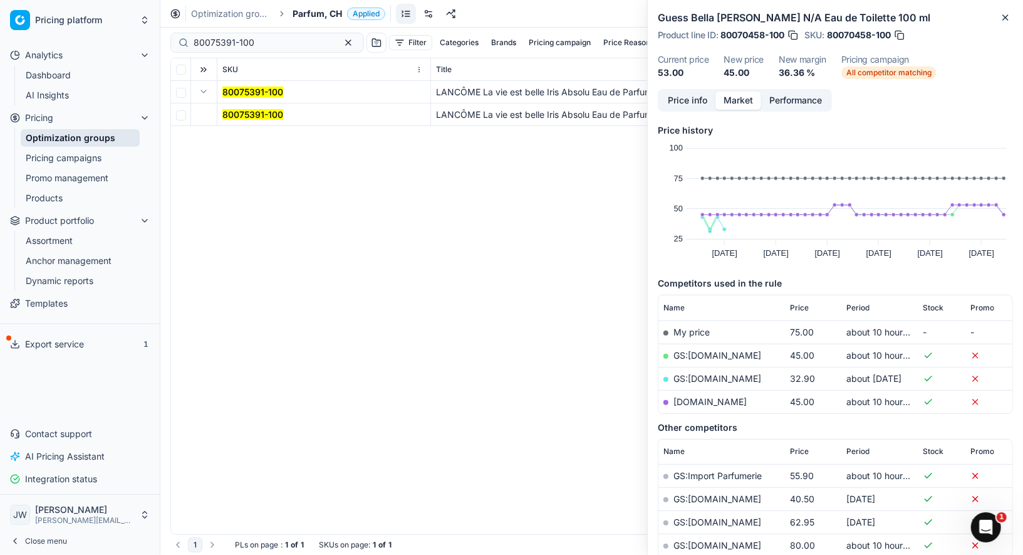
click at [251, 125] on td "80075391-100" at bounding box center [324, 114] width 214 height 23
click at [251, 112] on mark "80075391-100" at bounding box center [252, 114] width 61 height 11
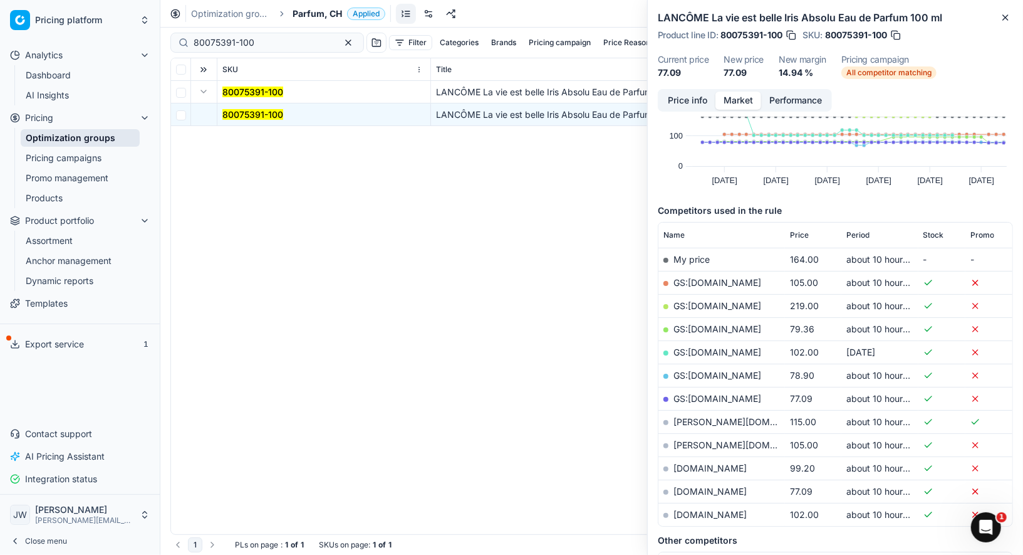
scroll to position [113, 0]
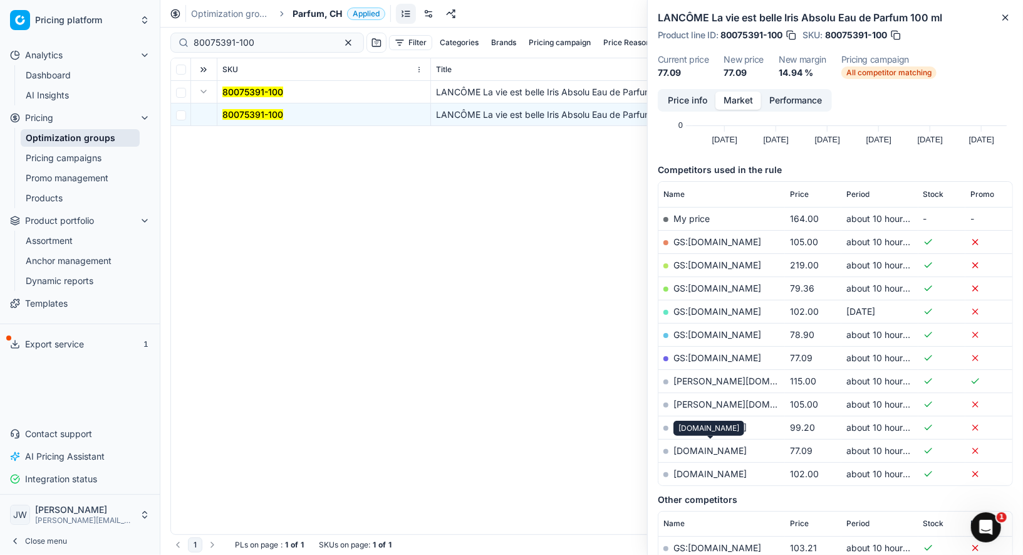
click at [707, 447] on link "parfumdreams.ch" at bounding box center [710, 450] width 73 height 11
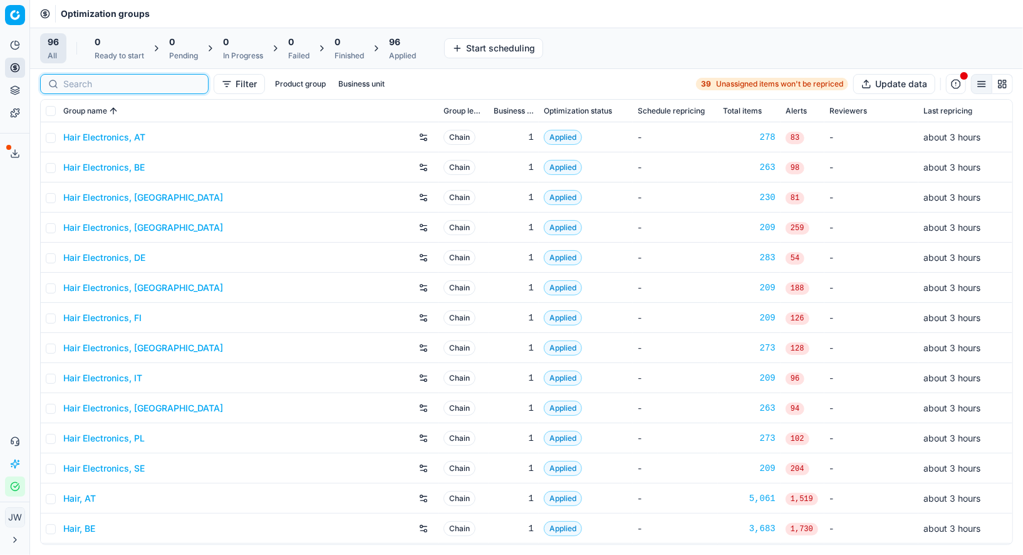
click at [88, 85] on input at bounding box center [131, 84] width 137 height 13
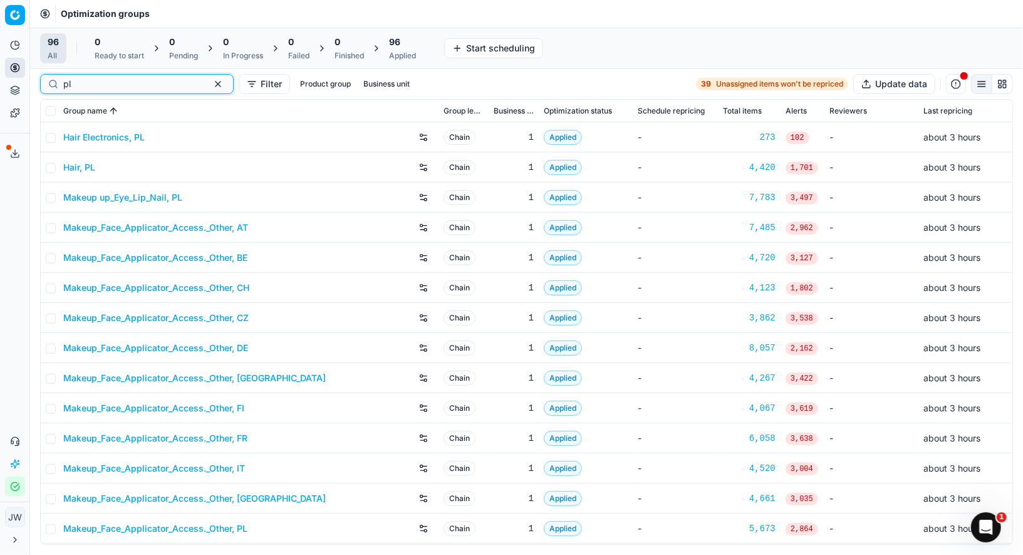
scroll to position [148, 0]
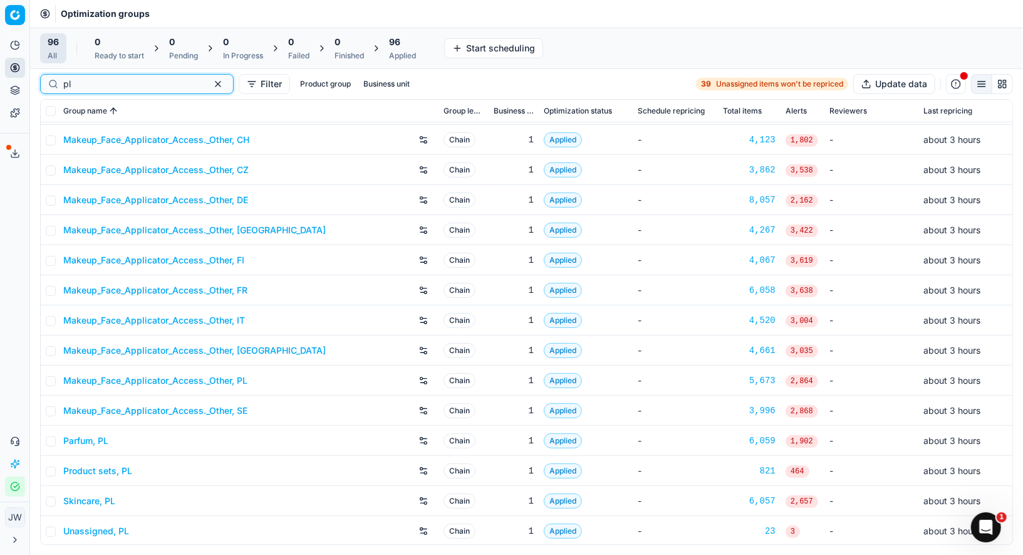
type input "pl"
click at [87, 504] on link "Skincare, PL" at bounding box center [89, 500] width 52 height 13
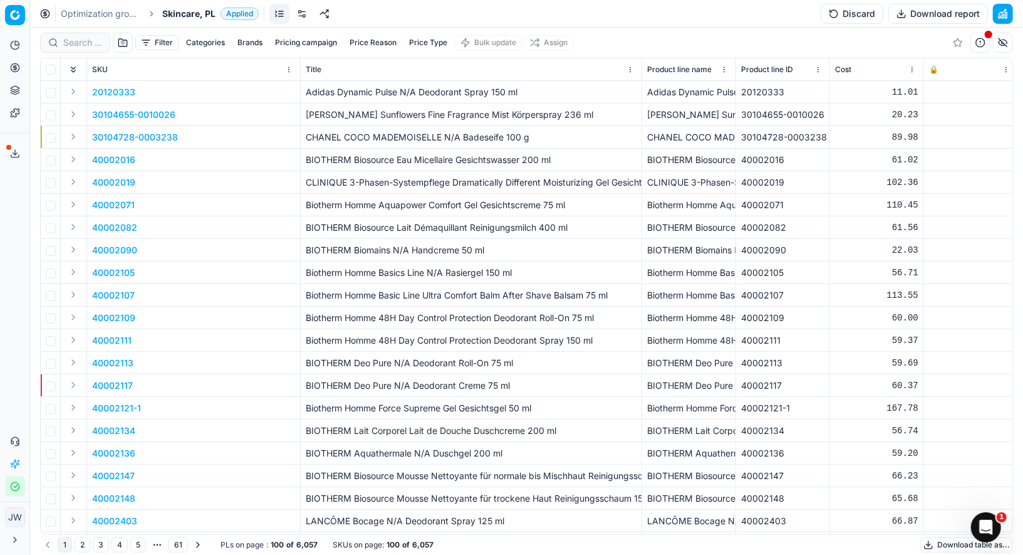
click at [303, 14] on link at bounding box center [302, 14] width 20 height 20
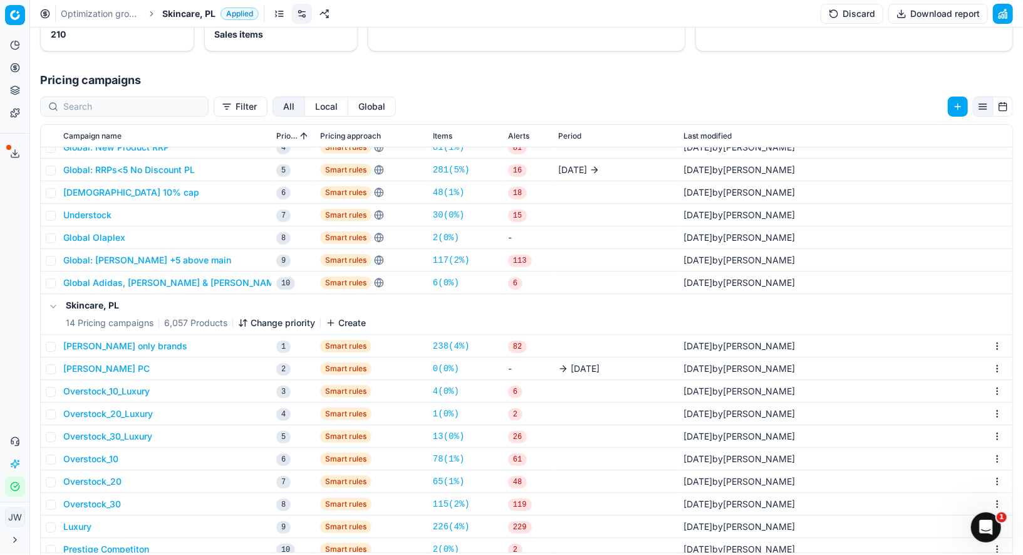
scroll to position [196, 0]
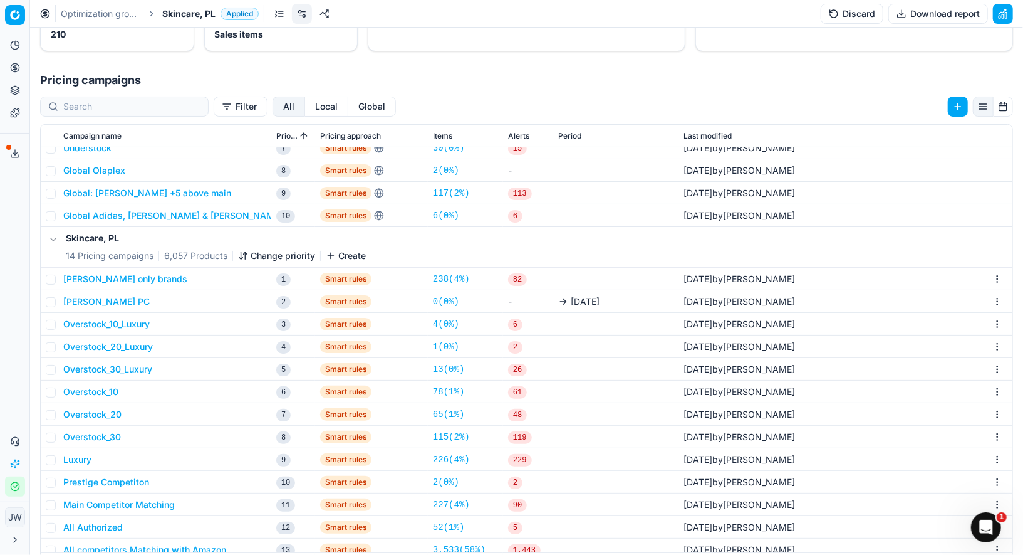
click at [117, 300] on button "Sol De Janiero PC" at bounding box center [106, 301] width 86 height 13
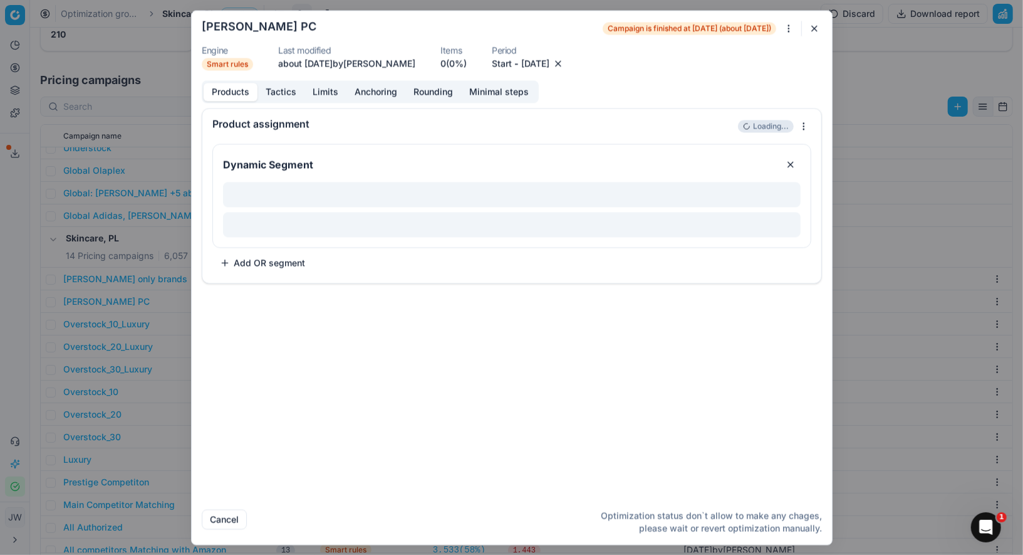
click at [812, 21] on button "button" at bounding box center [814, 28] width 15 height 15
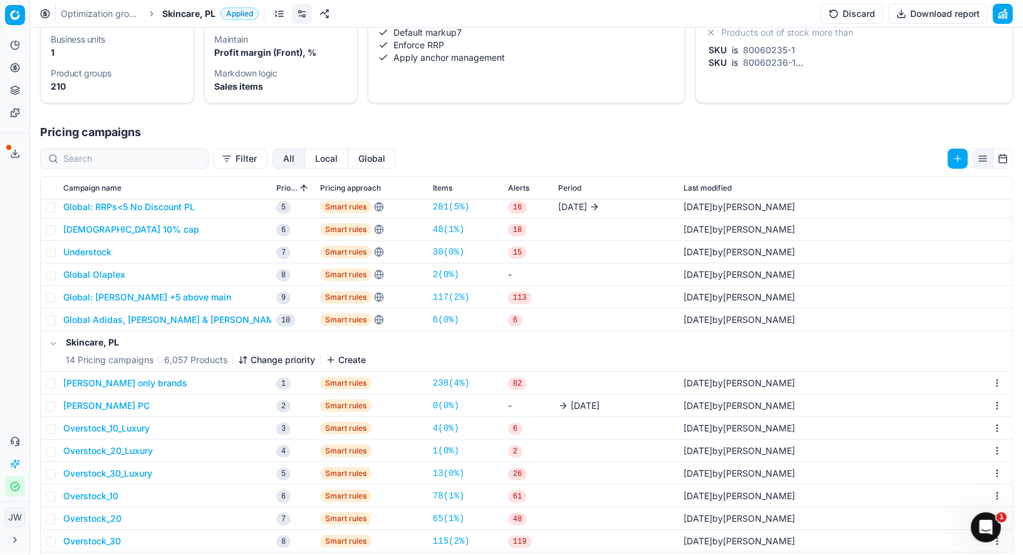
scroll to position [145, 0]
drag, startPoint x: 571, startPoint y: 404, endPoint x: 610, endPoint y: 399, distance: 39.7
click at [610, 399] on div "7/3/2025" at bounding box center [615, 405] width 115 height 13
click at [571, 404] on span "7/3/2025" at bounding box center [585, 405] width 29 height 13
